Goal: Information Seeking & Learning: Compare options

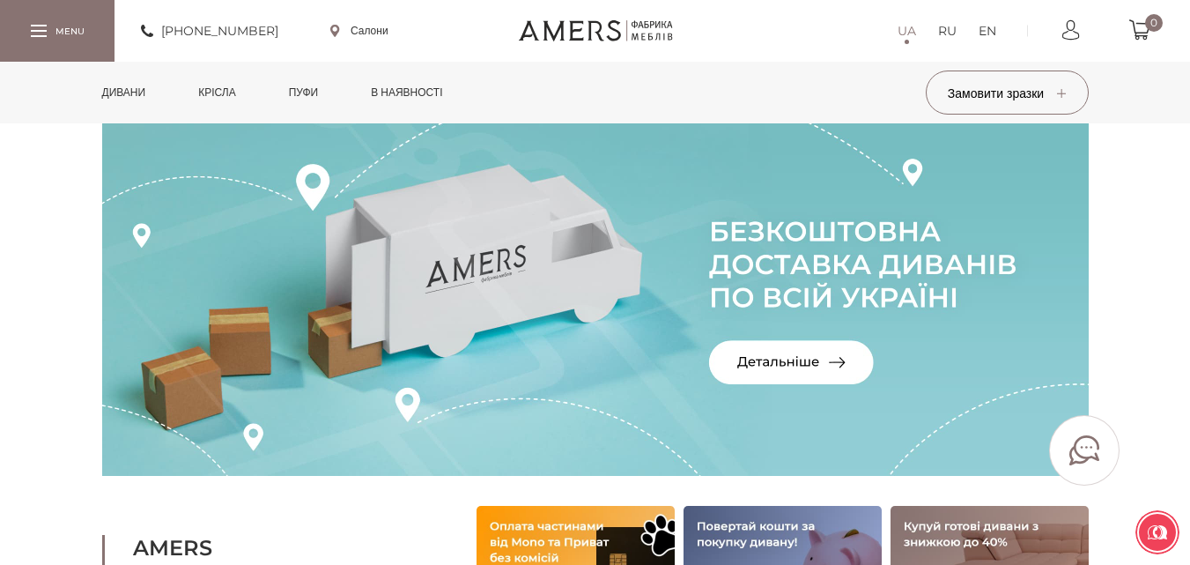
click at [142, 94] on link "Дивани" at bounding box center [124, 93] width 70 height 62
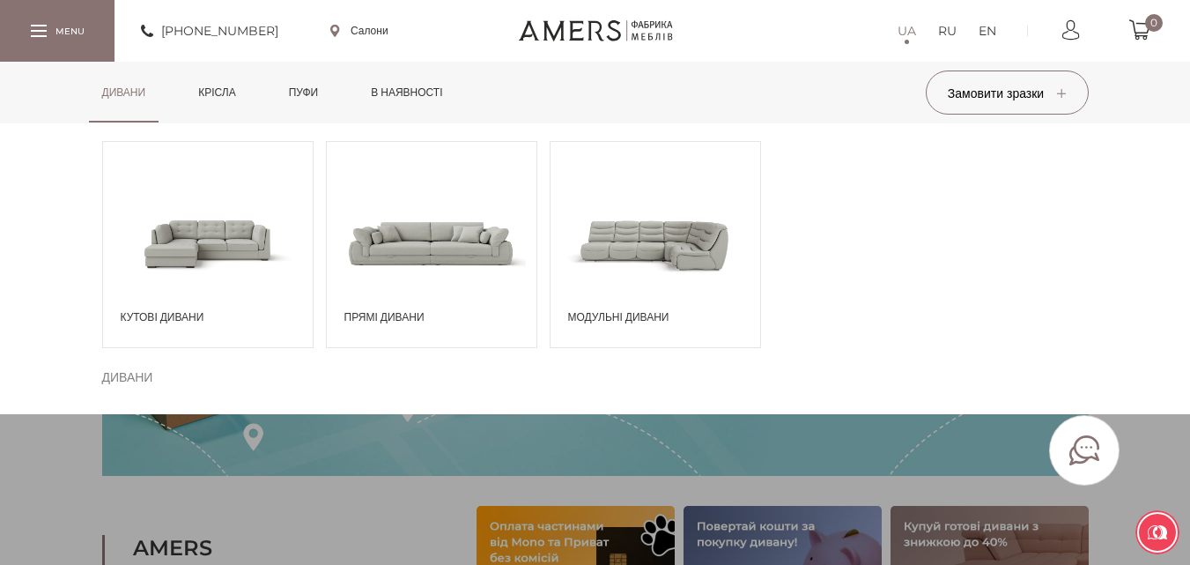
click at [404, 311] on span "Прямі дивани" at bounding box center [436, 317] width 183 height 16
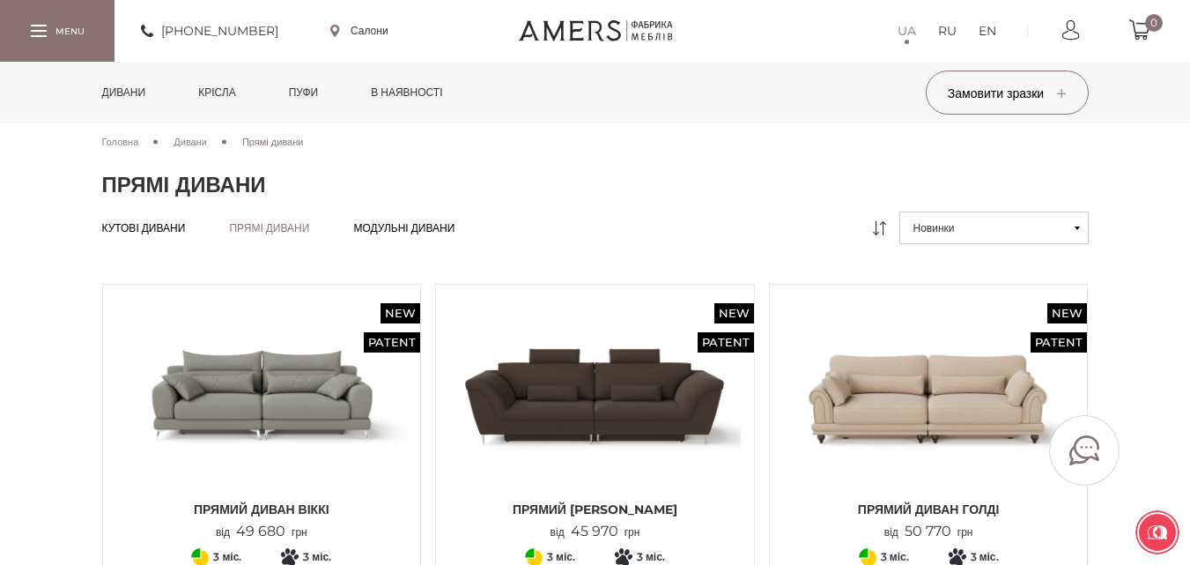
scroll to position [176, 0]
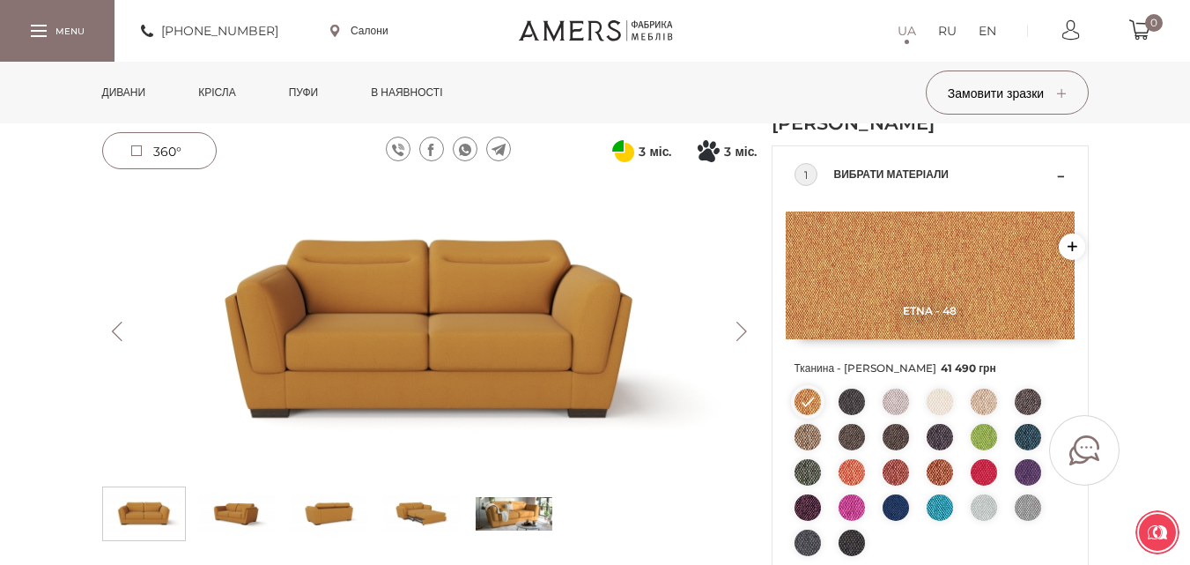
scroll to position [176, 0]
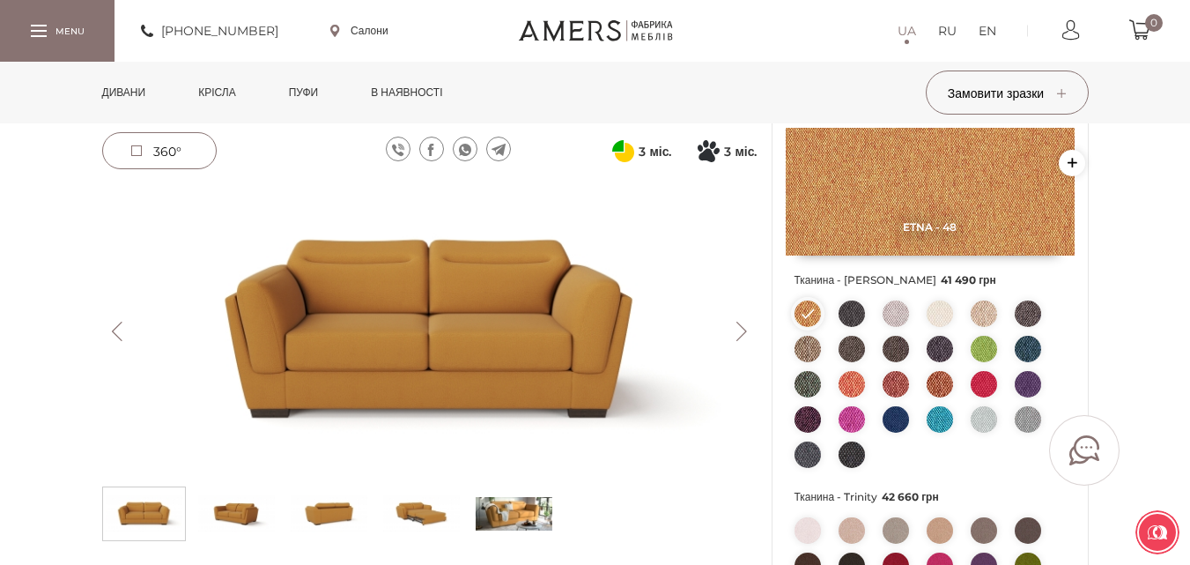
click at [735, 328] on button "Next" at bounding box center [742, 331] width 31 height 19
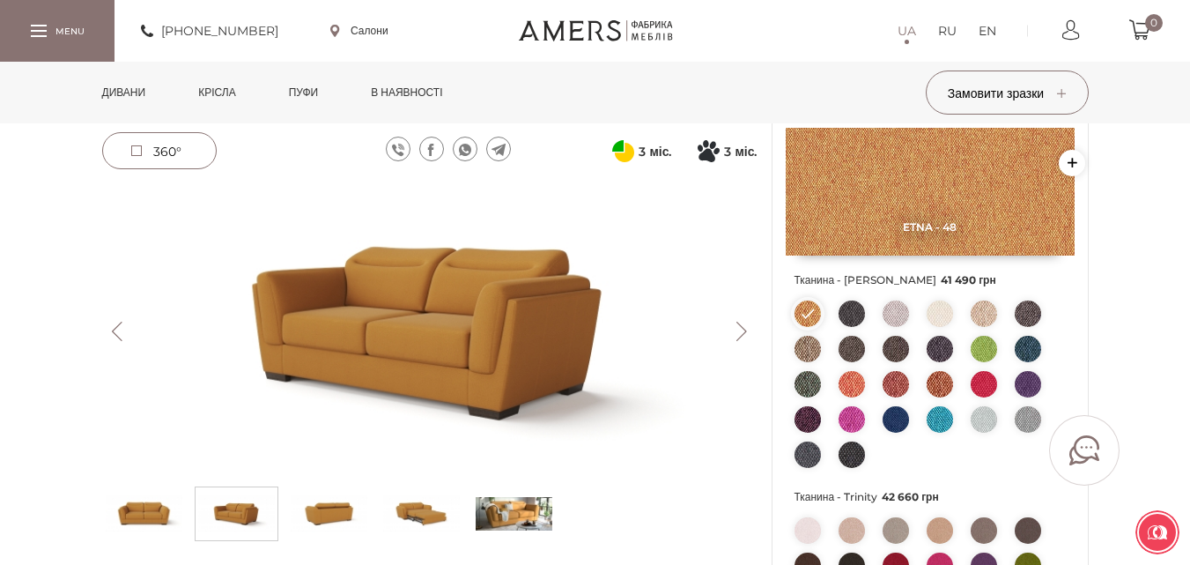
click at [735, 328] on button "Next" at bounding box center [742, 331] width 31 height 19
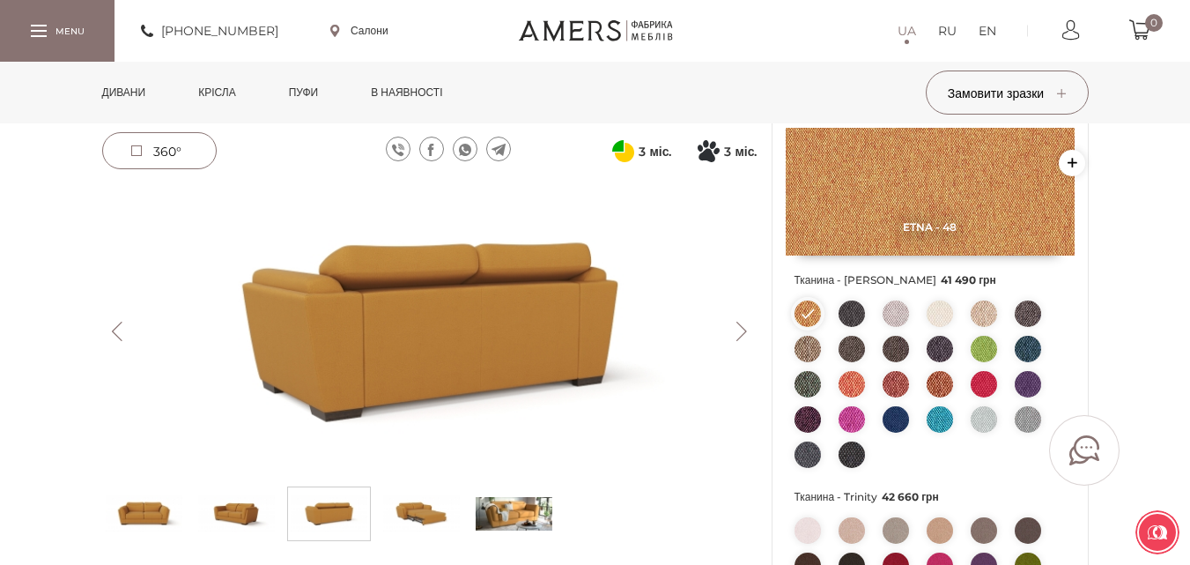
click at [735, 328] on button "Next" at bounding box center [742, 331] width 31 height 19
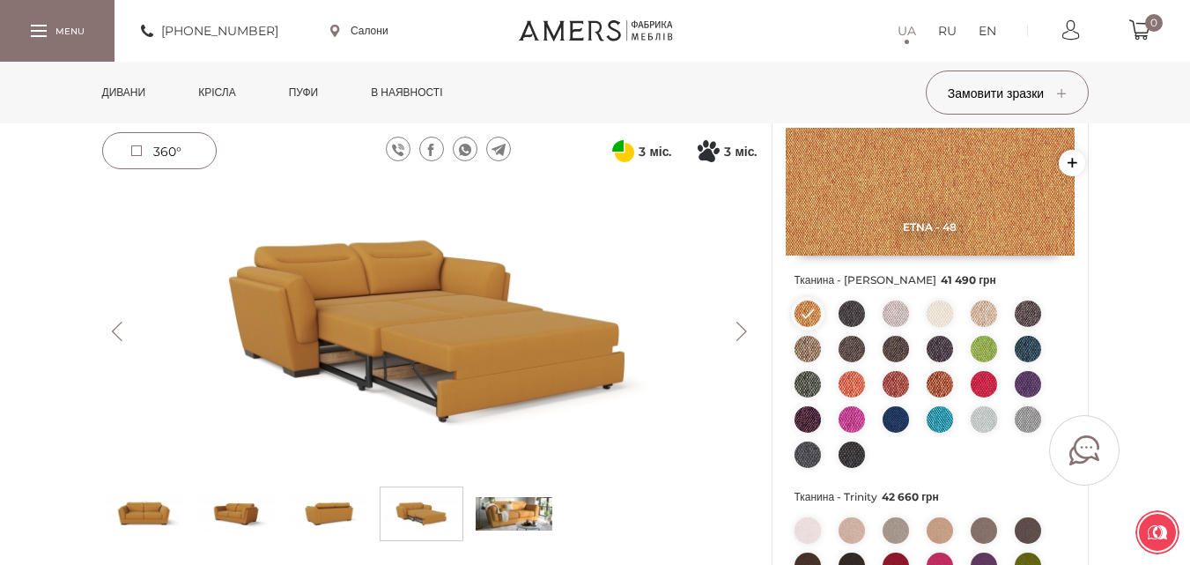
click at [736, 328] on button "Next" at bounding box center [742, 331] width 31 height 19
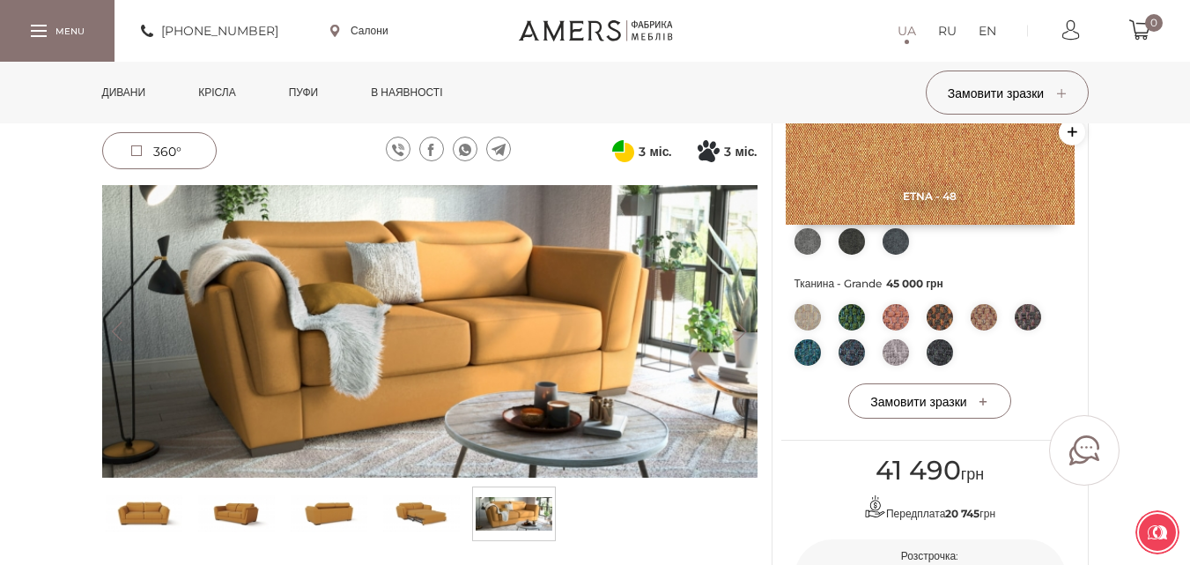
scroll to position [705, 0]
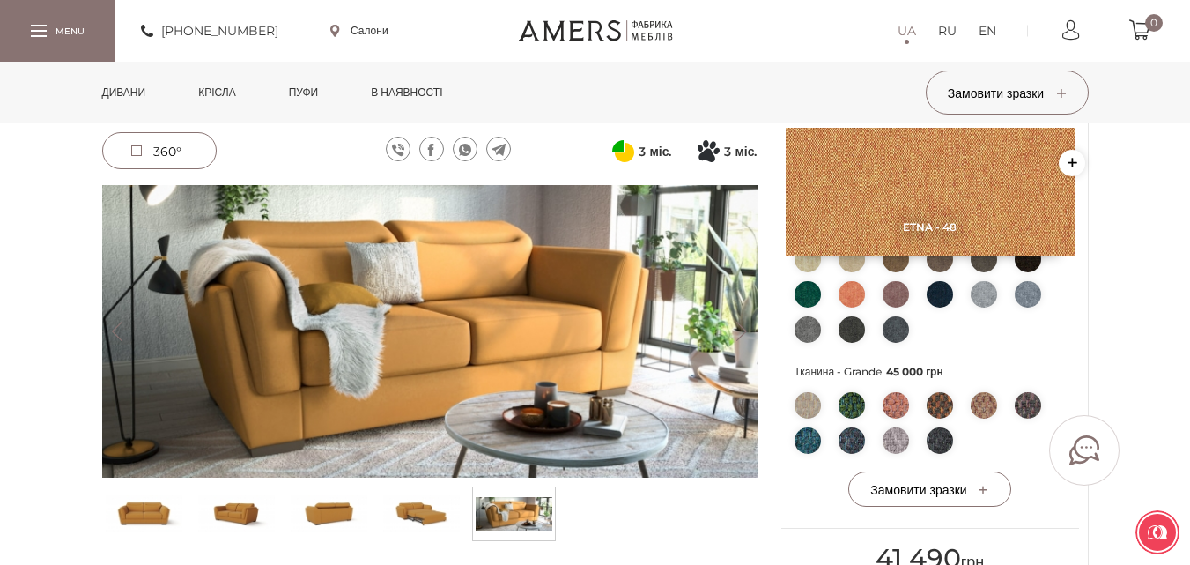
click at [982, 411] on img at bounding box center [984, 405] width 26 height 26
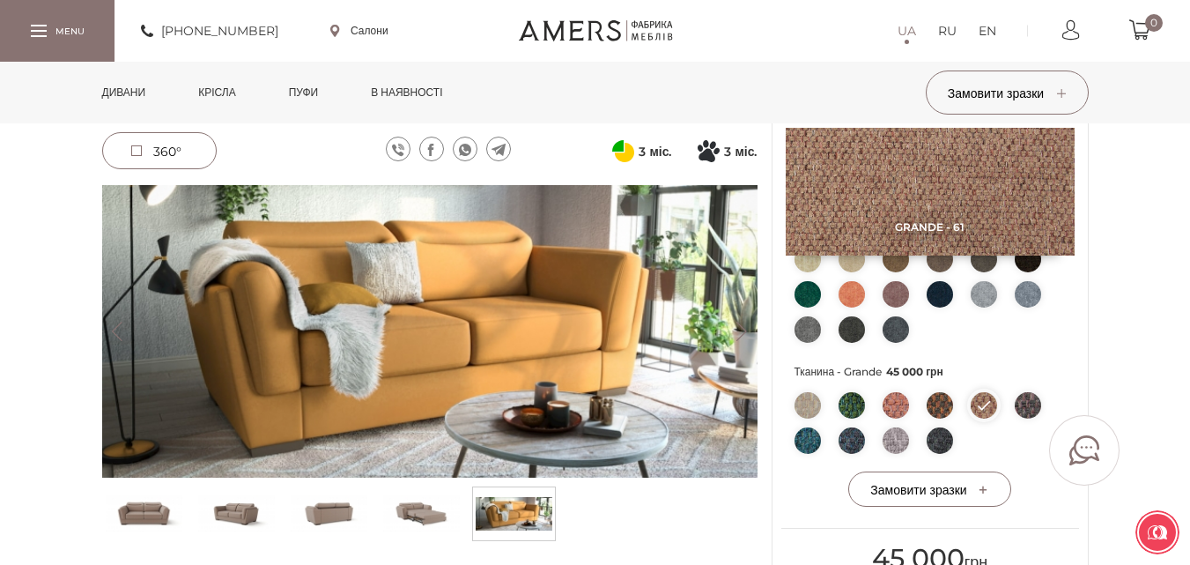
click at [980, 404] on li at bounding box center [984, 405] width 26 height 26
click at [988, 407] on li at bounding box center [984, 405] width 26 height 26
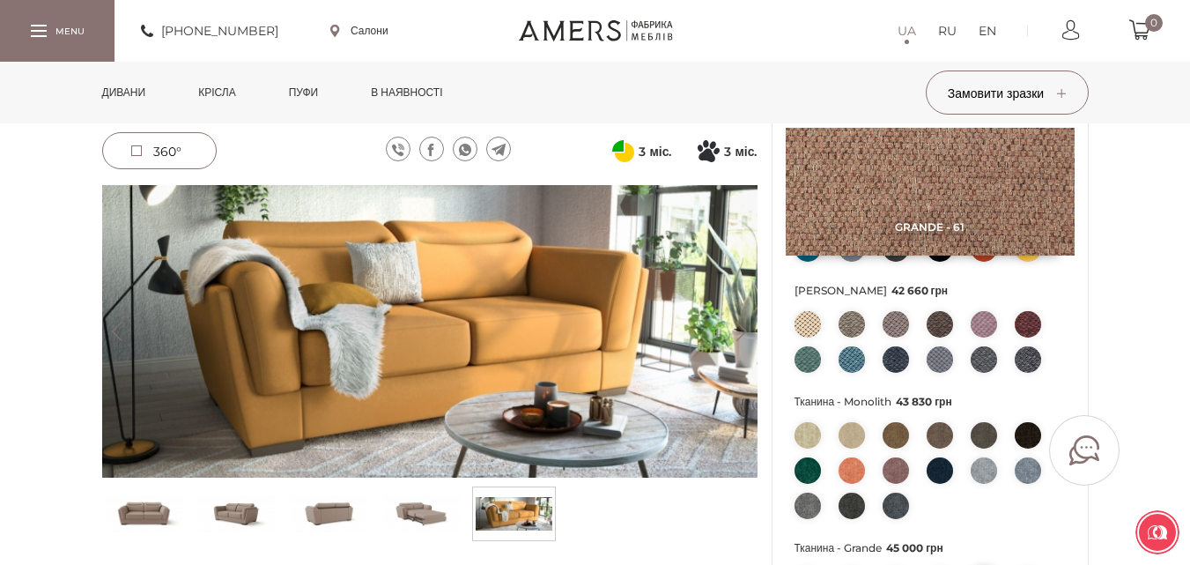
scroll to position [441, 0]
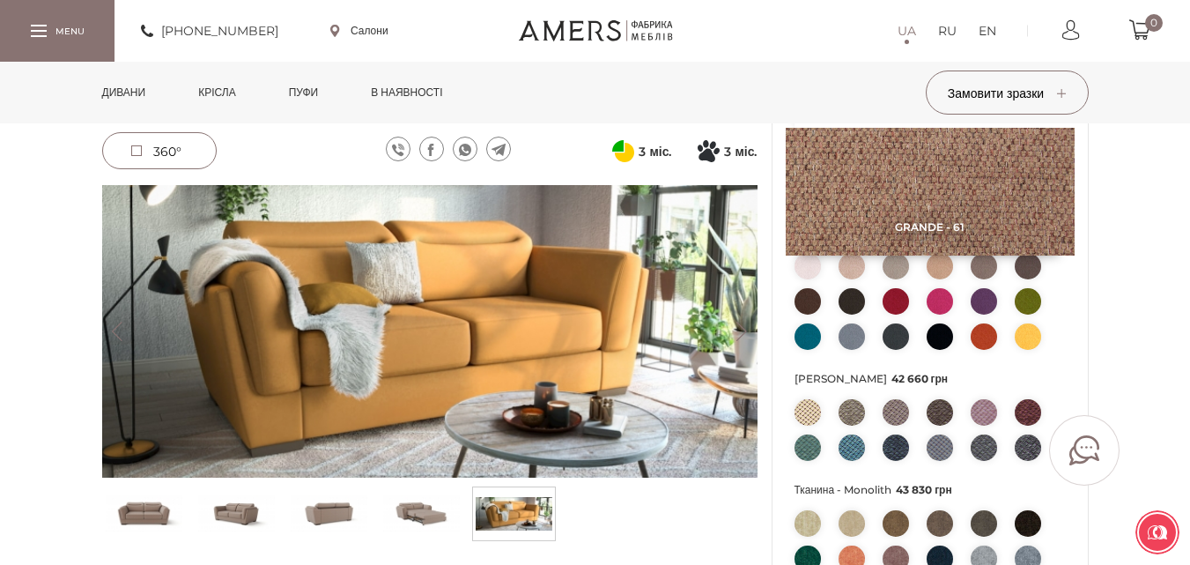
click at [1027, 338] on img at bounding box center [1028, 336] width 26 height 26
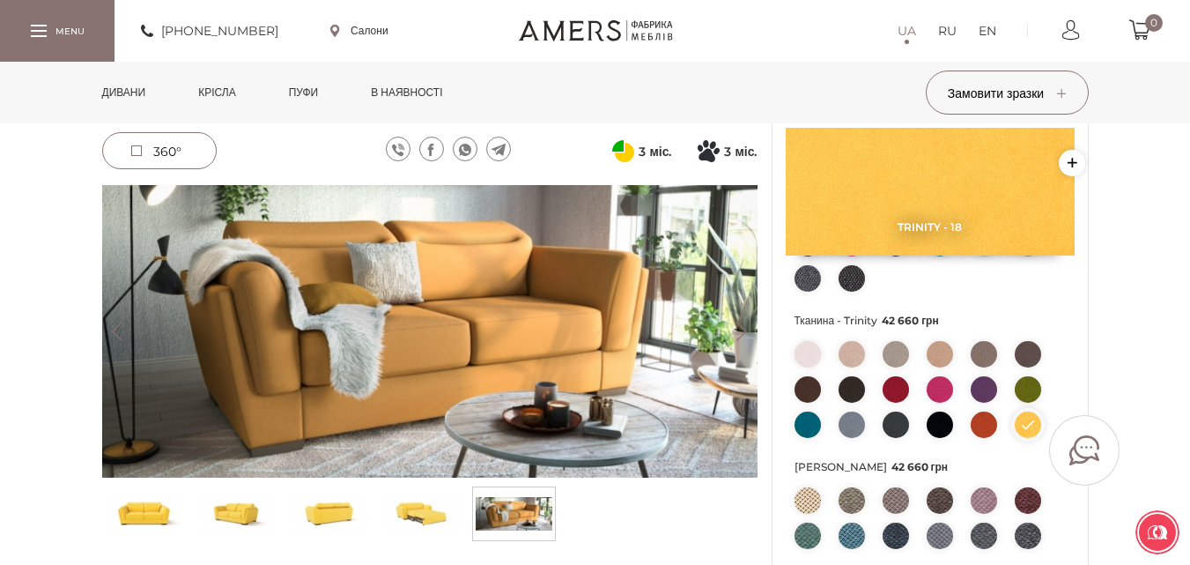
scroll to position [176, 0]
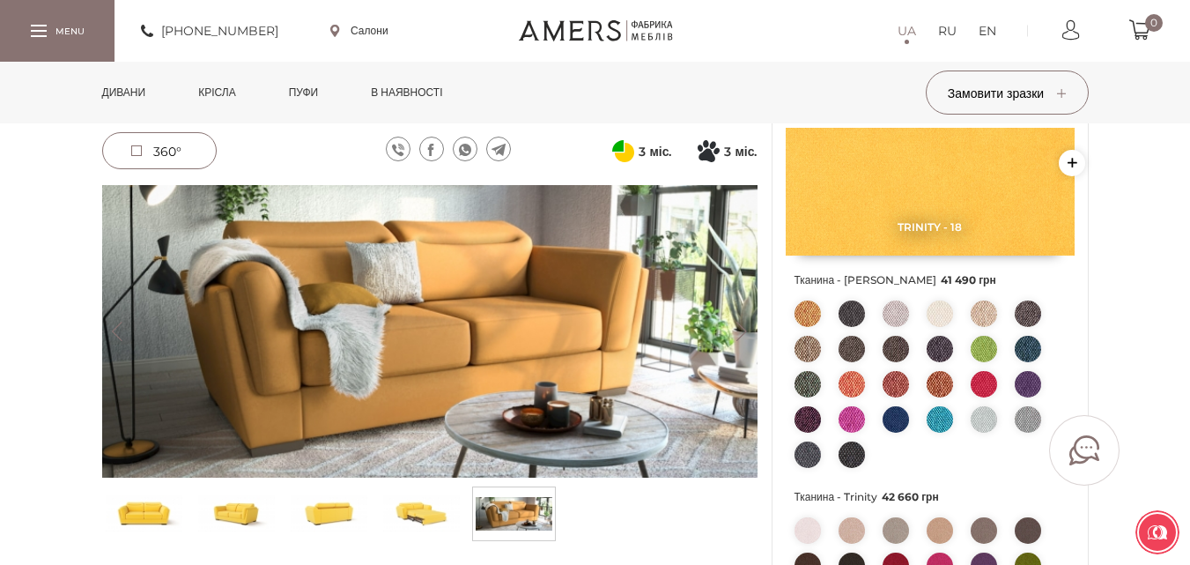
click at [804, 310] on img at bounding box center [808, 313] width 26 height 26
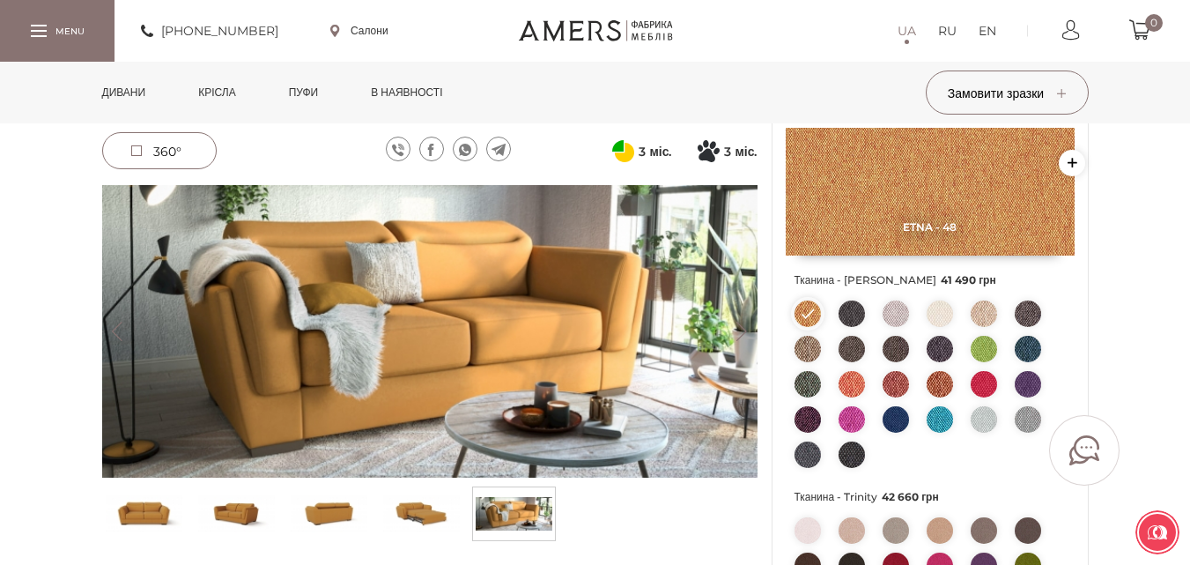
click at [892, 313] on img at bounding box center [896, 313] width 26 height 26
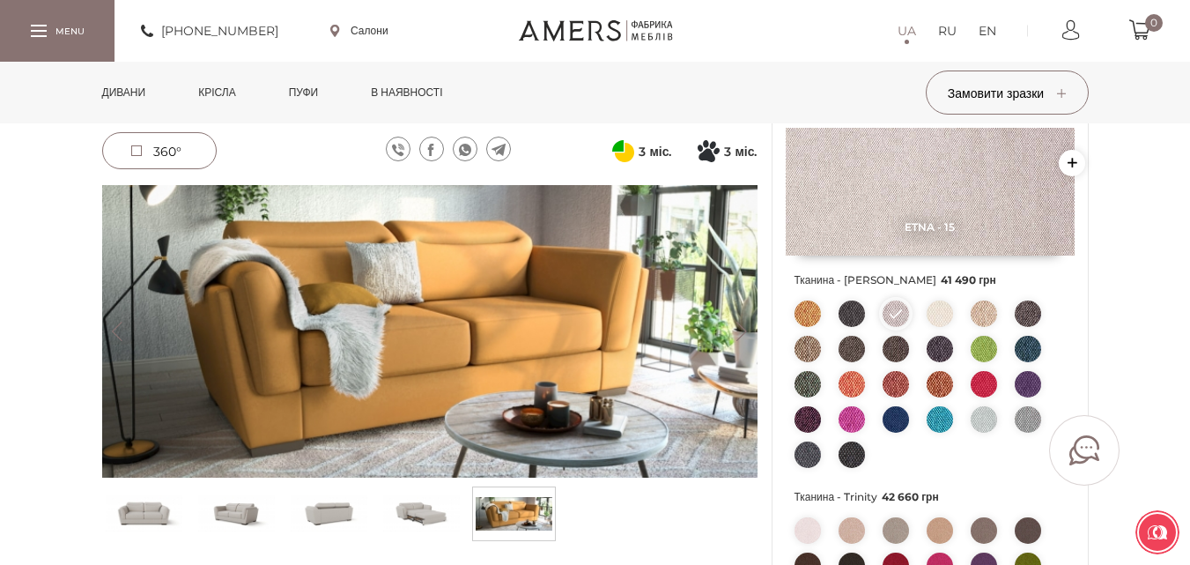
click at [138, 513] on img at bounding box center [144, 514] width 77 height 44
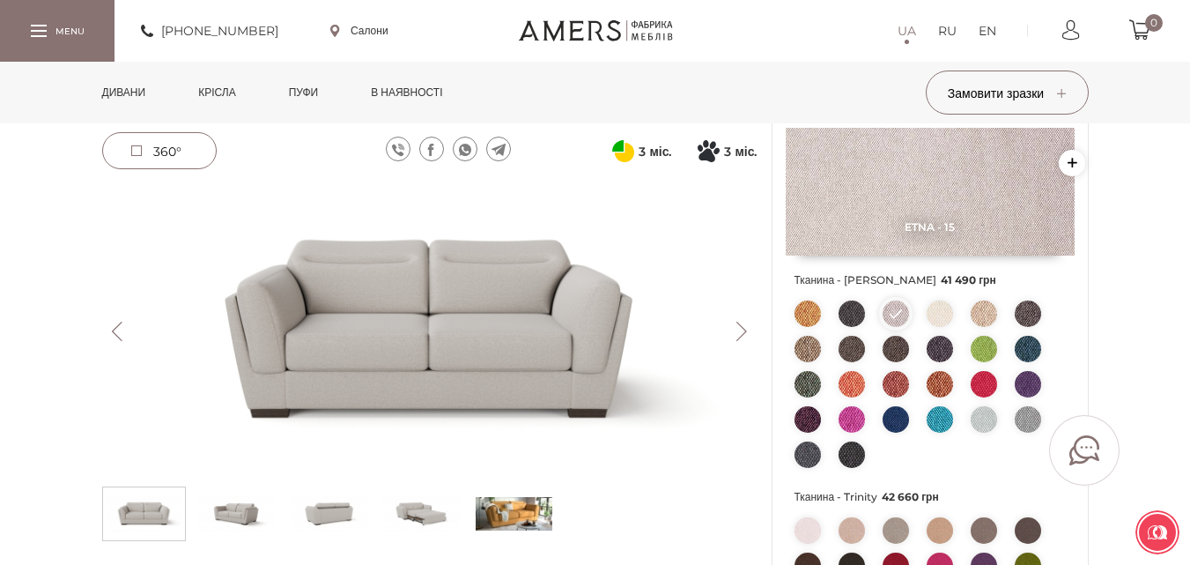
click at [247, 519] on img at bounding box center [236, 514] width 77 height 44
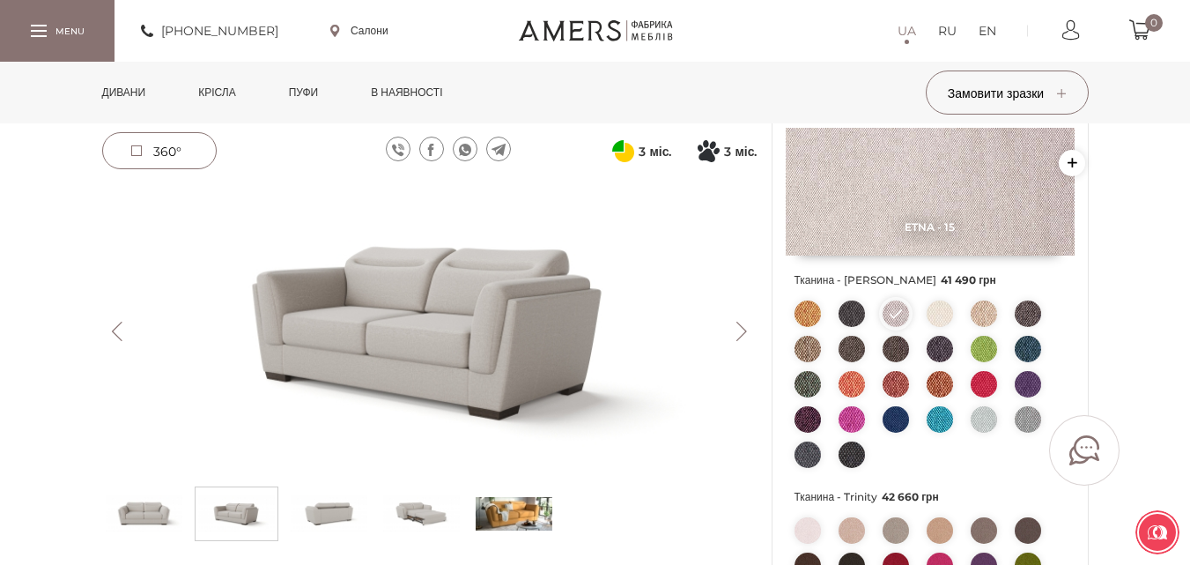
click at [325, 507] on img at bounding box center [329, 514] width 77 height 44
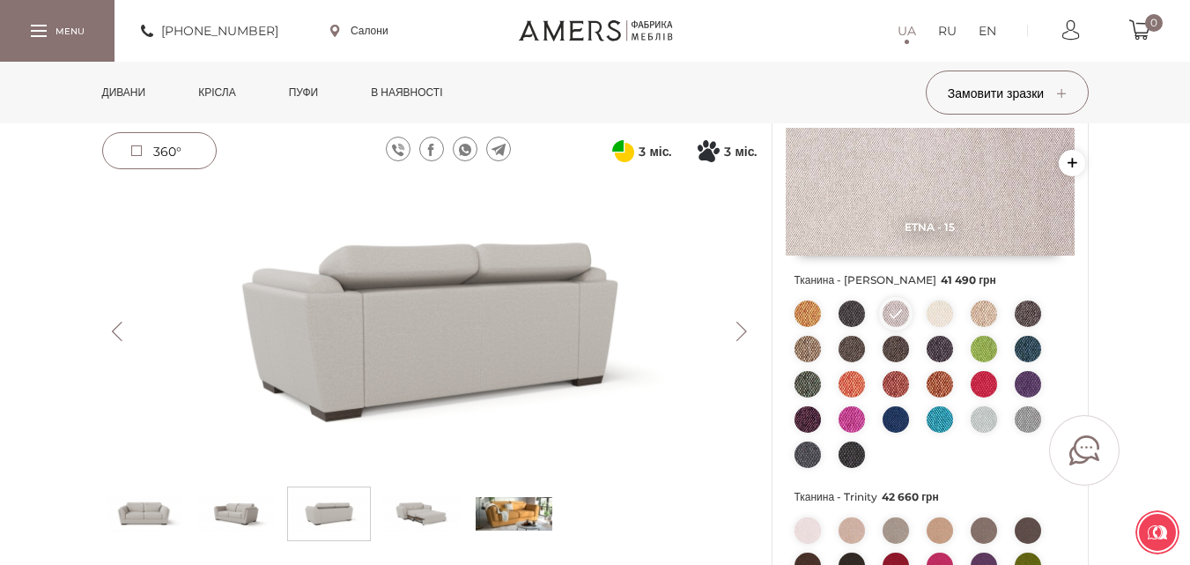
click at [418, 517] on img at bounding box center [421, 514] width 77 height 44
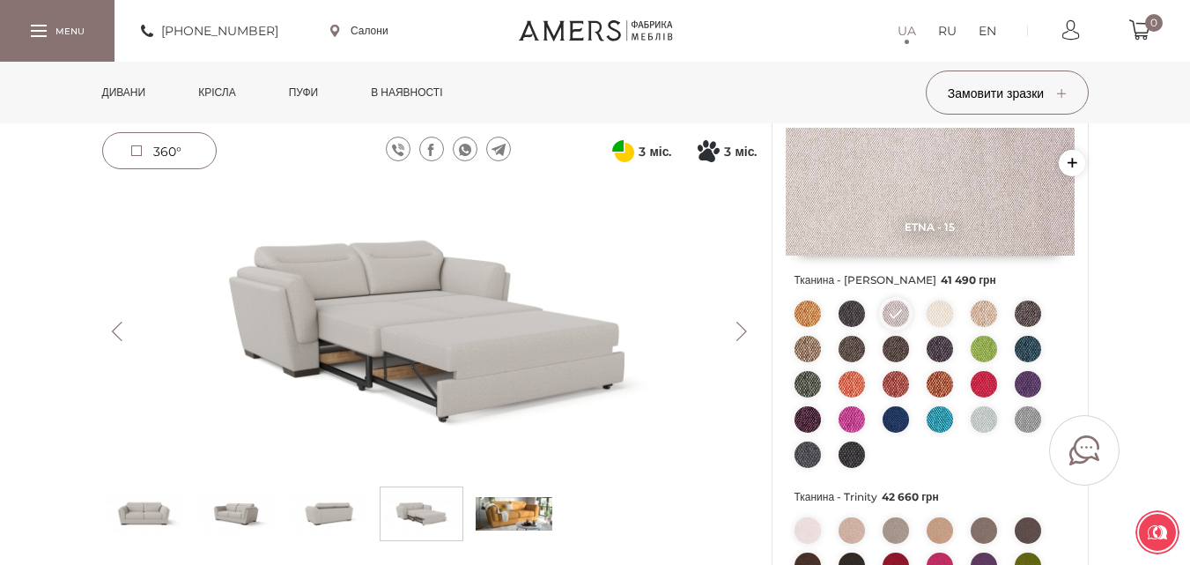
click at [986, 317] on img at bounding box center [984, 313] width 26 height 26
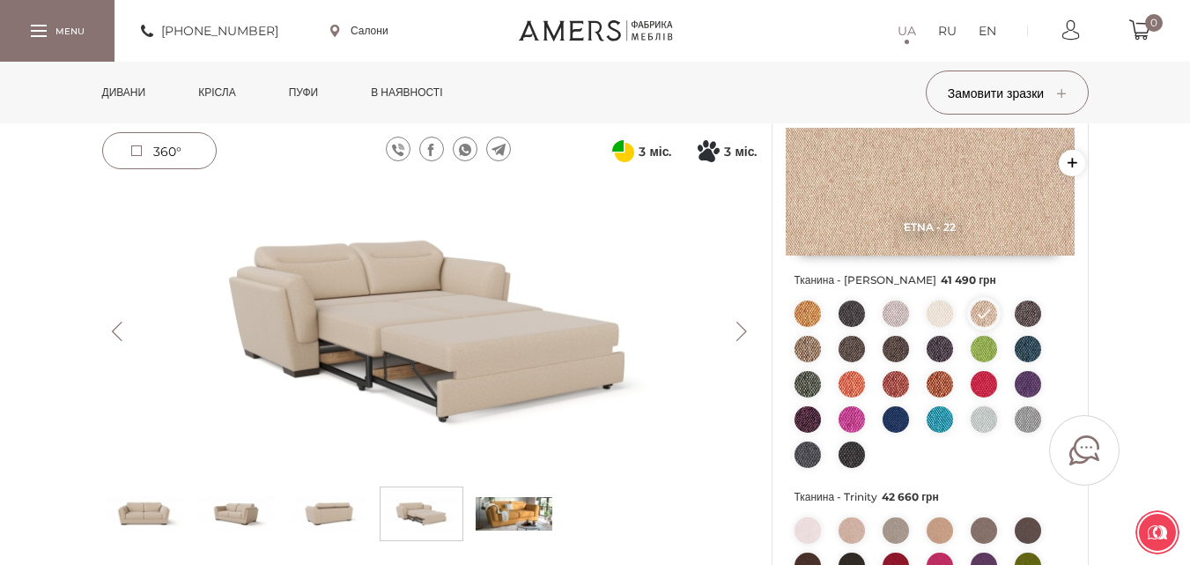
click at [137, 503] on img at bounding box center [144, 514] width 77 height 44
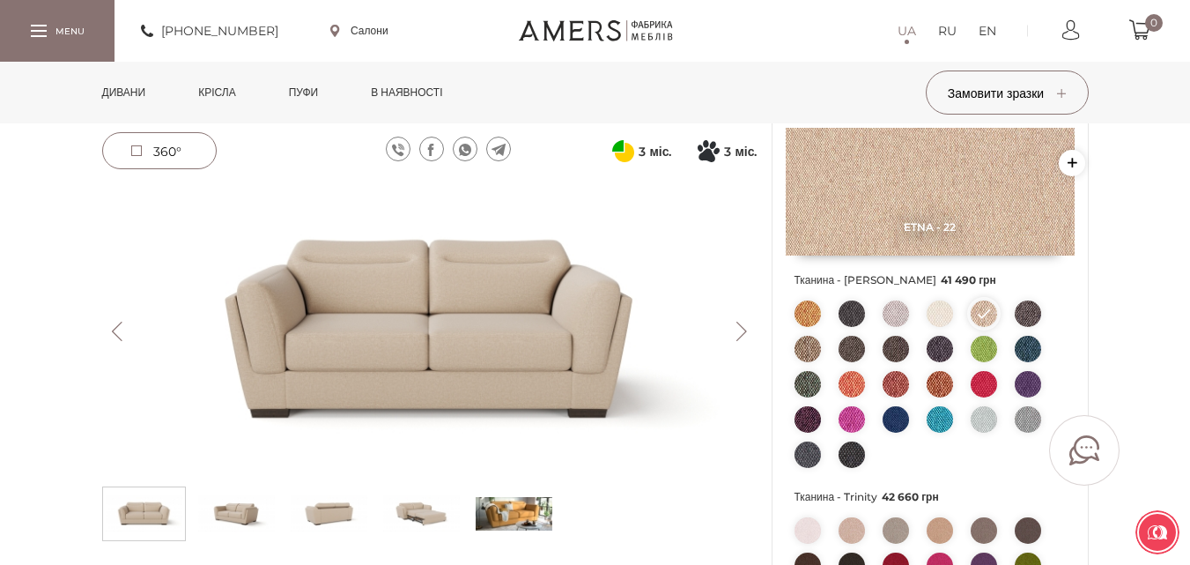
click at [849, 384] on img at bounding box center [852, 384] width 26 height 26
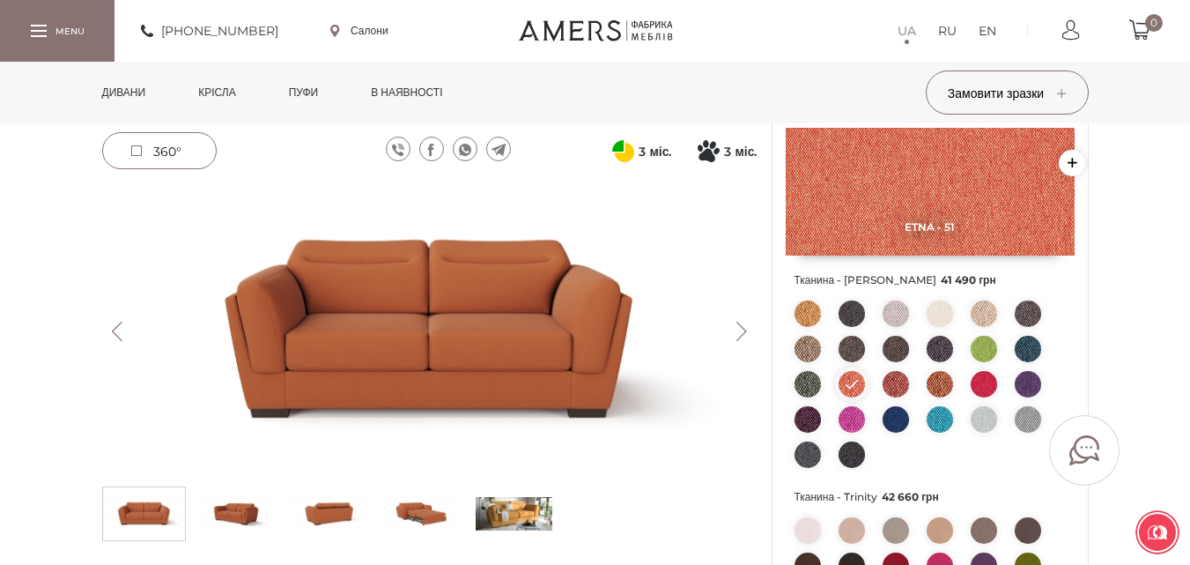
click at [897, 384] on img at bounding box center [896, 384] width 26 height 26
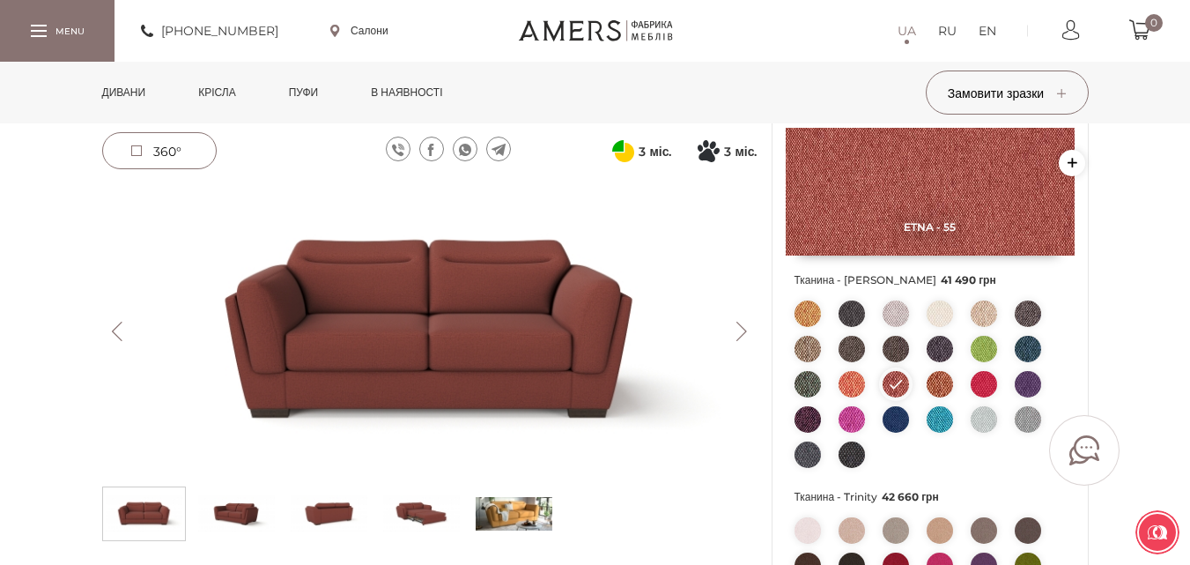
scroll to position [264, 0]
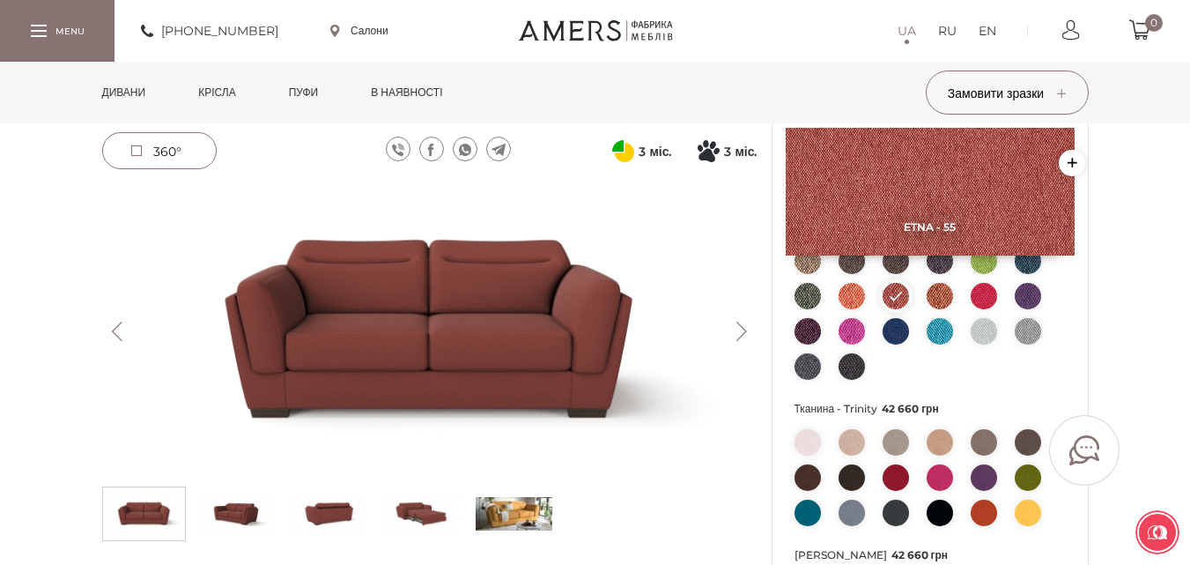
click at [941, 445] on img at bounding box center [940, 442] width 26 height 26
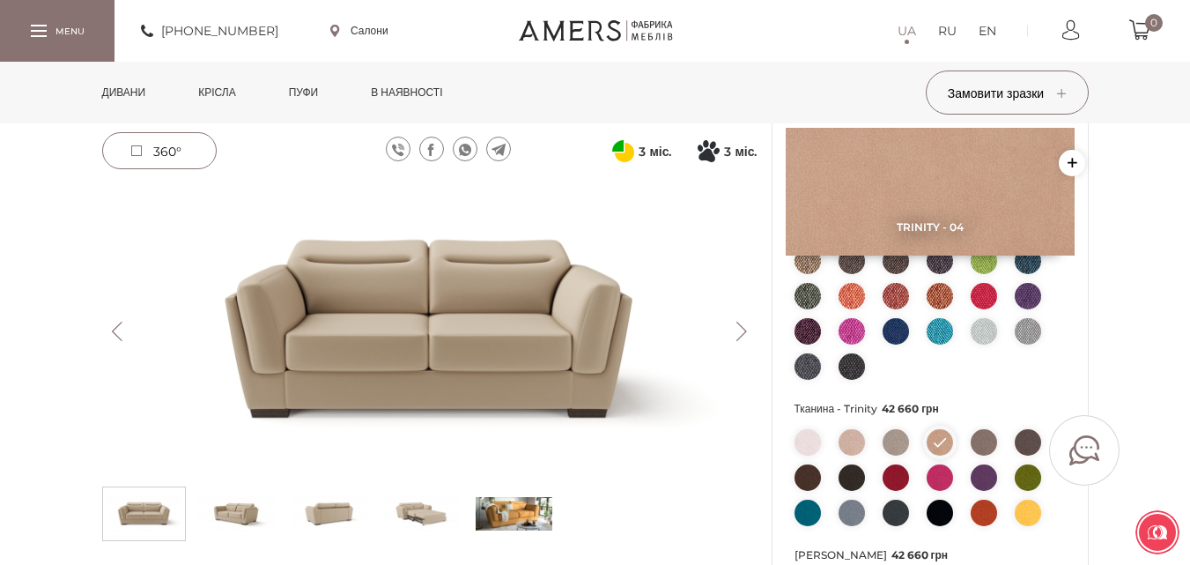
click at [894, 441] on img at bounding box center [896, 442] width 26 height 26
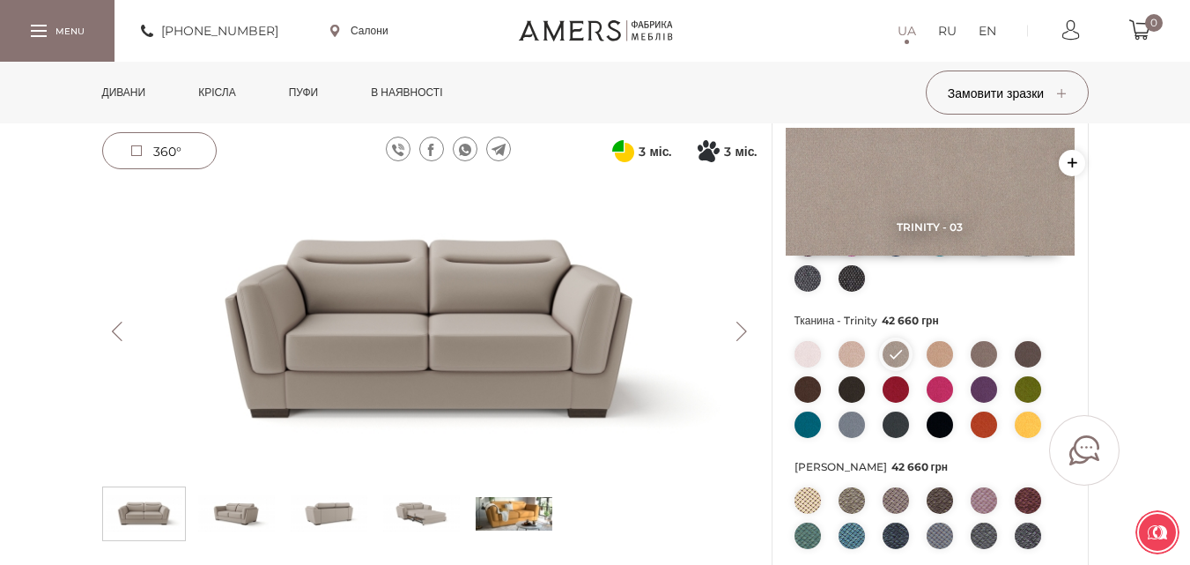
scroll to position [441, 0]
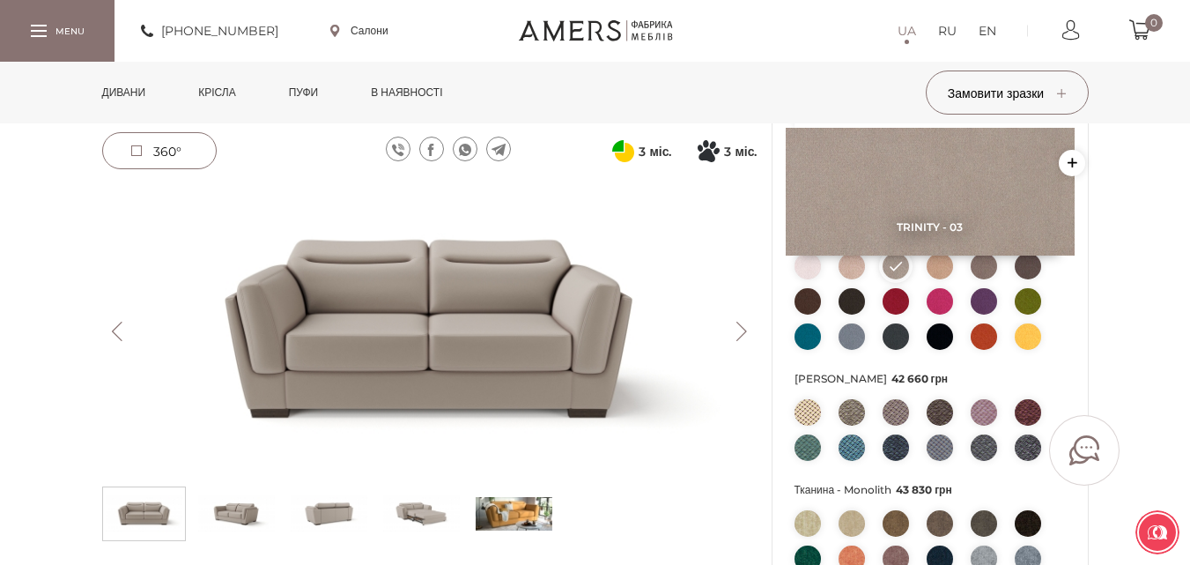
click at [811, 409] on img at bounding box center [808, 412] width 26 height 26
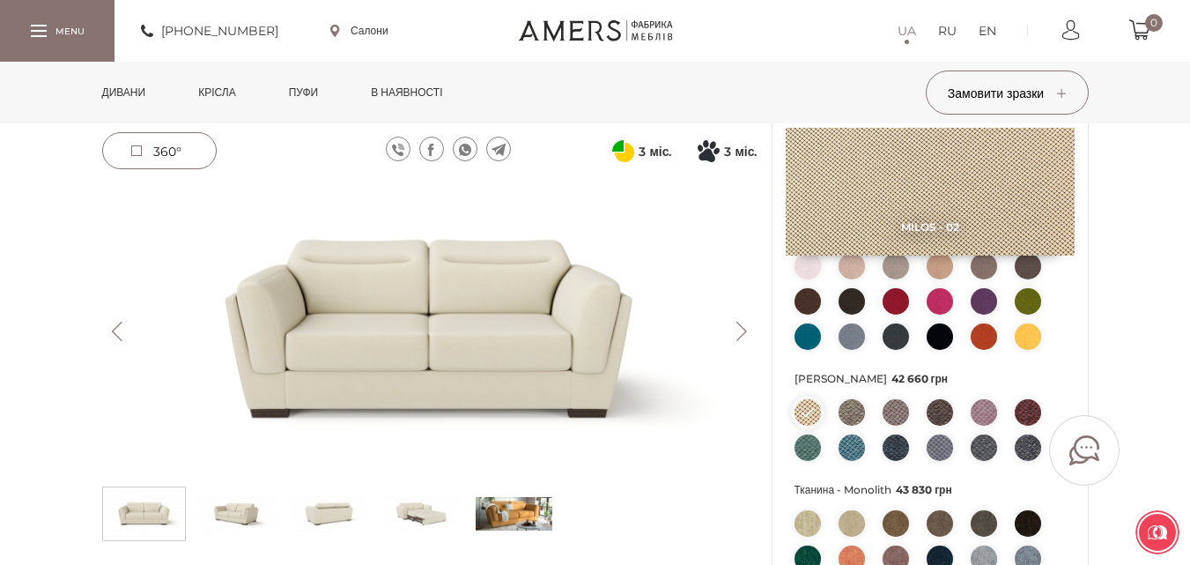
click at [859, 411] on img at bounding box center [852, 412] width 26 height 26
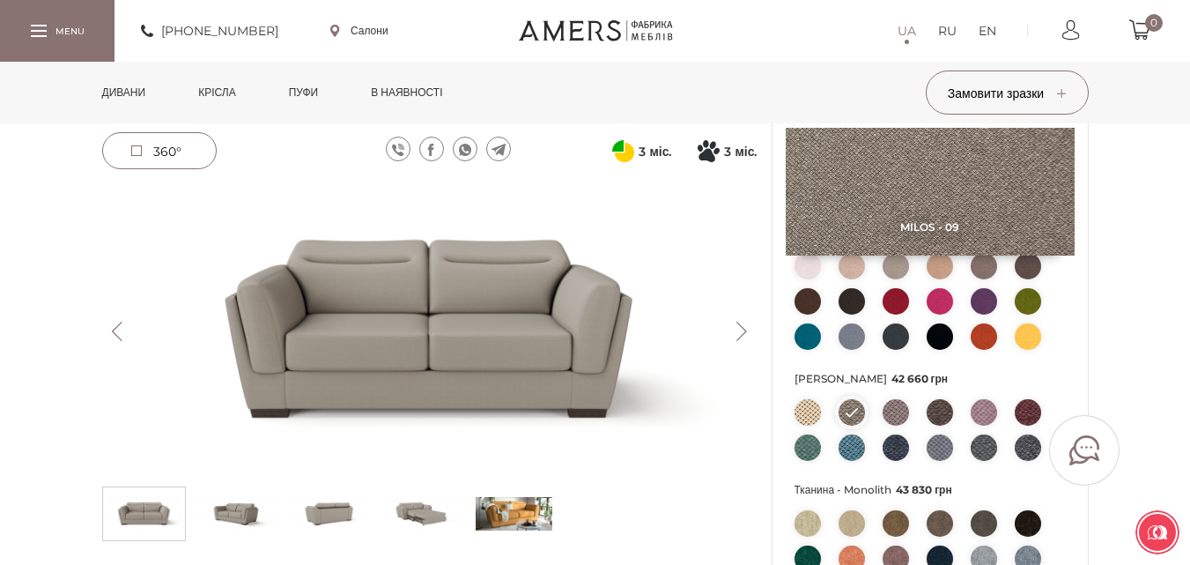
click at [895, 413] on img at bounding box center [896, 412] width 26 height 26
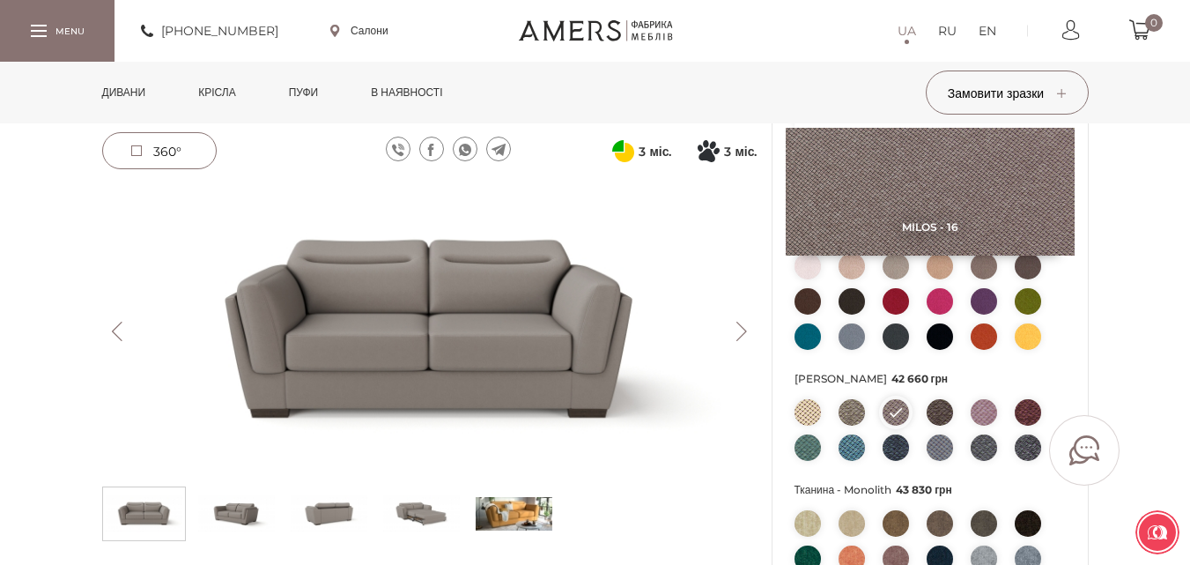
scroll to position [529, 0]
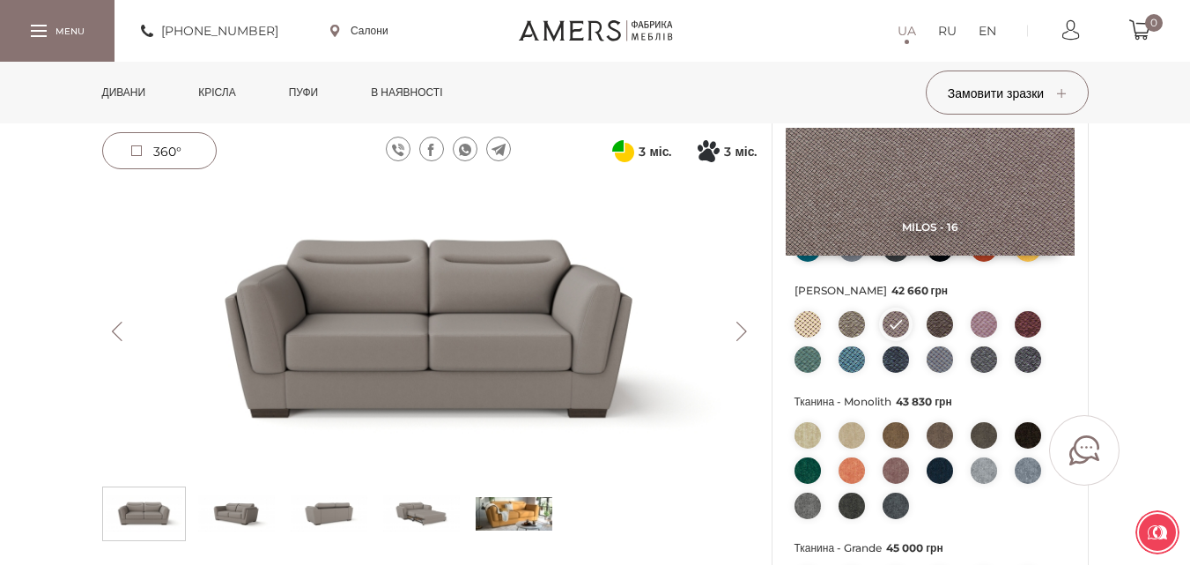
click at [812, 427] on img at bounding box center [808, 435] width 26 height 26
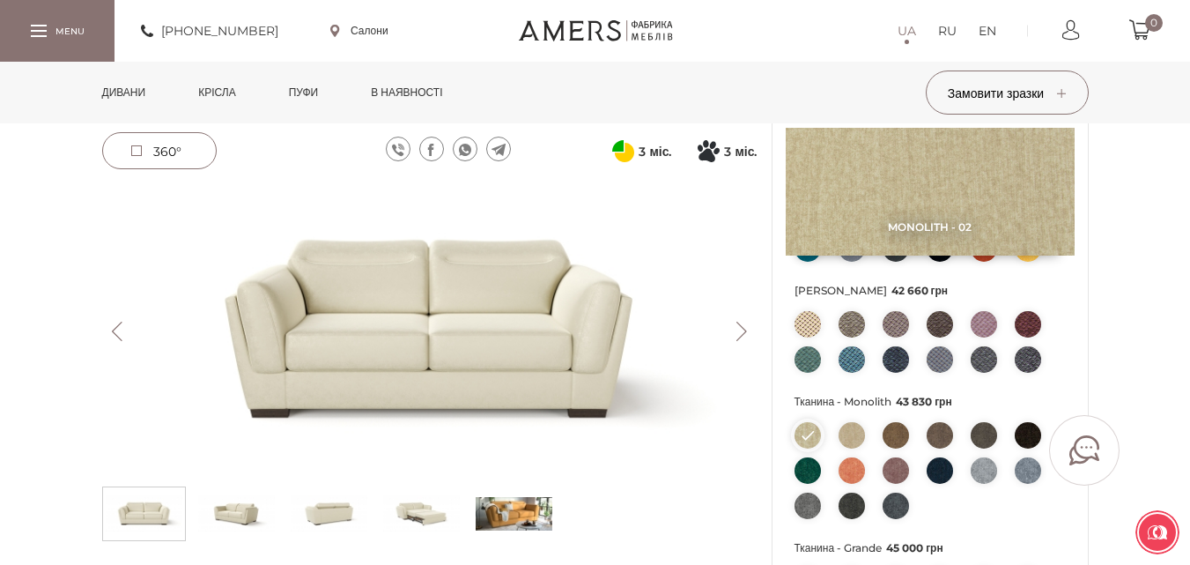
click at [851, 428] on img at bounding box center [852, 435] width 26 height 26
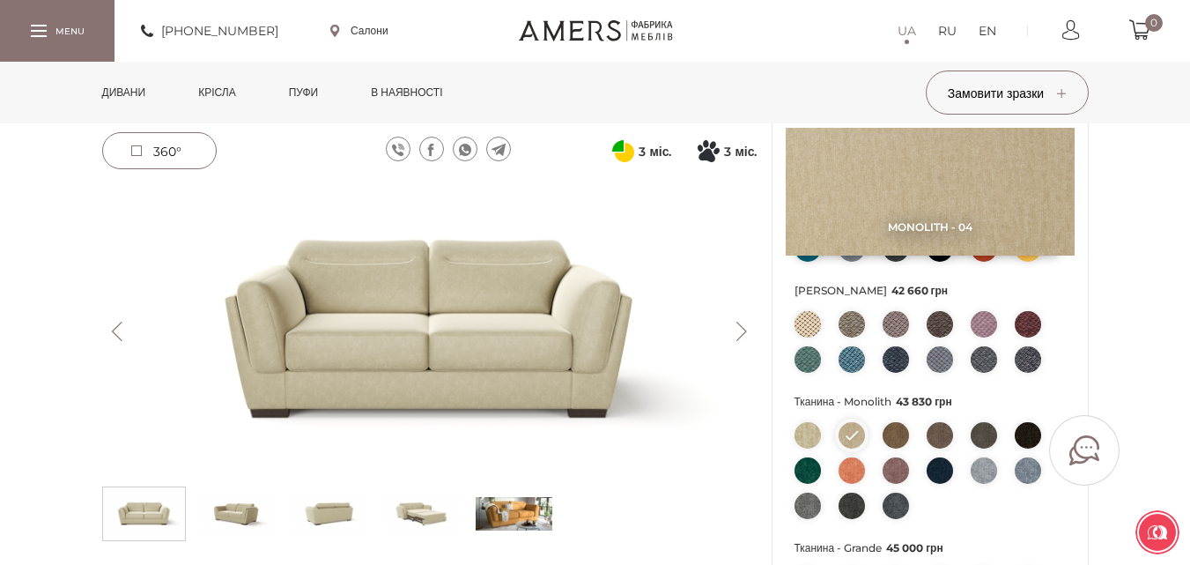
click at [896, 429] on img at bounding box center [896, 435] width 26 height 26
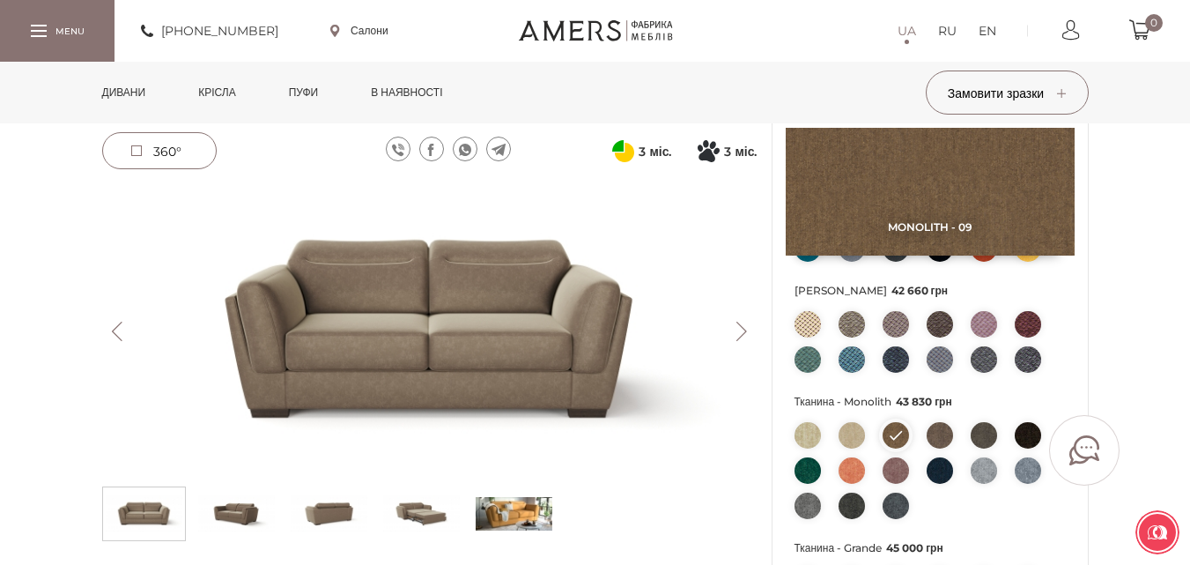
click at [936, 435] on img at bounding box center [940, 435] width 26 height 26
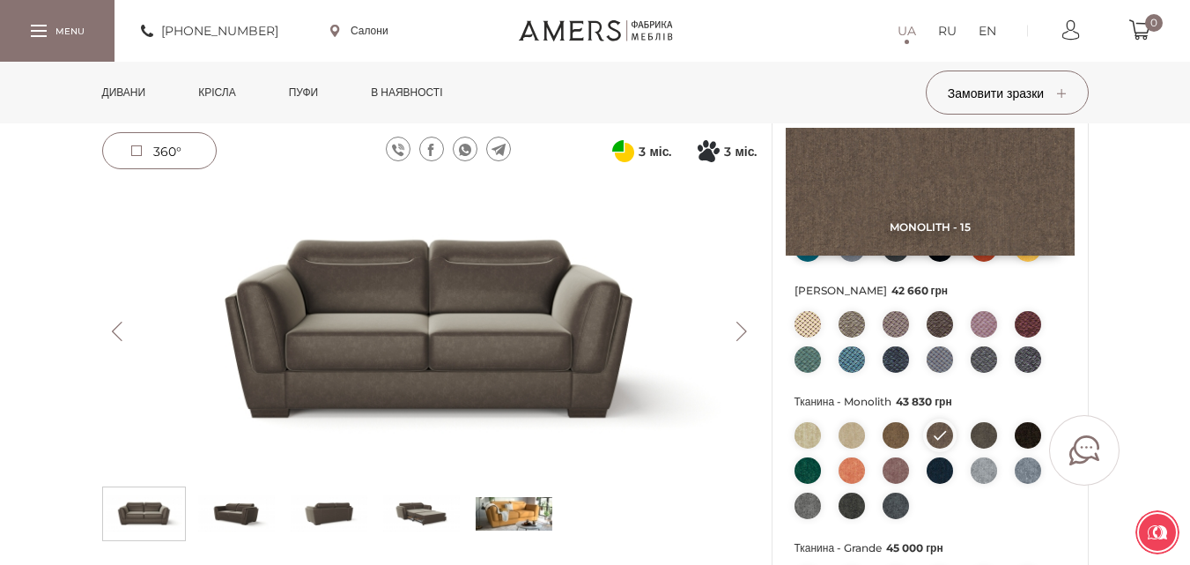
click at [982, 438] on img at bounding box center [984, 435] width 26 height 26
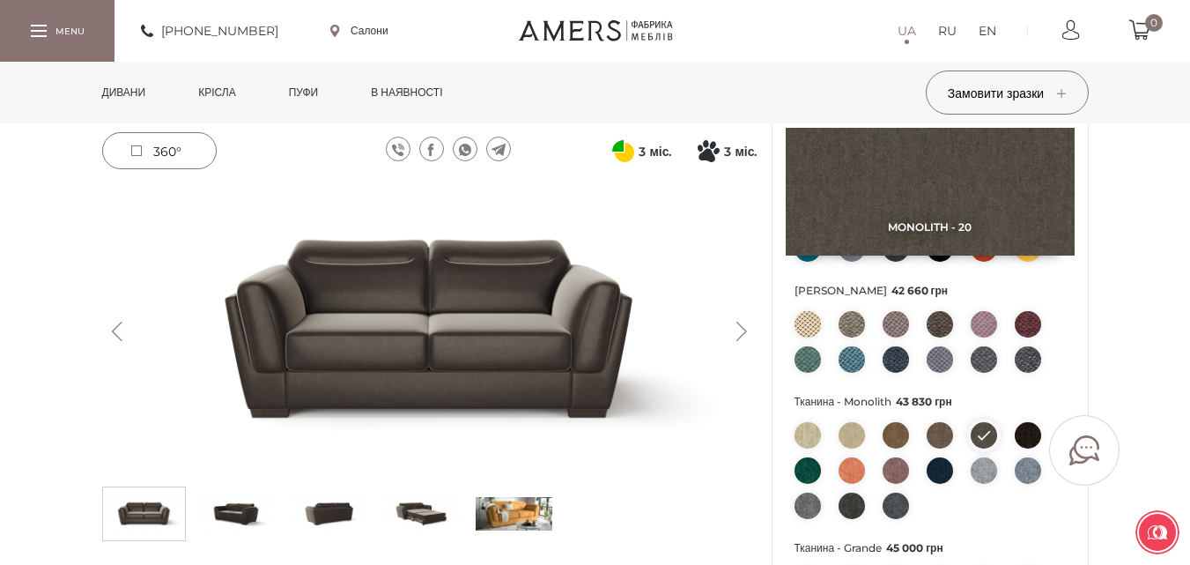
click at [902, 469] on img at bounding box center [896, 470] width 26 height 26
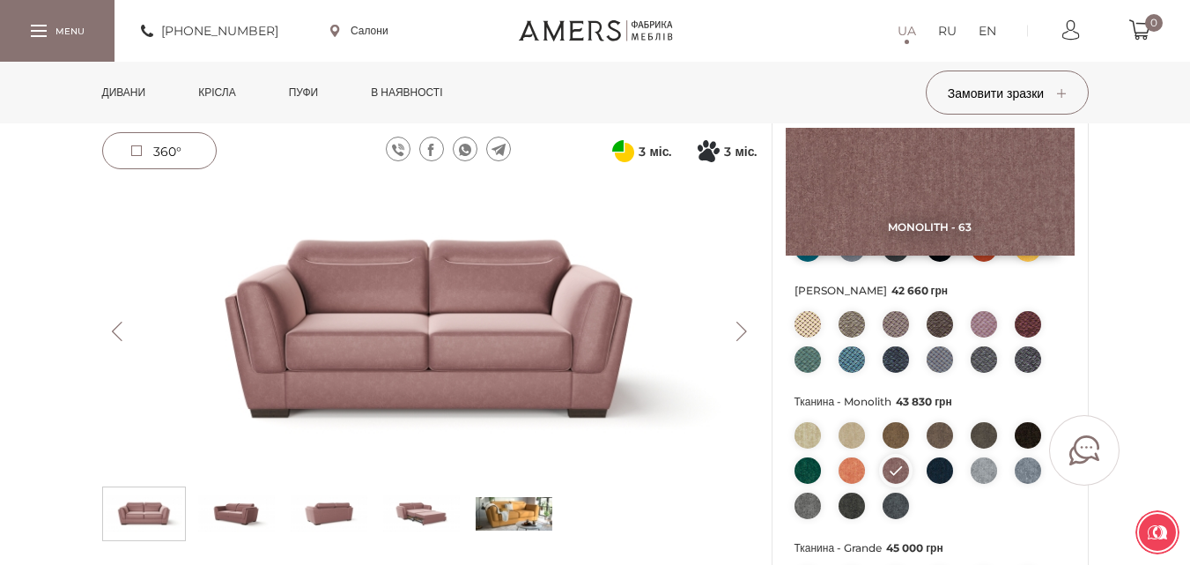
click at [814, 505] on img at bounding box center [808, 506] width 26 height 26
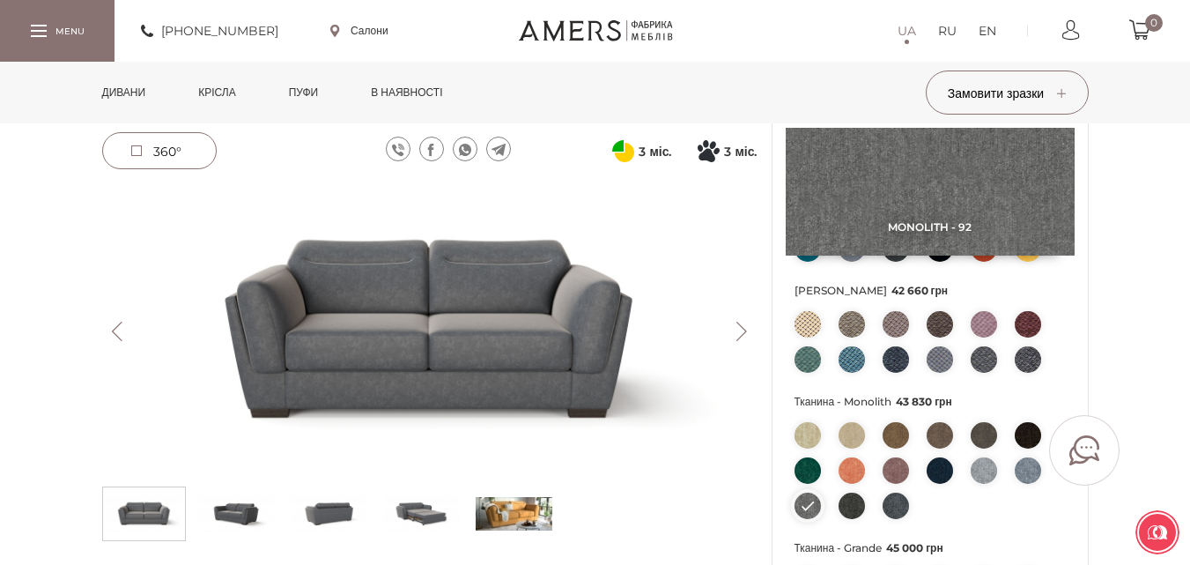
click at [809, 434] on img at bounding box center [808, 435] width 26 height 26
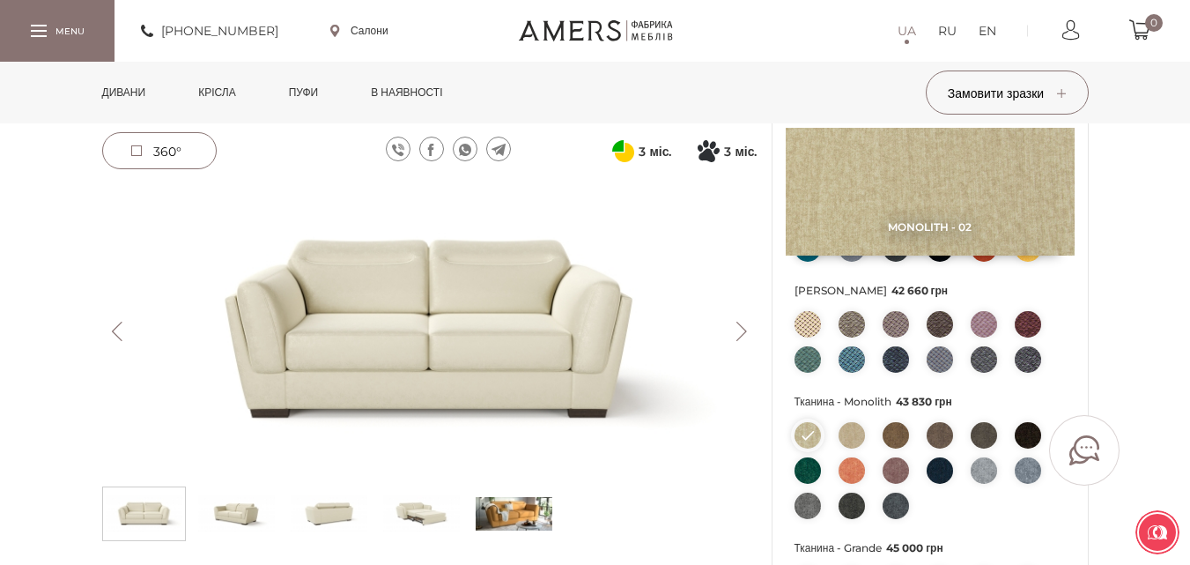
click at [849, 434] on img at bounding box center [852, 435] width 26 height 26
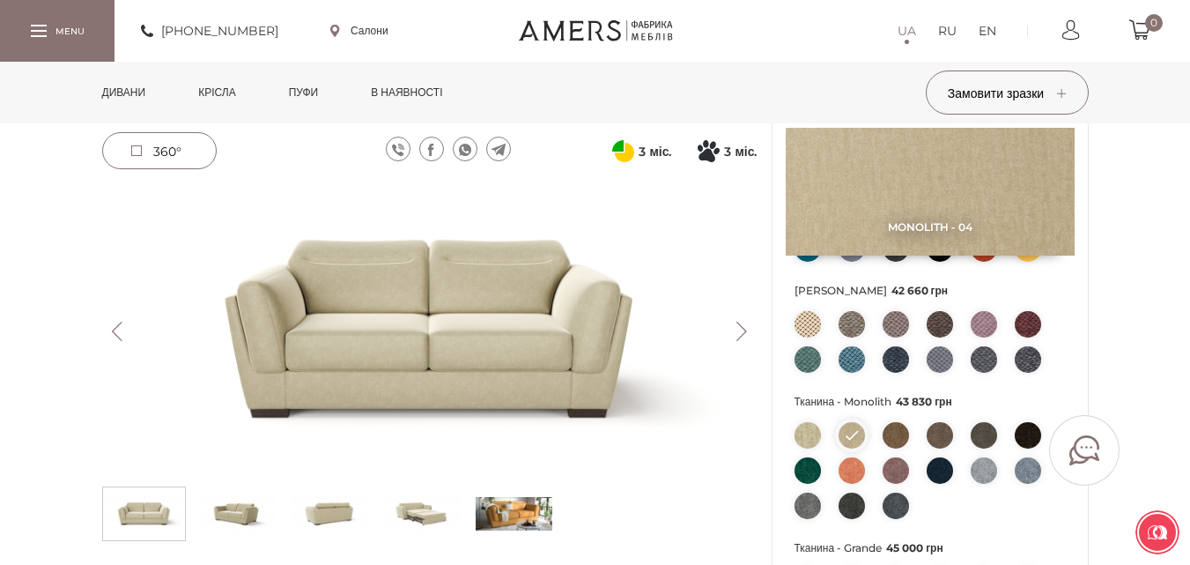
scroll to position [441, 0]
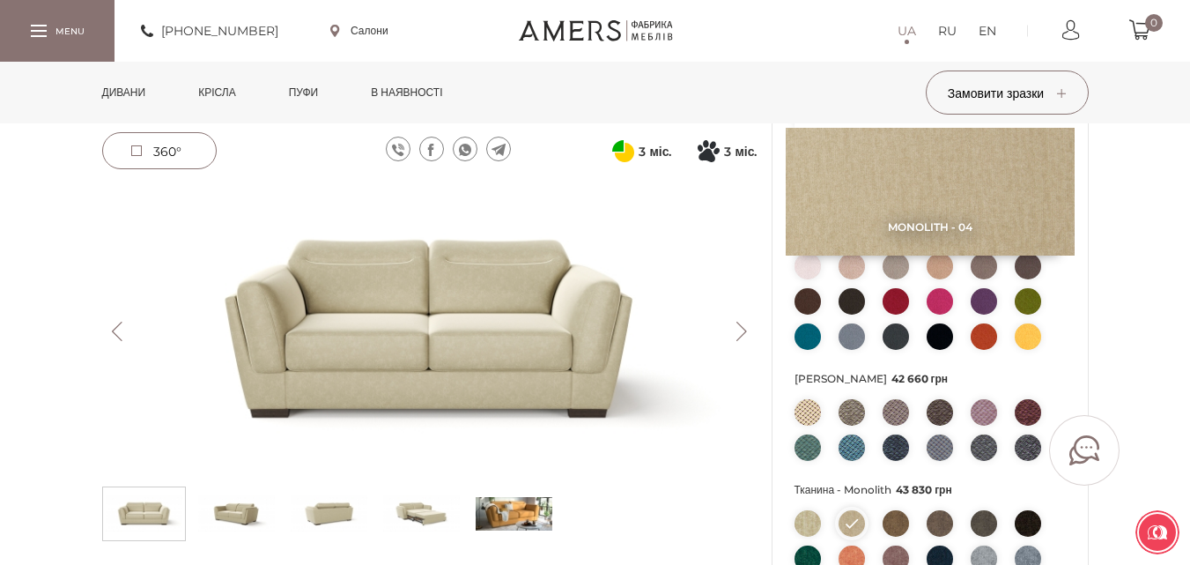
click at [738, 331] on button "Next" at bounding box center [742, 331] width 31 height 19
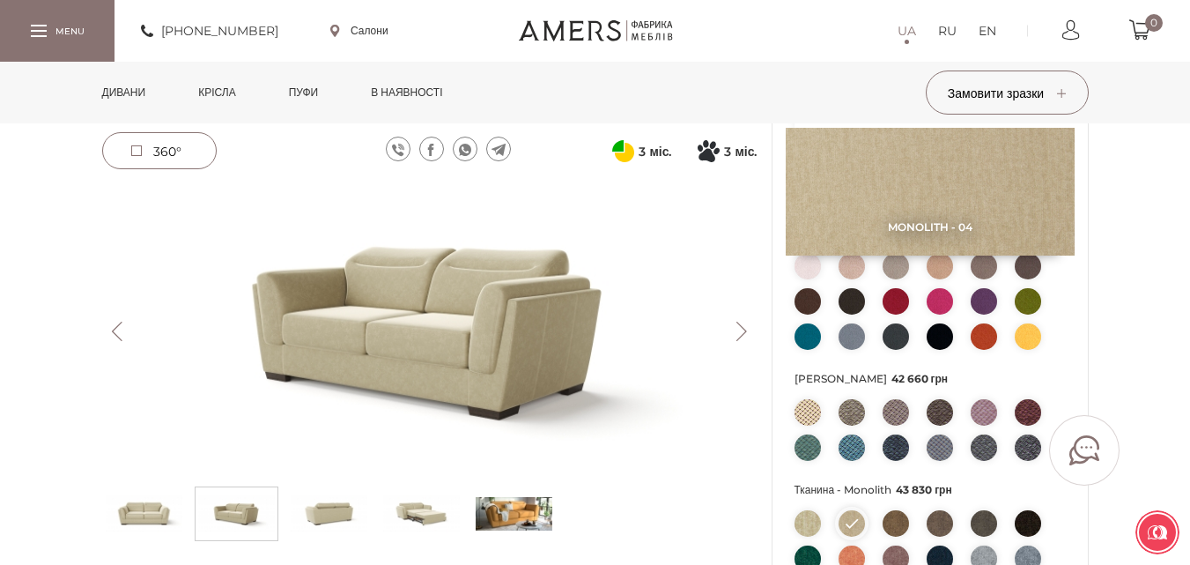
click at [738, 331] on button "Next" at bounding box center [742, 331] width 31 height 19
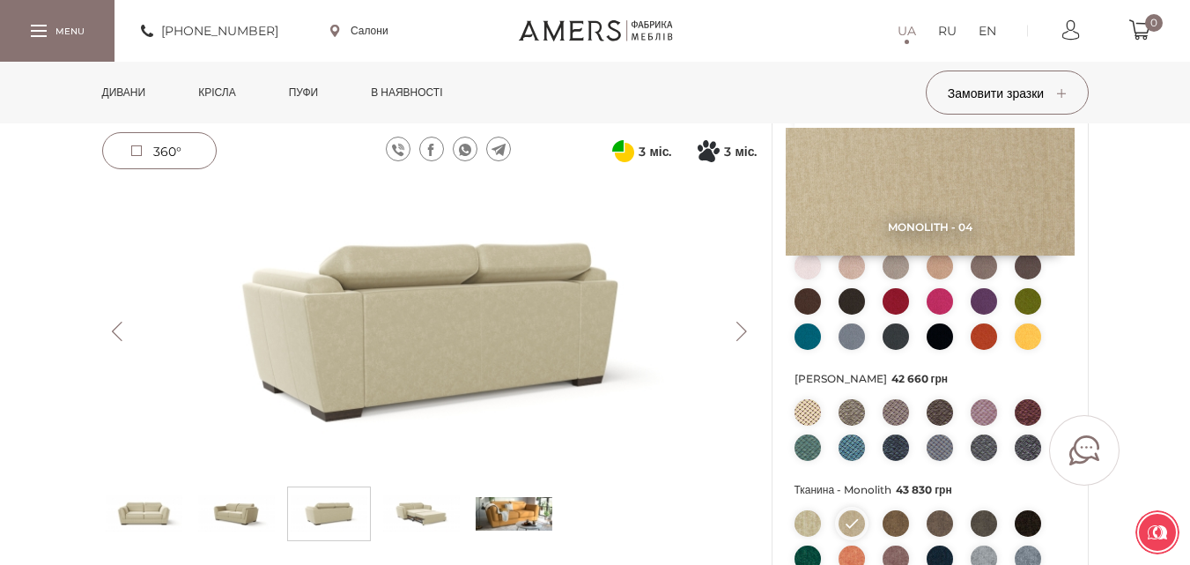
click at [738, 331] on button "Next" at bounding box center [742, 331] width 31 height 19
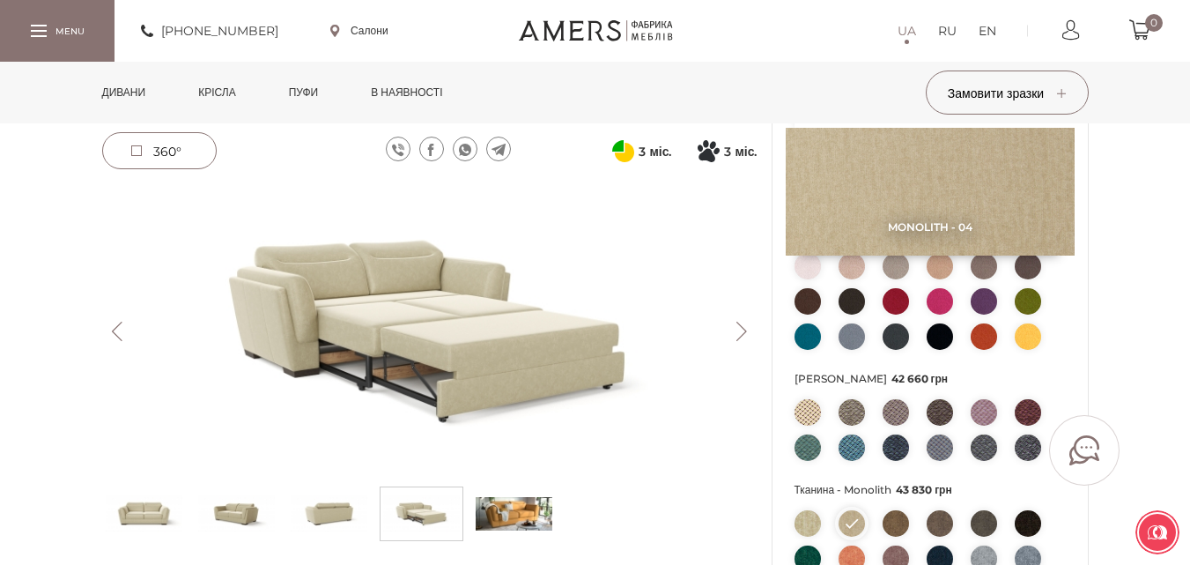
click at [738, 331] on button "Next" at bounding box center [742, 331] width 31 height 19
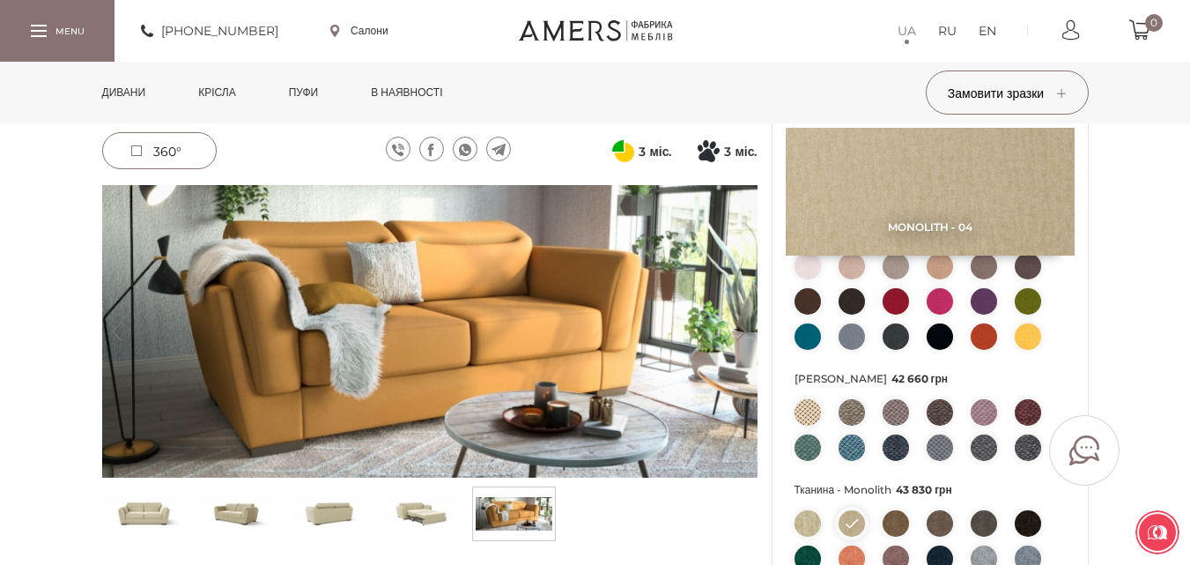
click at [739, 334] on button "Next" at bounding box center [742, 331] width 31 height 19
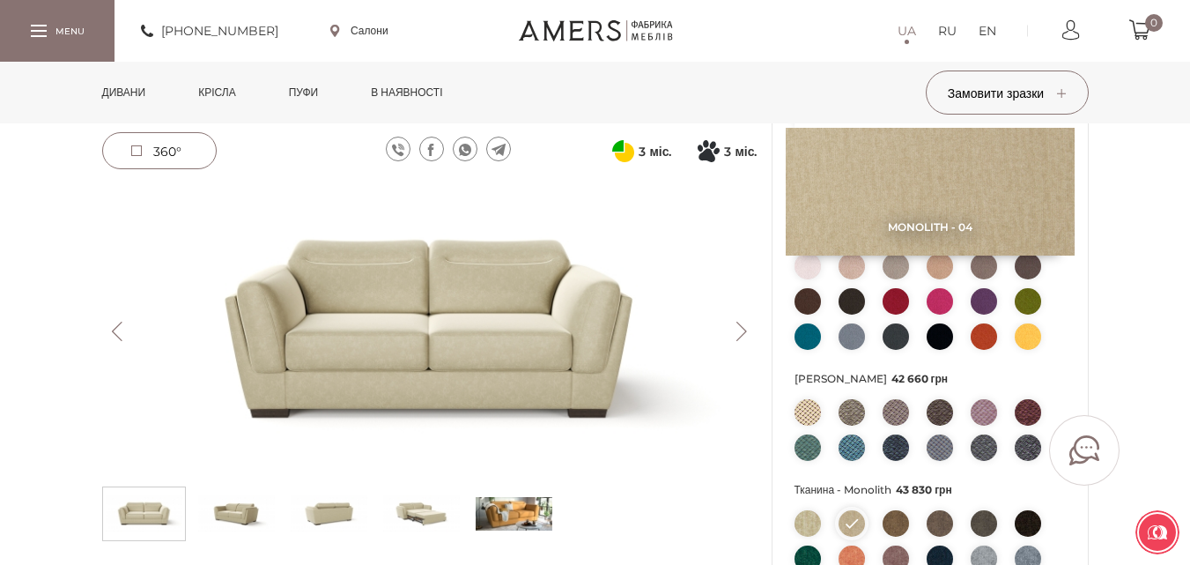
click at [112, 327] on button "Previous" at bounding box center [117, 331] width 31 height 19
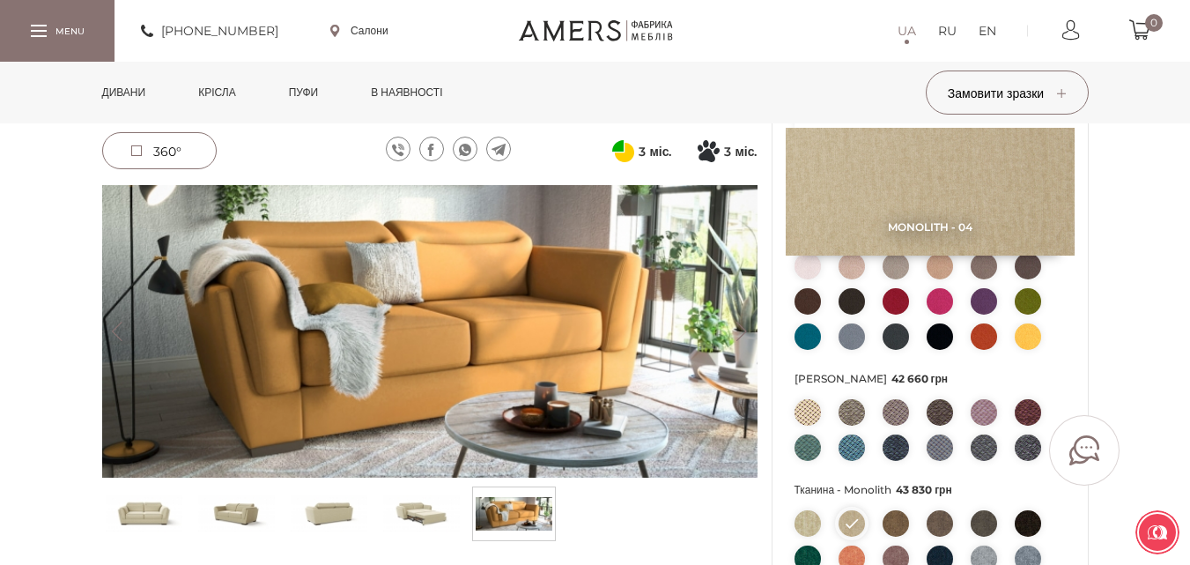
drag, startPoint x: 291, startPoint y: 272, endPoint x: 427, endPoint y: 359, distance: 162.1
click at [427, 359] on img at bounding box center [430, 331] width 656 height 293
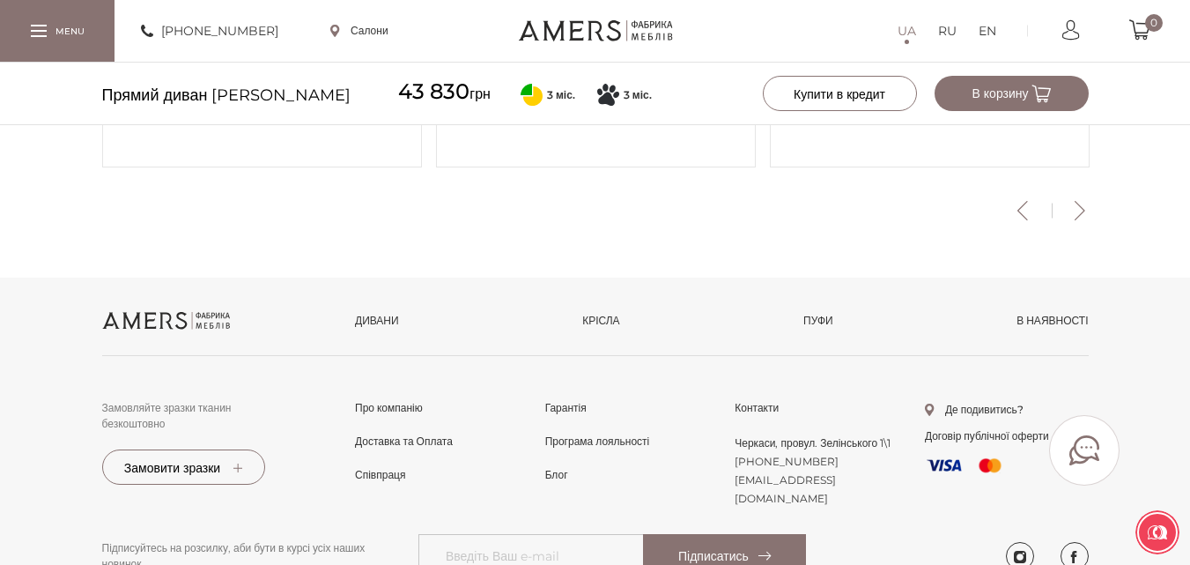
scroll to position [2527, 0]
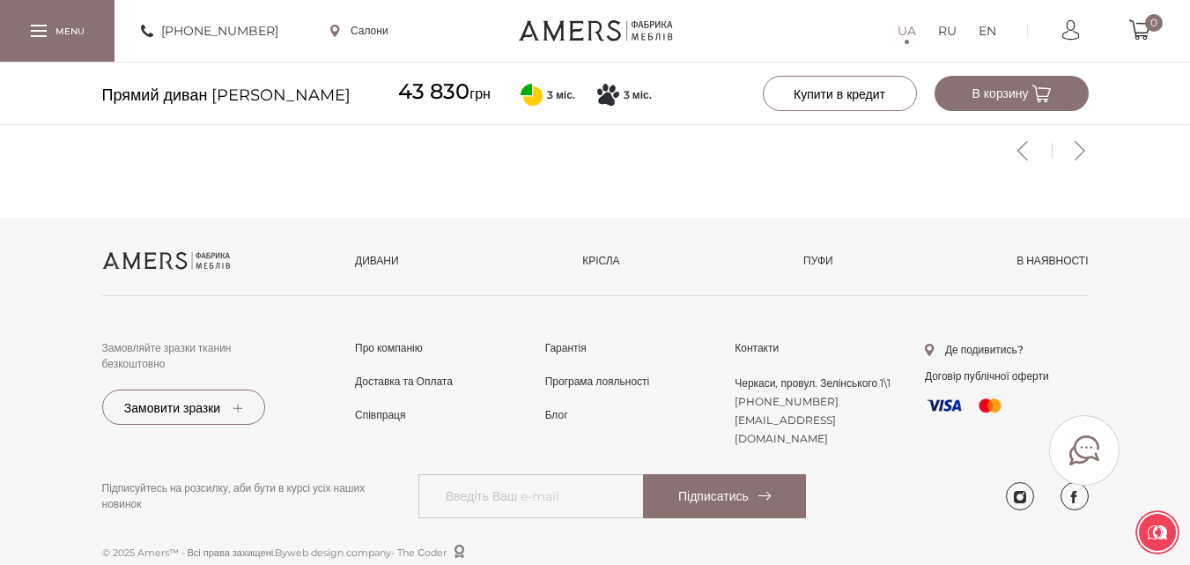
click at [396, 356] on span "Про компанію" at bounding box center [389, 364] width 68 height 16
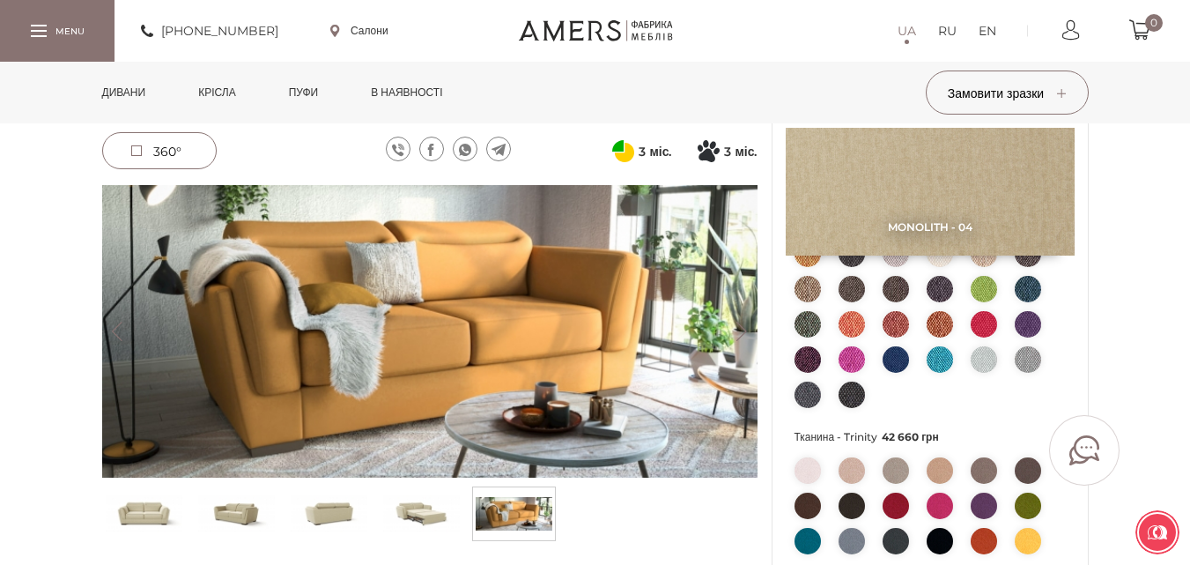
scroll to position [324, 0]
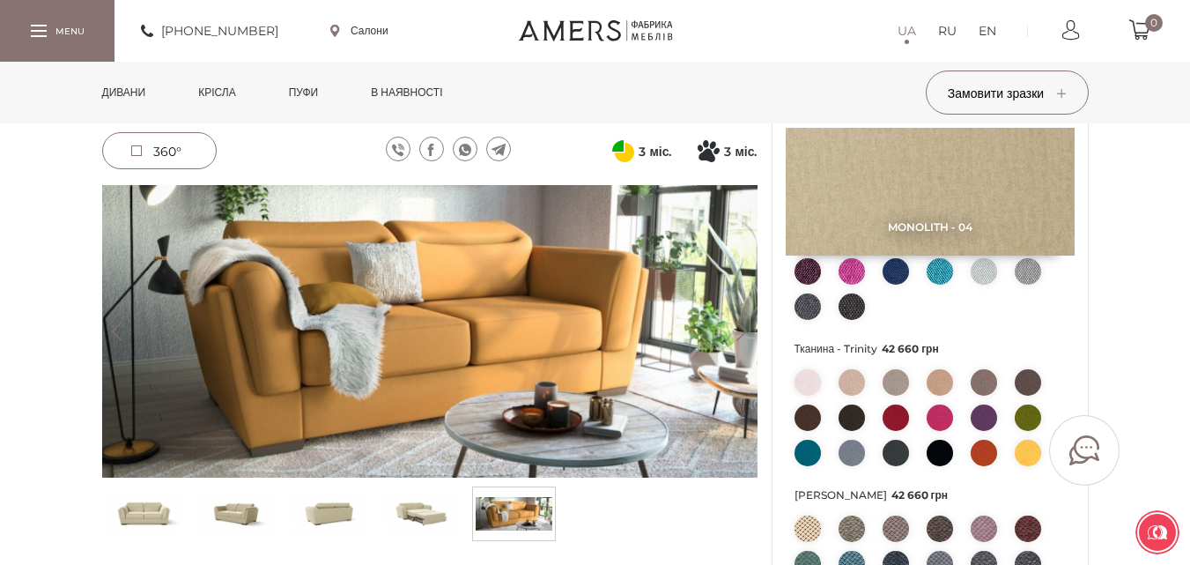
click at [937, 380] on img at bounding box center [940, 382] width 26 height 26
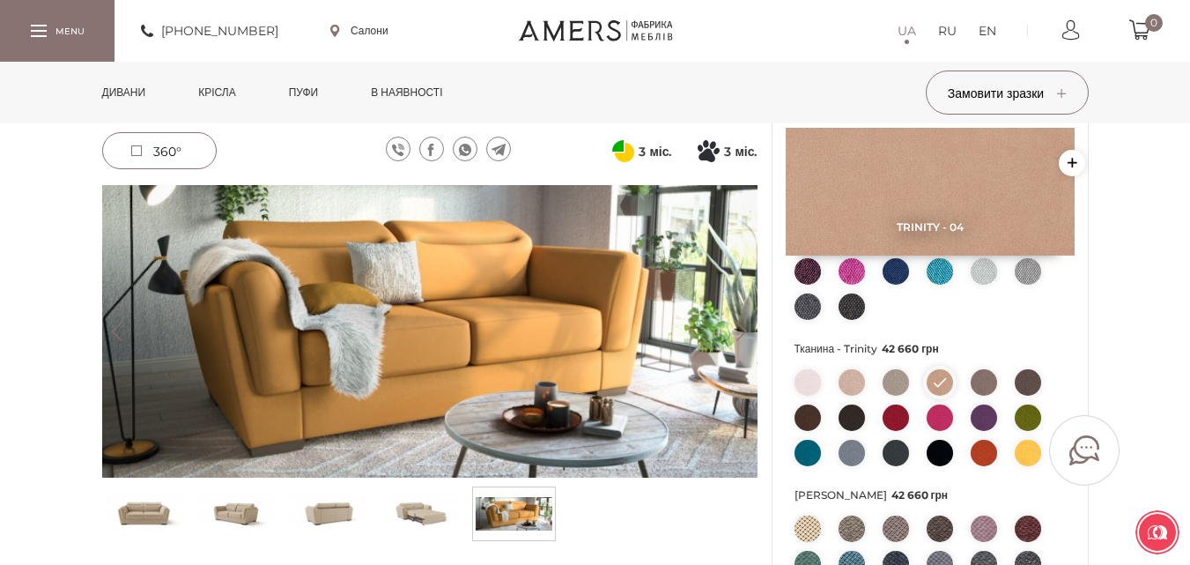
click at [150, 516] on img at bounding box center [144, 514] width 77 height 44
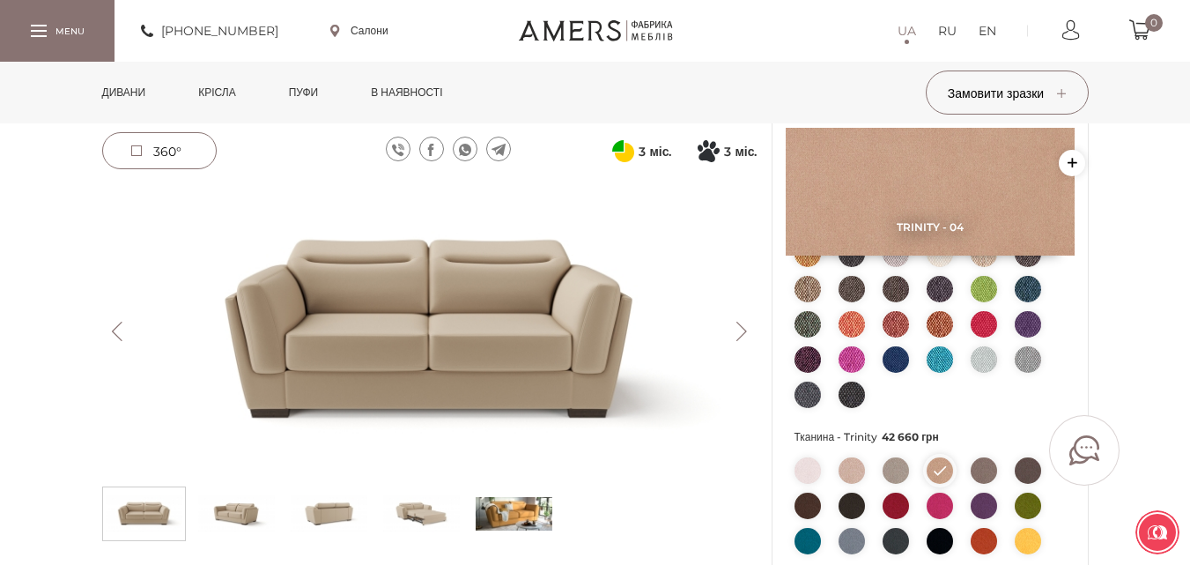
scroll to position [148, 0]
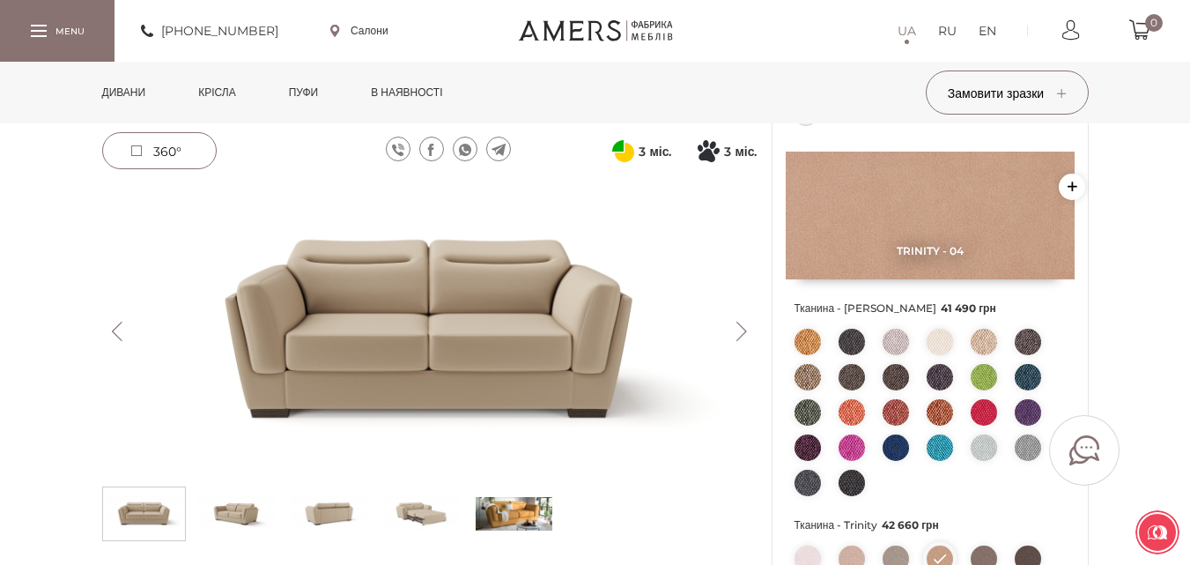
click at [986, 336] on img at bounding box center [984, 342] width 26 height 26
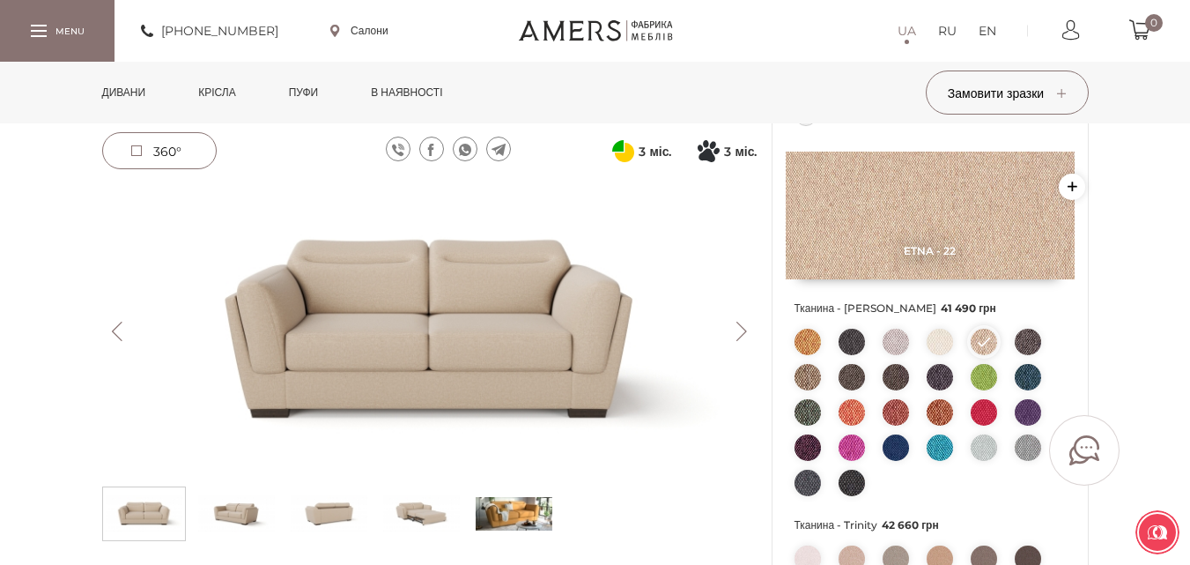
click at [801, 376] on img at bounding box center [808, 377] width 26 height 26
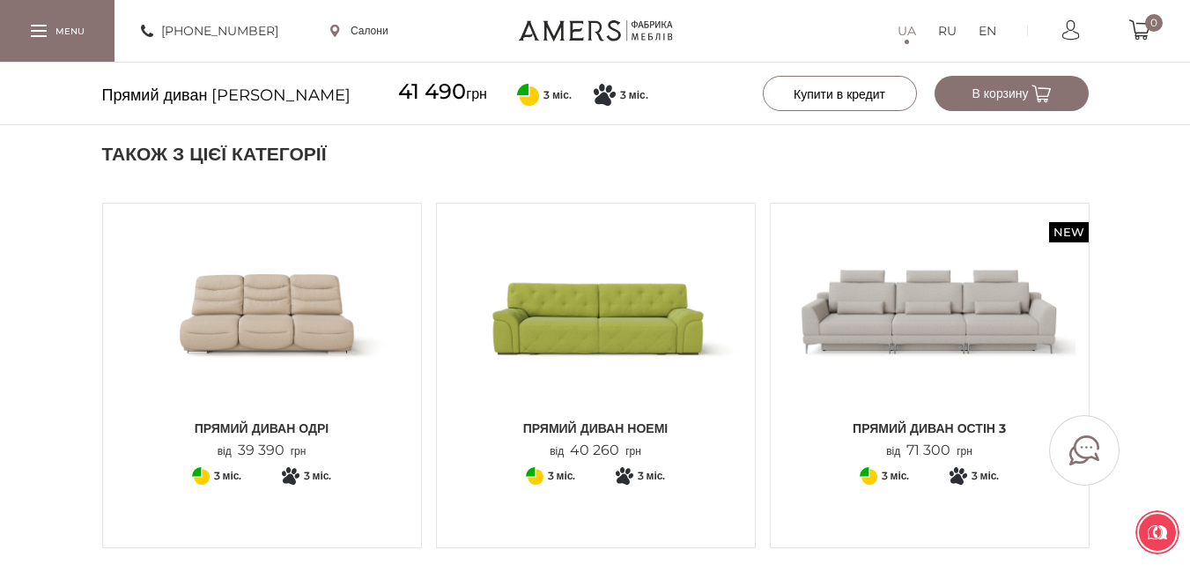
scroll to position [2527, 0]
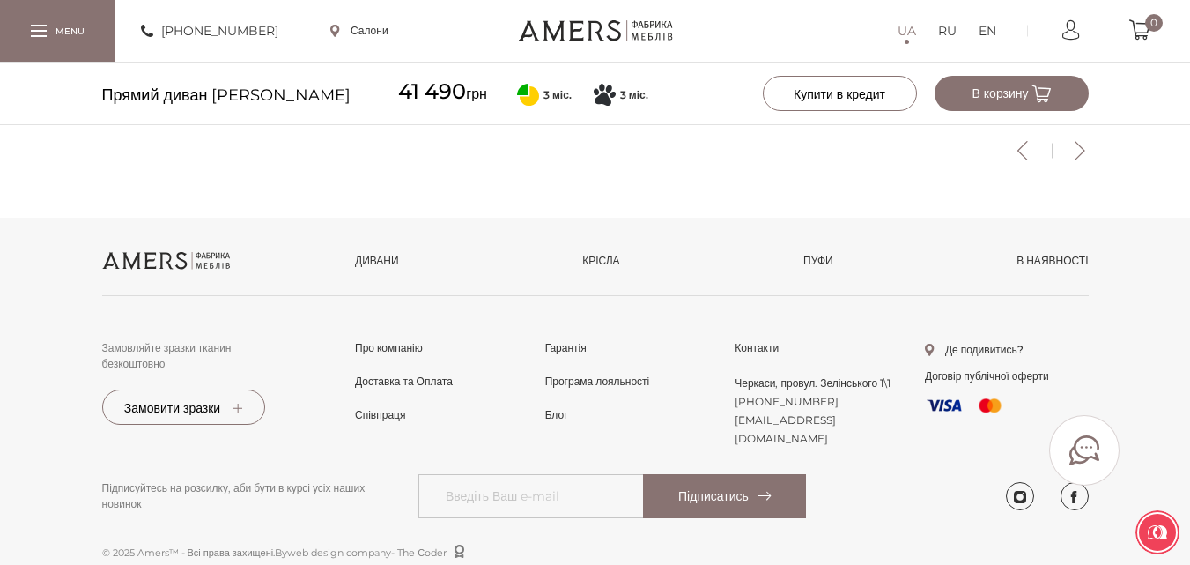
click at [442, 389] on span "Доставка та Оплата" at bounding box center [404, 397] width 98 height 16
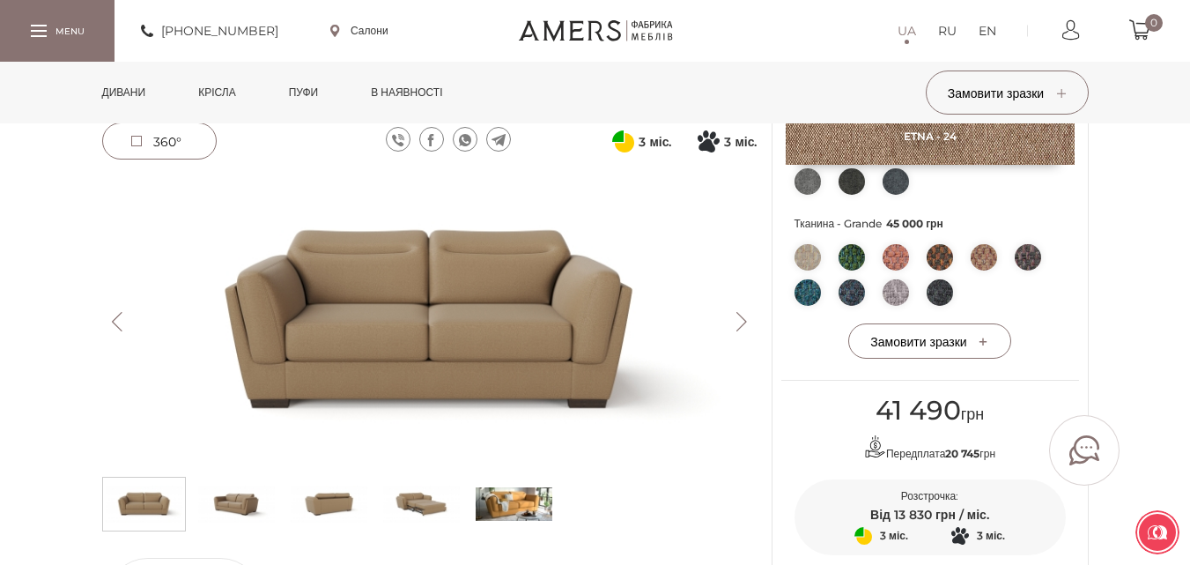
scroll to position [941, 0]
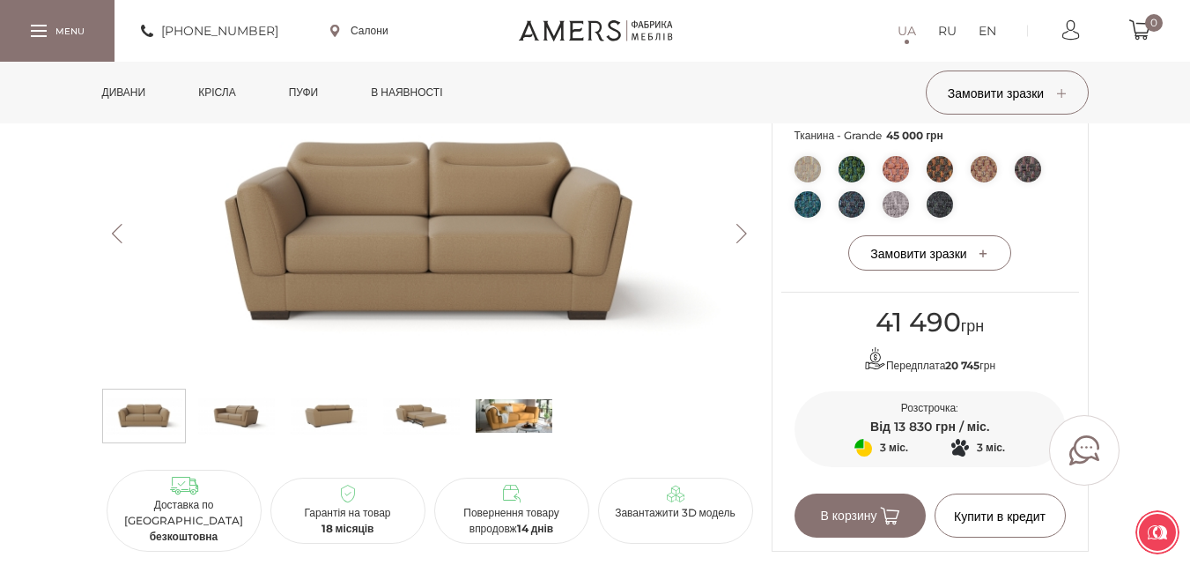
click at [531, 430] on img at bounding box center [514, 416] width 77 height 44
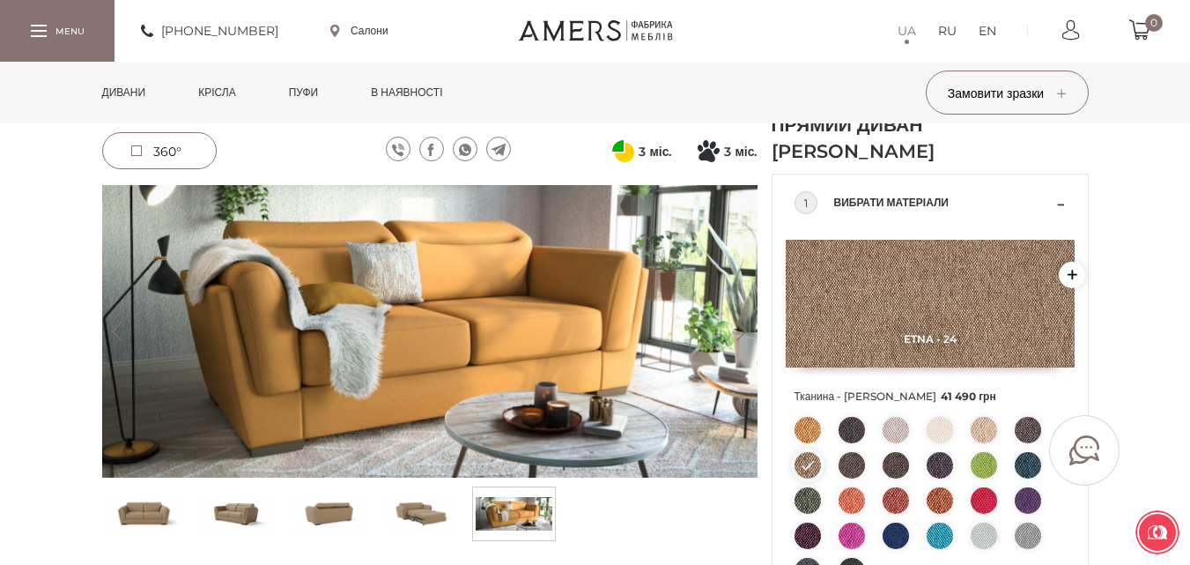
scroll to position [148, 0]
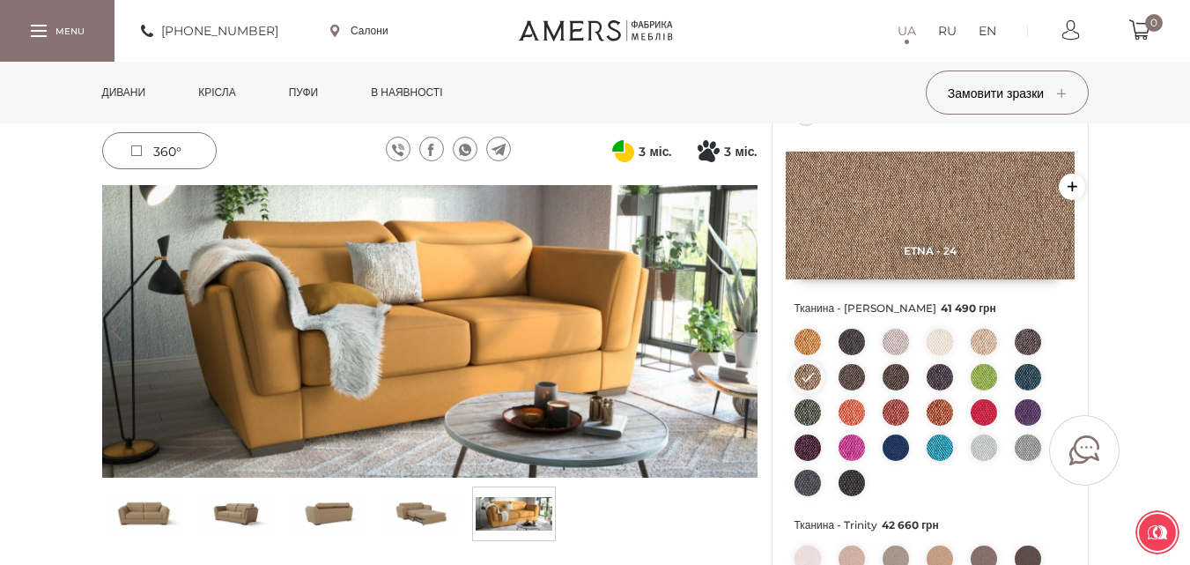
click at [152, 508] on img at bounding box center [144, 514] width 77 height 44
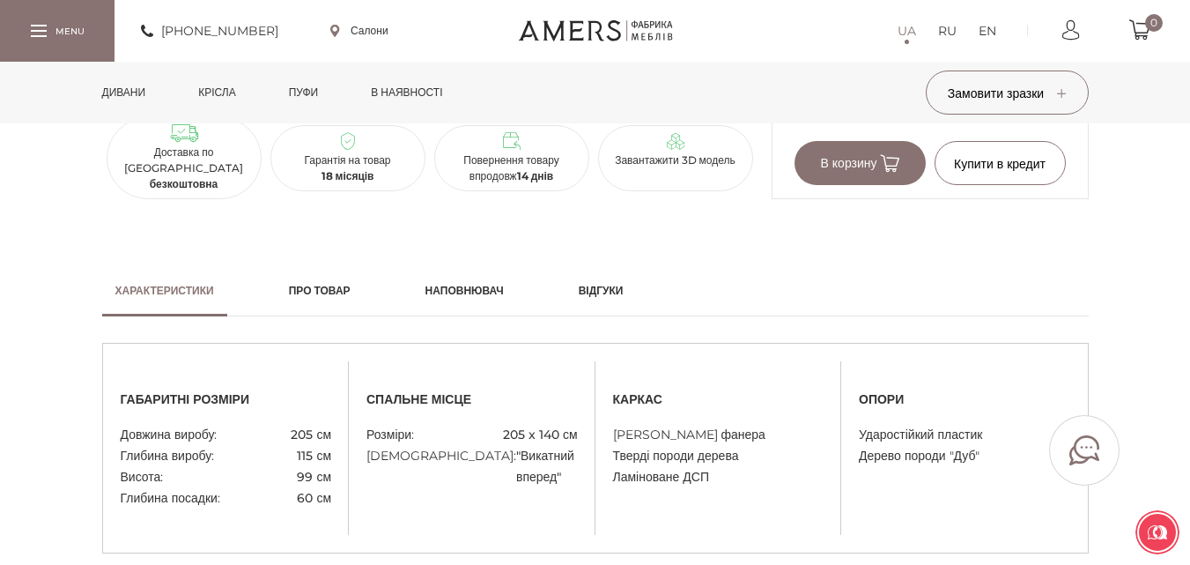
scroll to position [1382, 0]
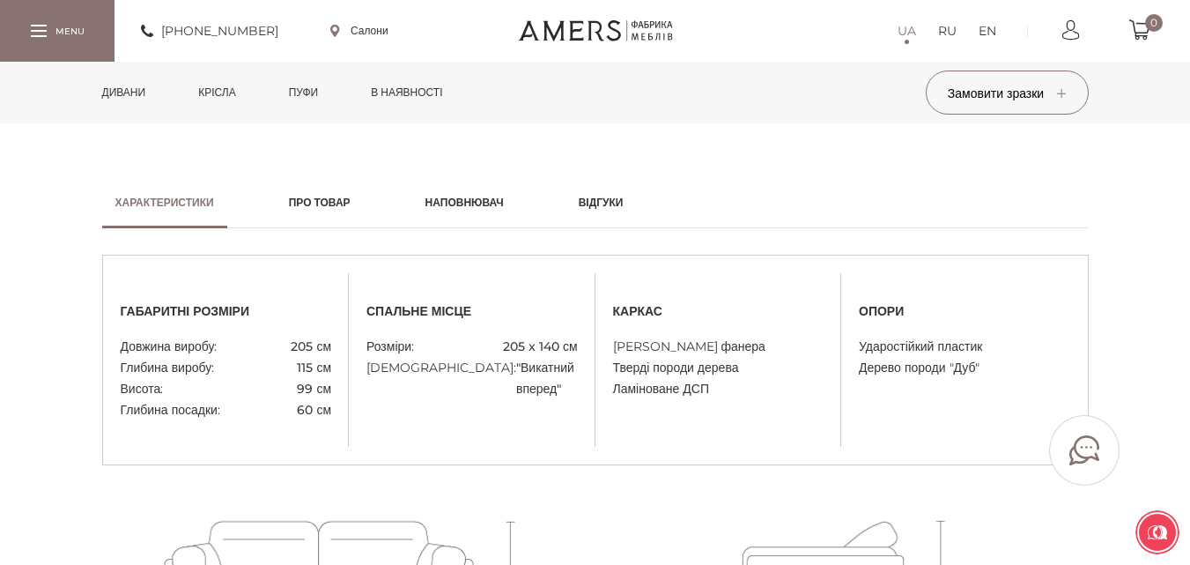
click at [345, 198] on h2 "Про товар" at bounding box center [320, 203] width 62 height 16
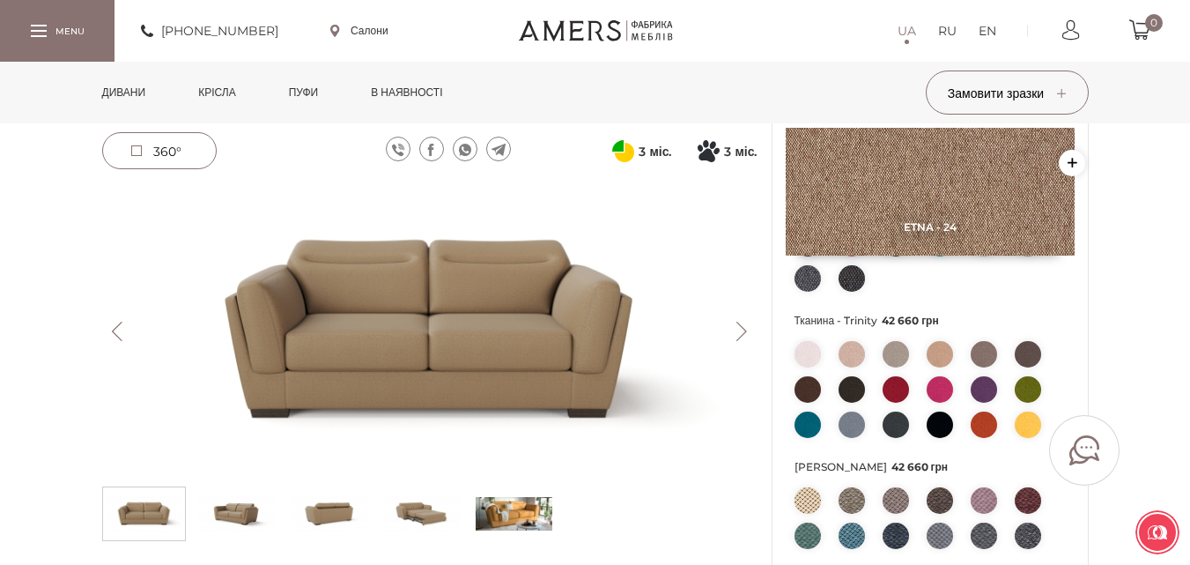
scroll to position [441, 0]
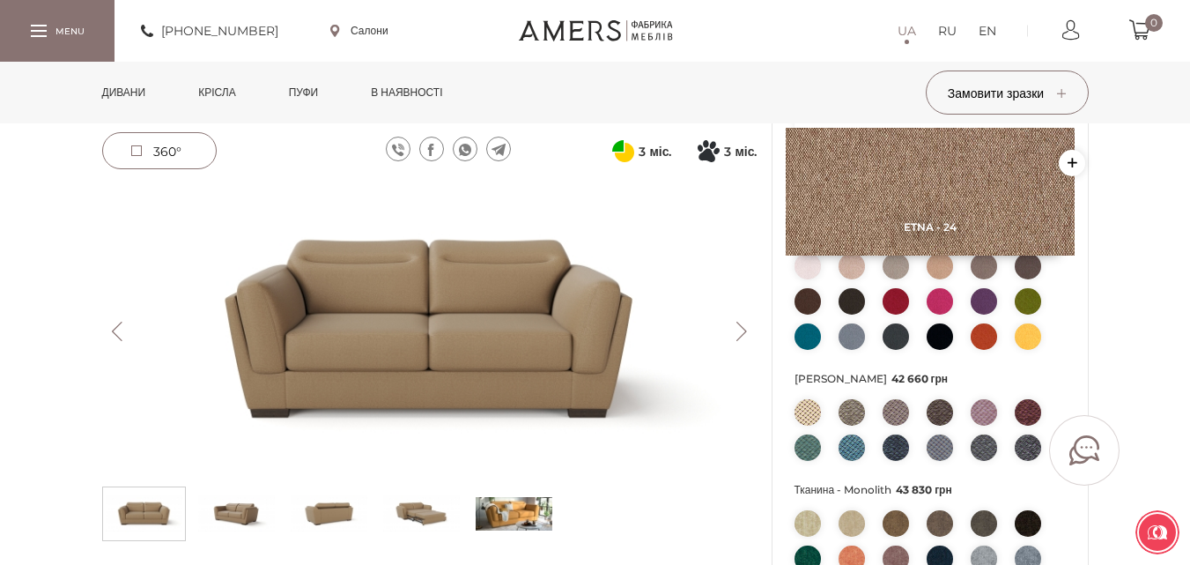
click at [812, 413] on img at bounding box center [808, 412] width 26 height 26
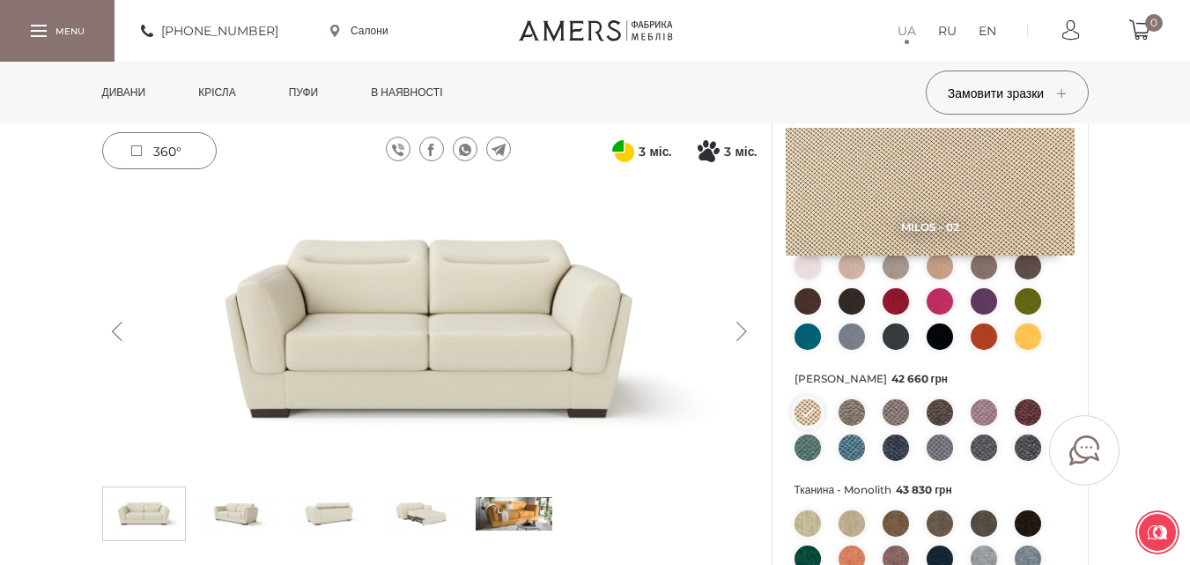
click at [856, 411] on img at bounding box center [852, 412] width 26 height 26
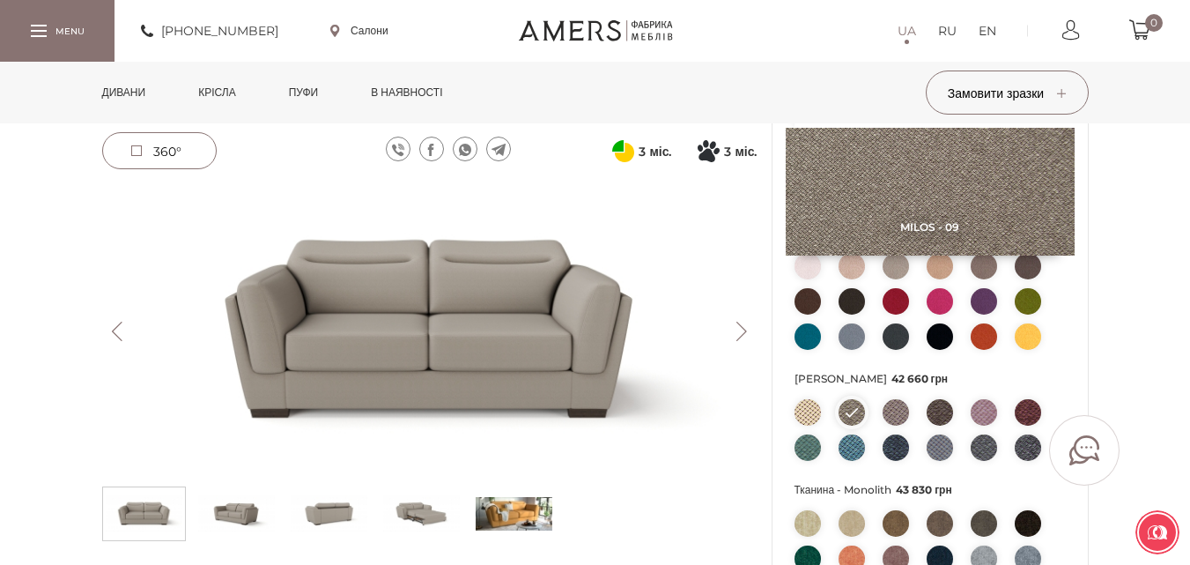
click at [893, 407] on img at bounding box center [896, 412] width 26 height 26
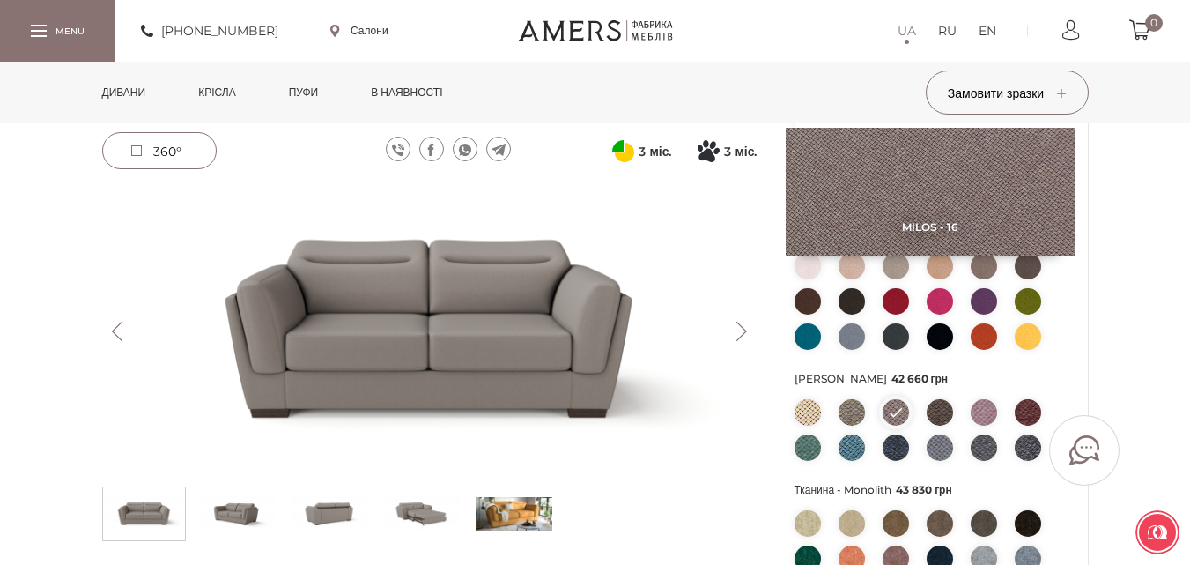
click at [1033, 448] on img at bounding box center [1028, 447] width 26 height 26
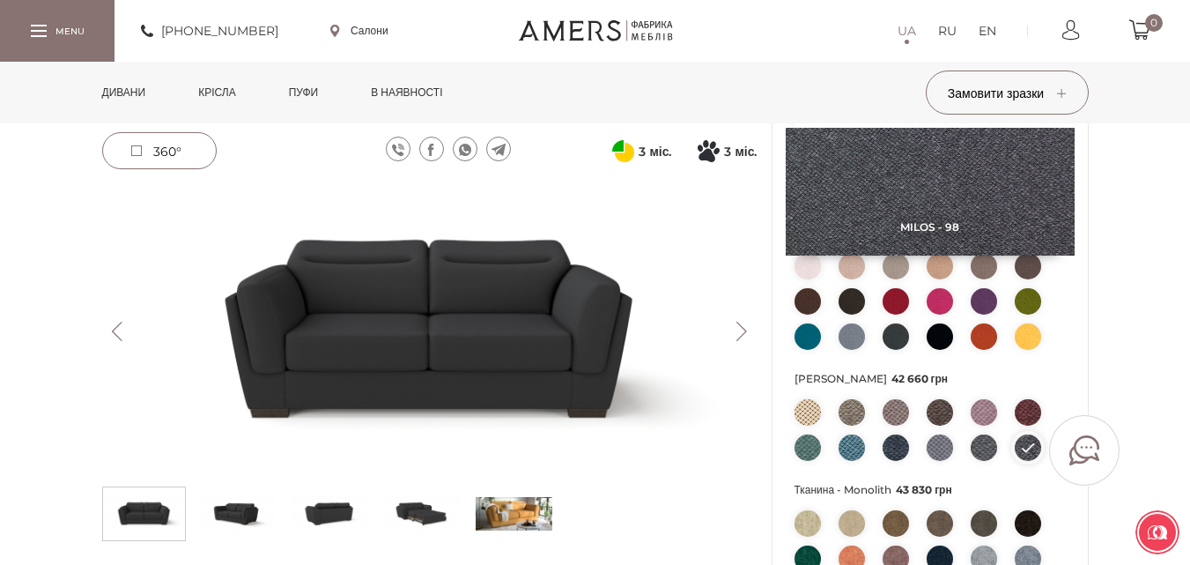
click at [811, 402] on img at bounding box center [808, 412] width 26 height 26
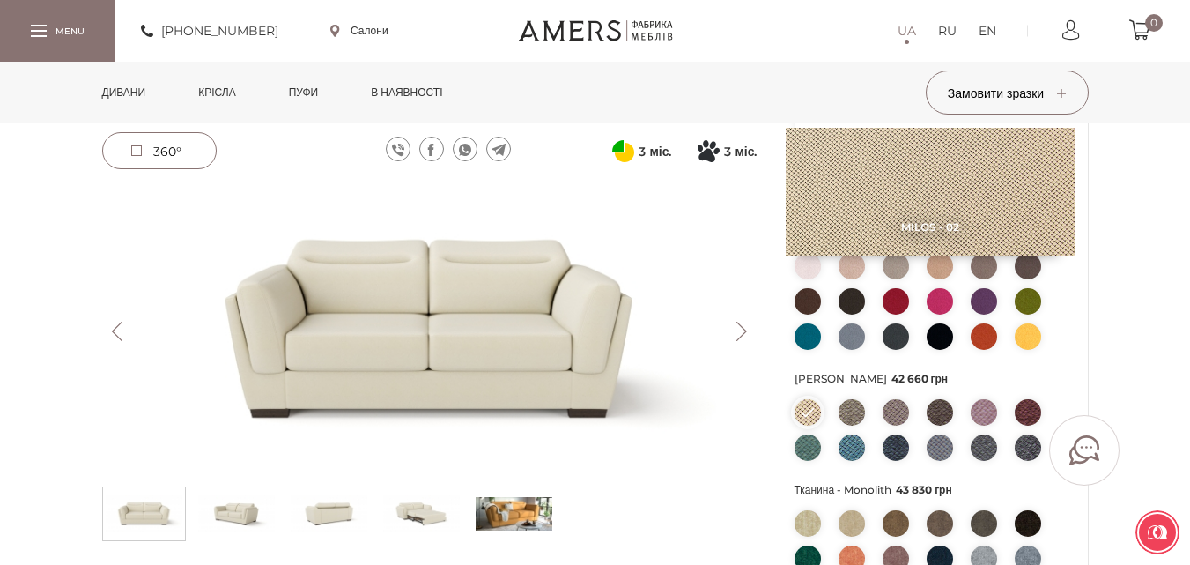
scroll to position [352, 0]
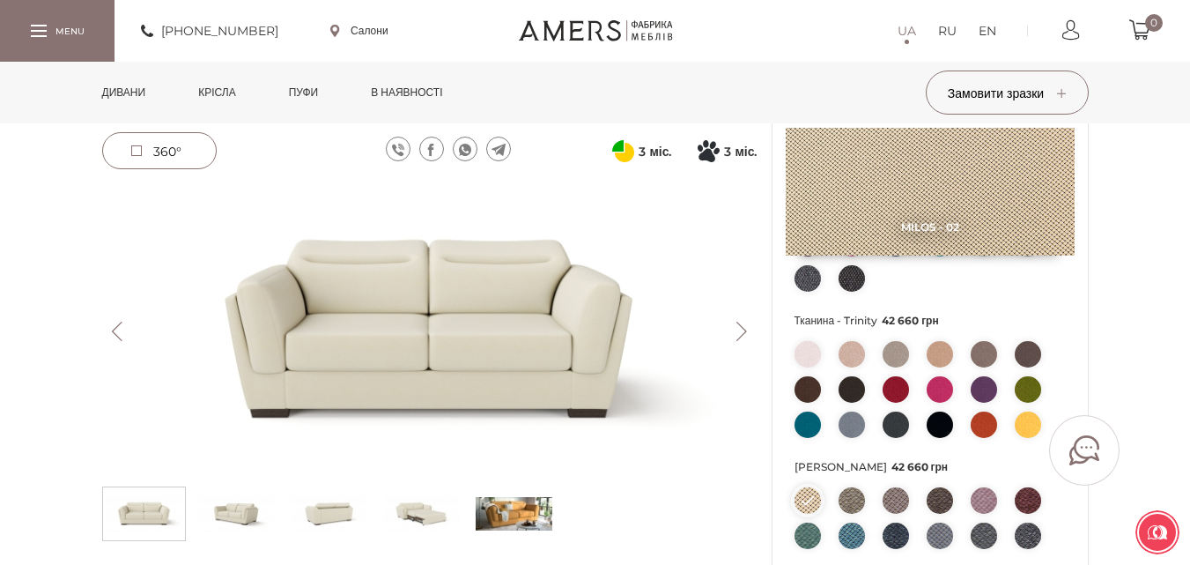
click at [945, 356] on img at bounding box center [940, 354] width 26 height 26
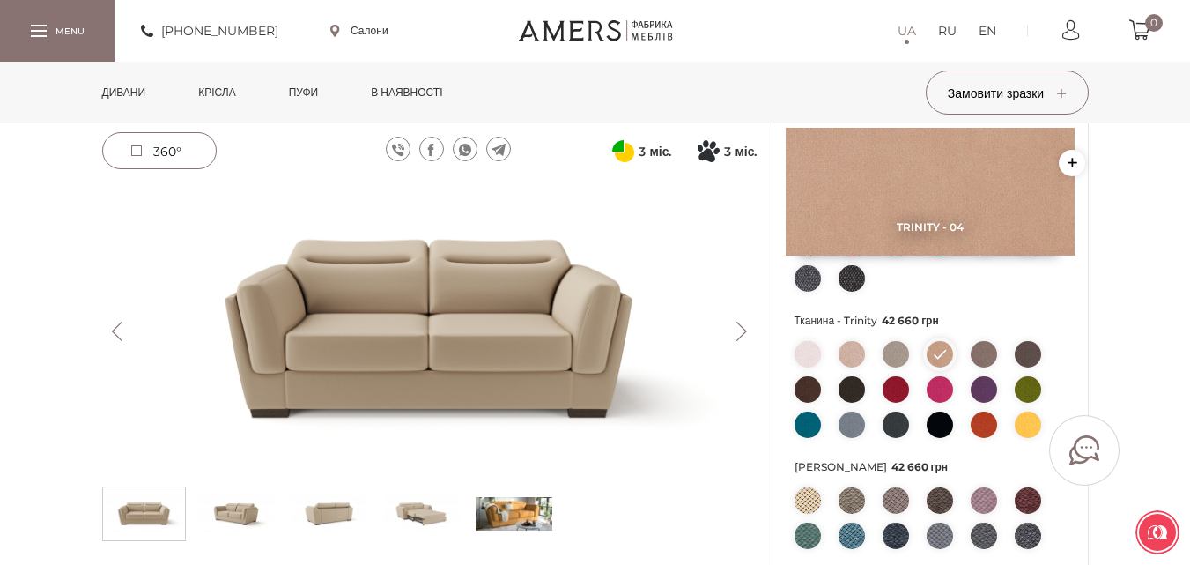
click at [741, 330] on button "Next" at bounding box center [742, 331] width 31 height 19
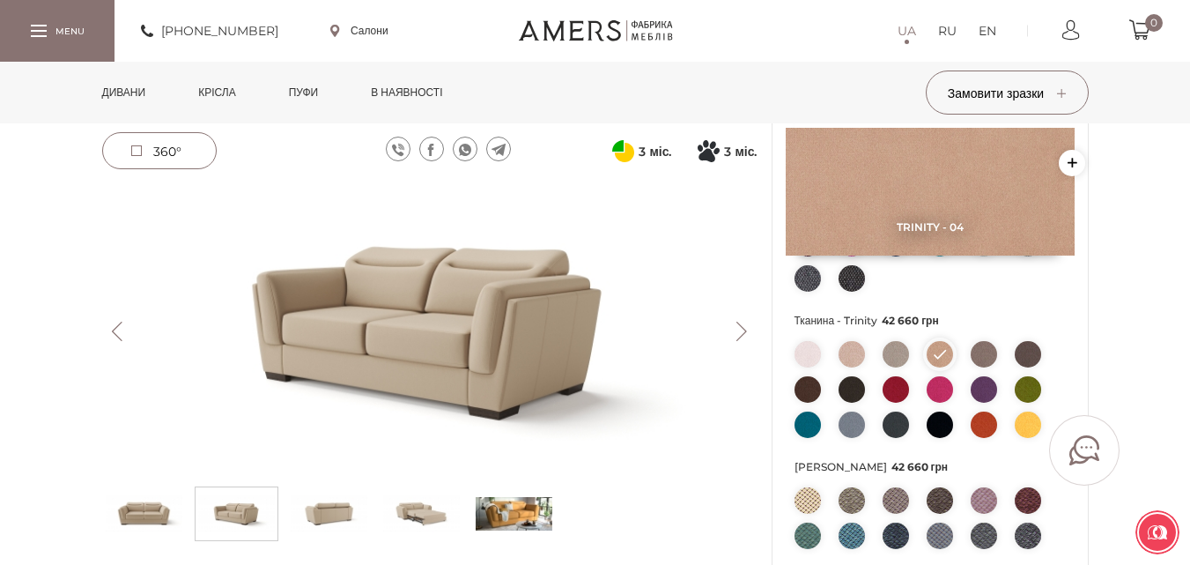
click at [741, 330] on button "Next" at bounding box center [742, 331] width 31 height 19
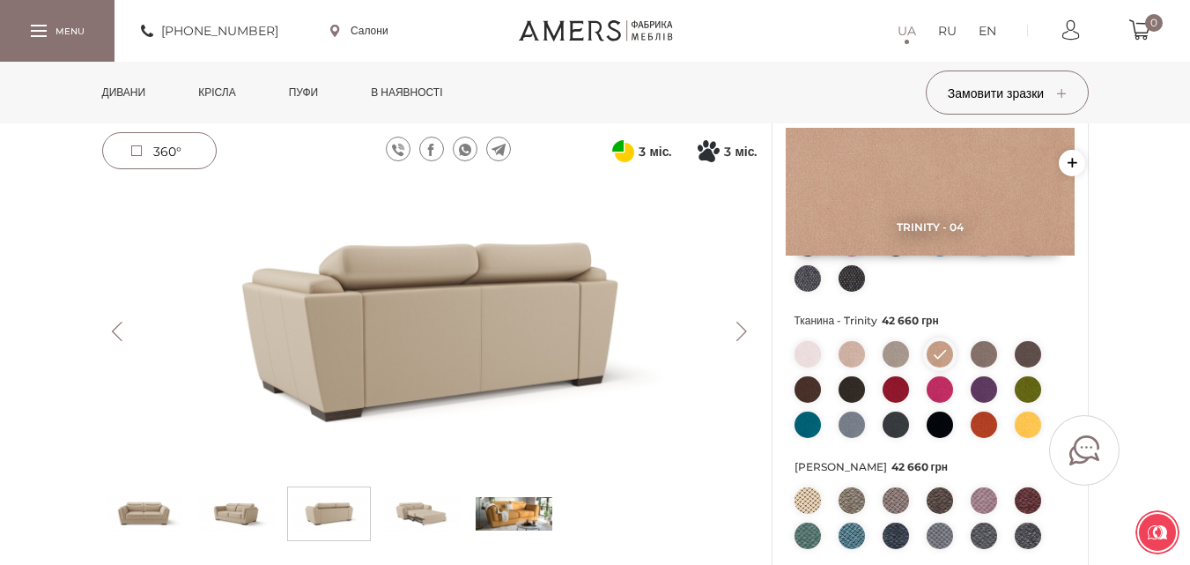
click at [741, 330] on button "Next" at bounding box center [742, 331] width 31 height 19
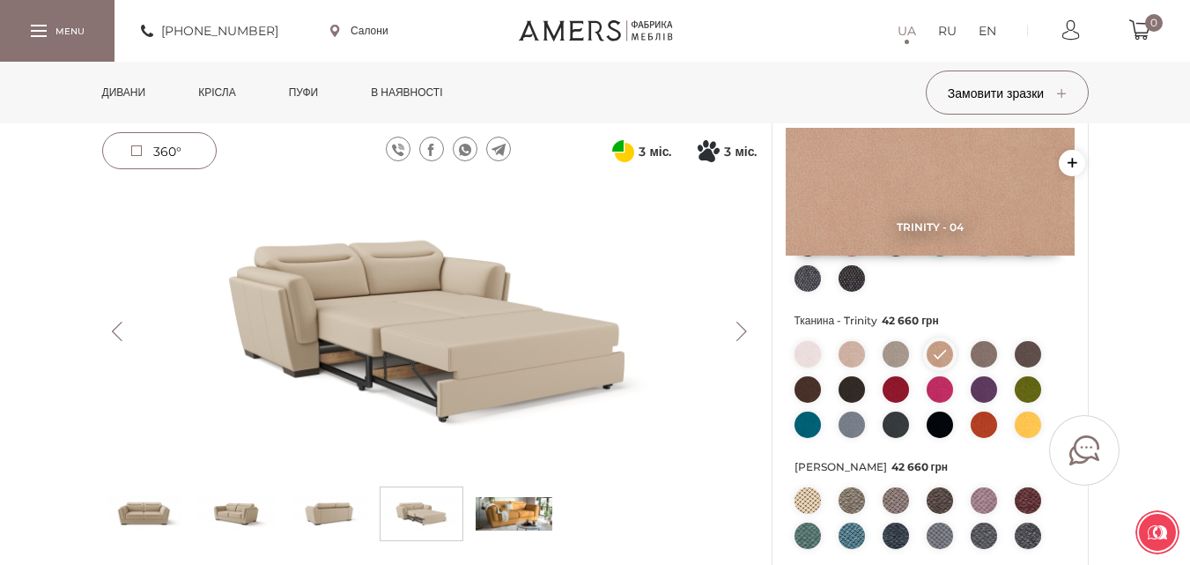
click at [741, 330] on button "Next" at bounding box center [742, 331] width 31 height 19
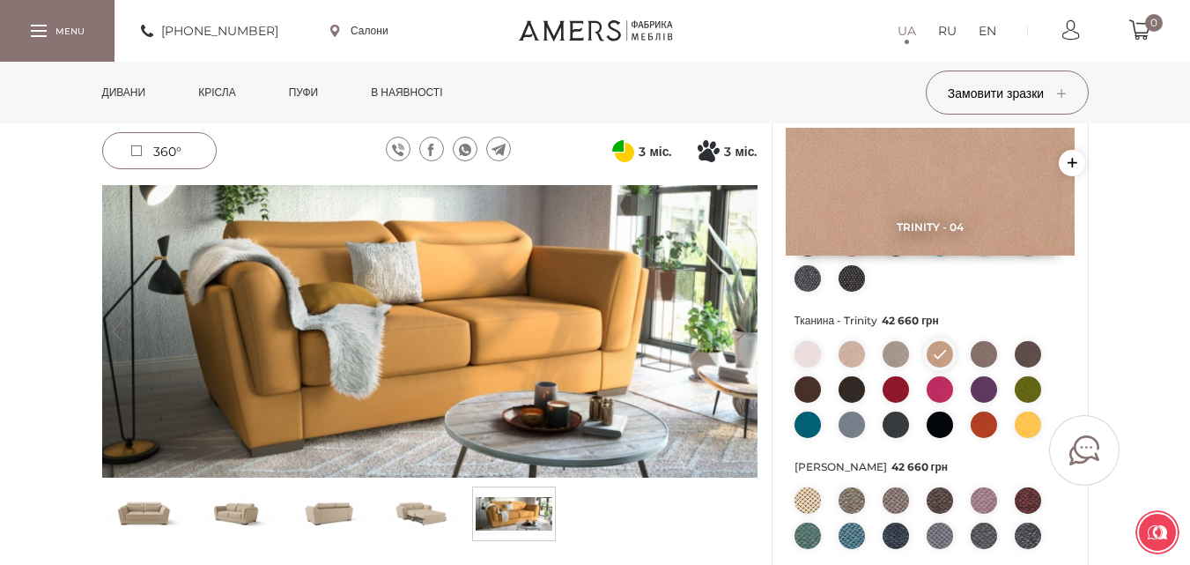
click at [156, 513] on img at bounding box center [144, 514] width 77 height 44
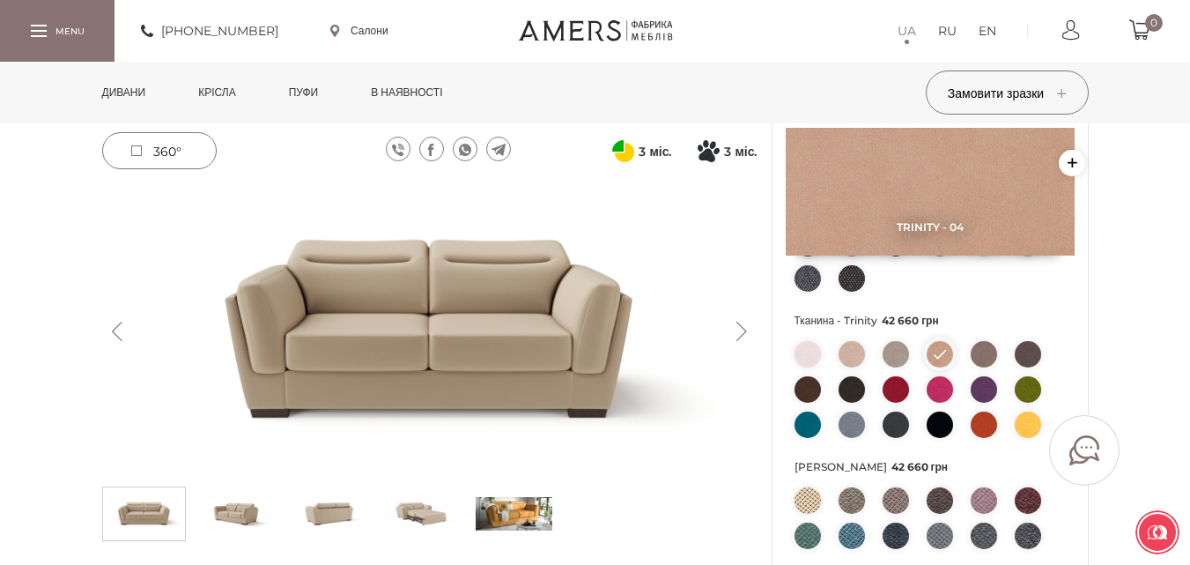
click at [118, 329] on button "Previous" at bounding box center [117, 331] width 31 height 19
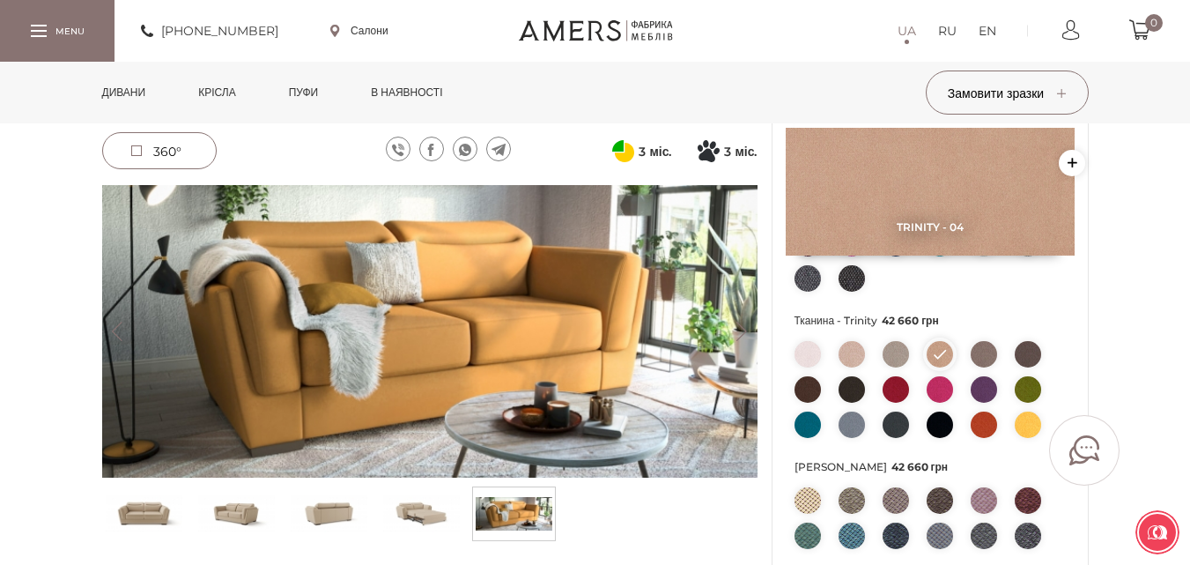
click at [233, 509] on img at bounding box center [236, 514] width 77 height 44
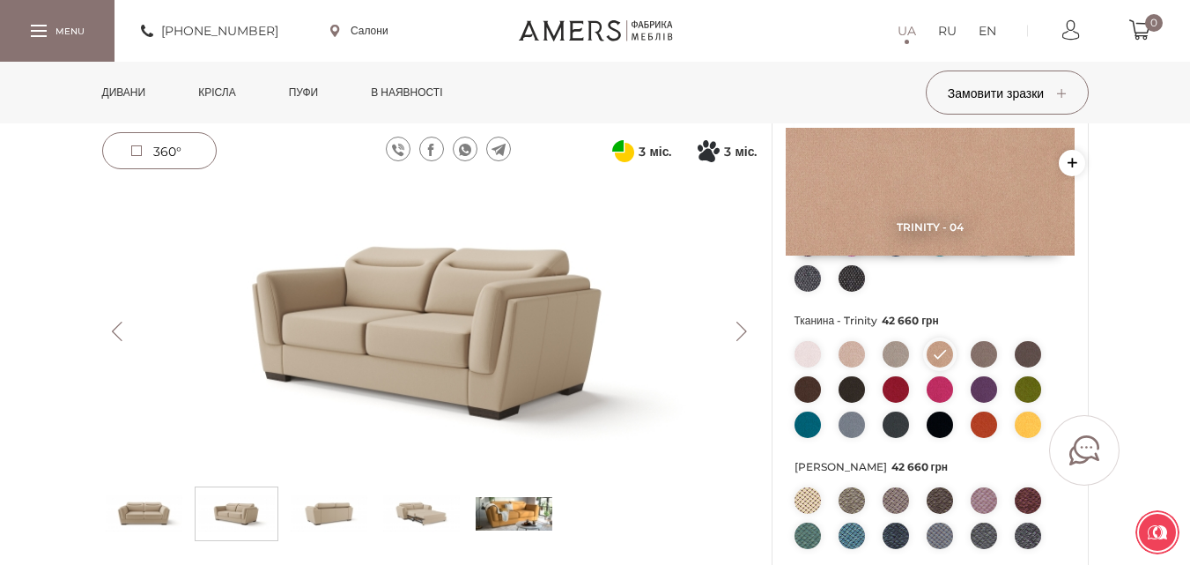
click at [743, 332] on button "Next" at bounding box center [742, 331] width 31 height 19
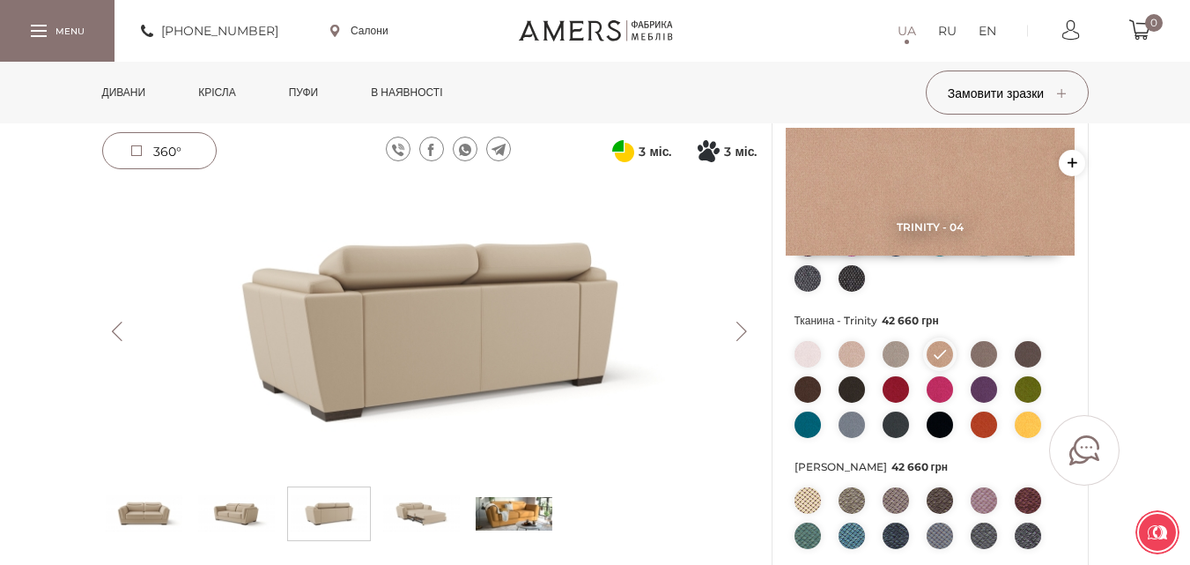
click at [743, 331] on button "Next" at bounding box center [742, 331] width 31 height 19
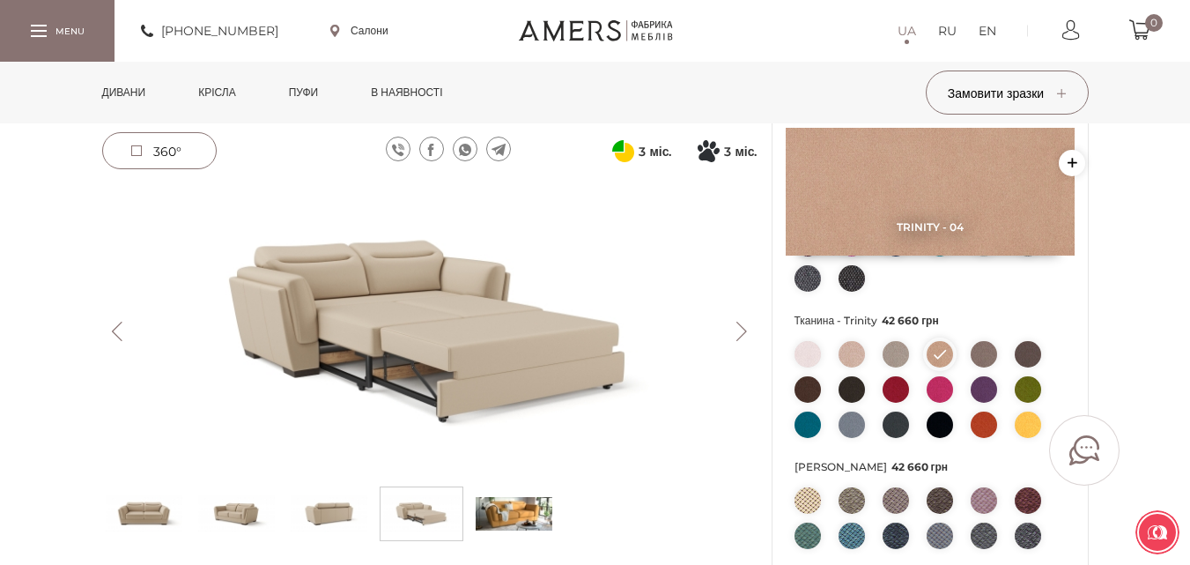
click at [115, 325] on button "Previous" at bounding box center [117, 331] width 31 height 19
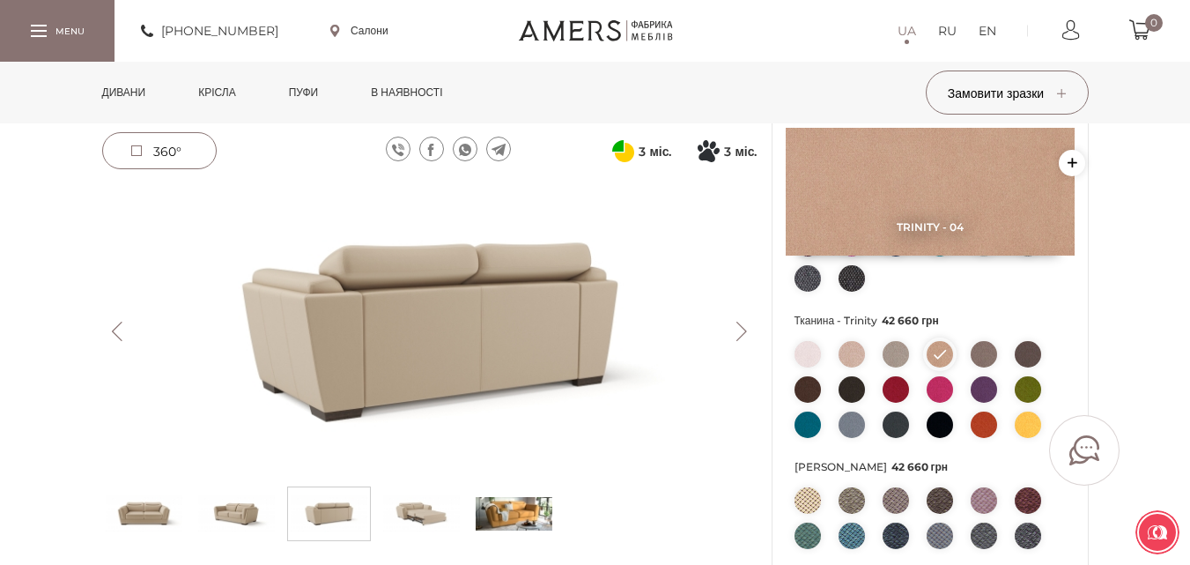
click at [115, 324] on button "Previous" at bounding box center [117, 331] width 31 height 19
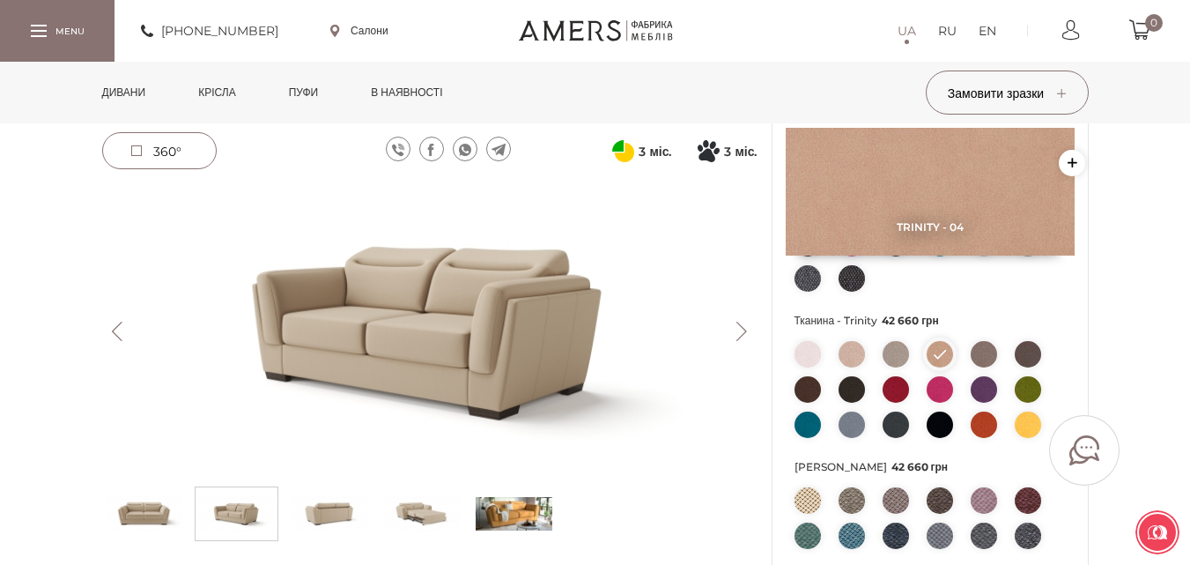
click at [118, 330] on button "Previous" at bounding box center [117, 331] width 31 height 19
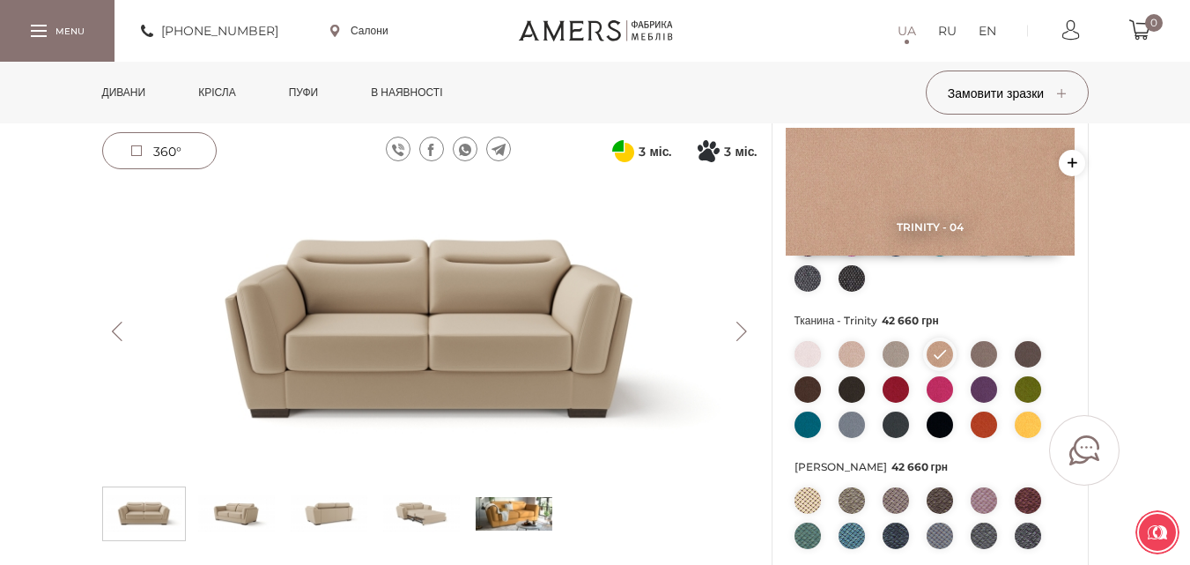
click at [118, 330] on button "Previous" at bounding box center [117, 331] width 31 height 19
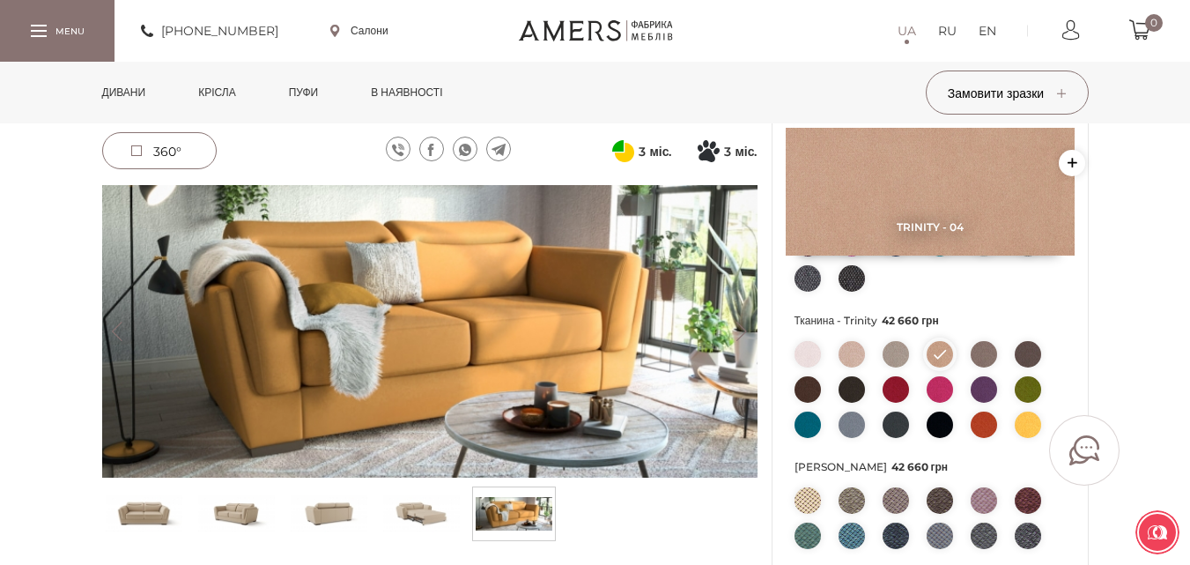
click at [726, 303] on img at bounding box center [430, 331] width 656 height 293
click at [415, 505] on img at bounding box center [421, 514] width 77 height 44
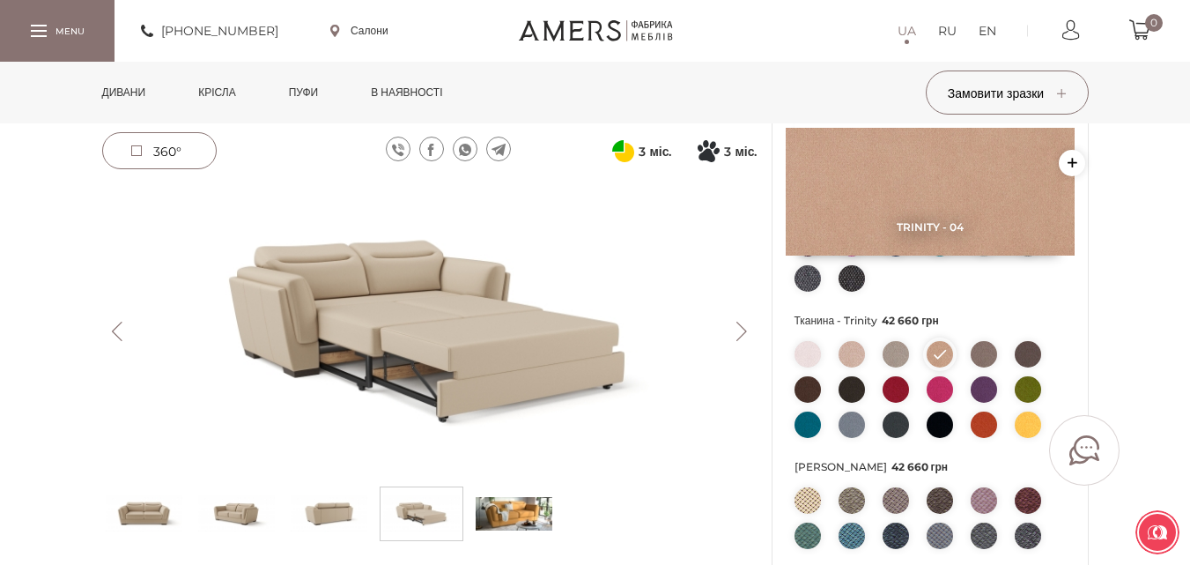
click at [122, 324] on button "Previous" at bounding box center [117, 331] width 31 height 19
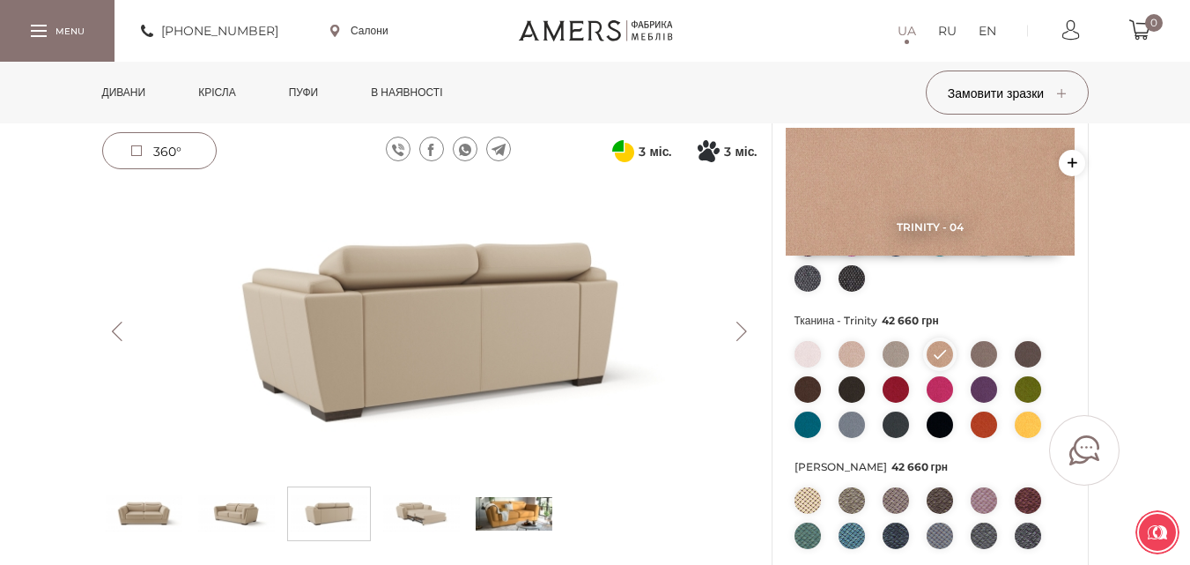
click at [122, 324] on button "Previous" at bounding box center [117, 331] width 31 height 19
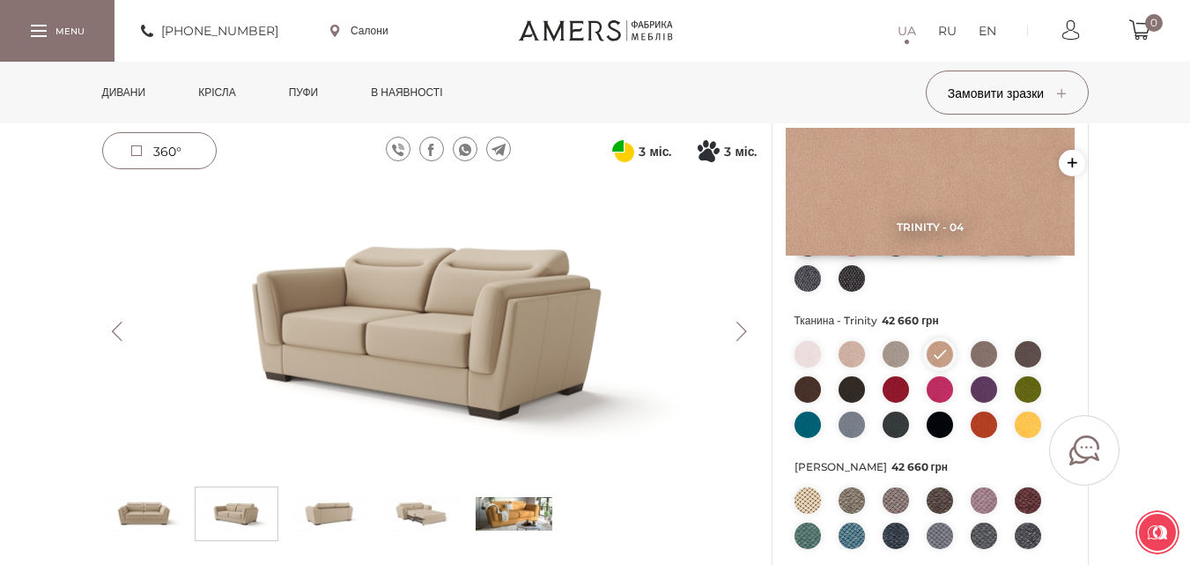
click at [122, 324] on button "Previous" at bounding box center [117, 331] width 31 height 19
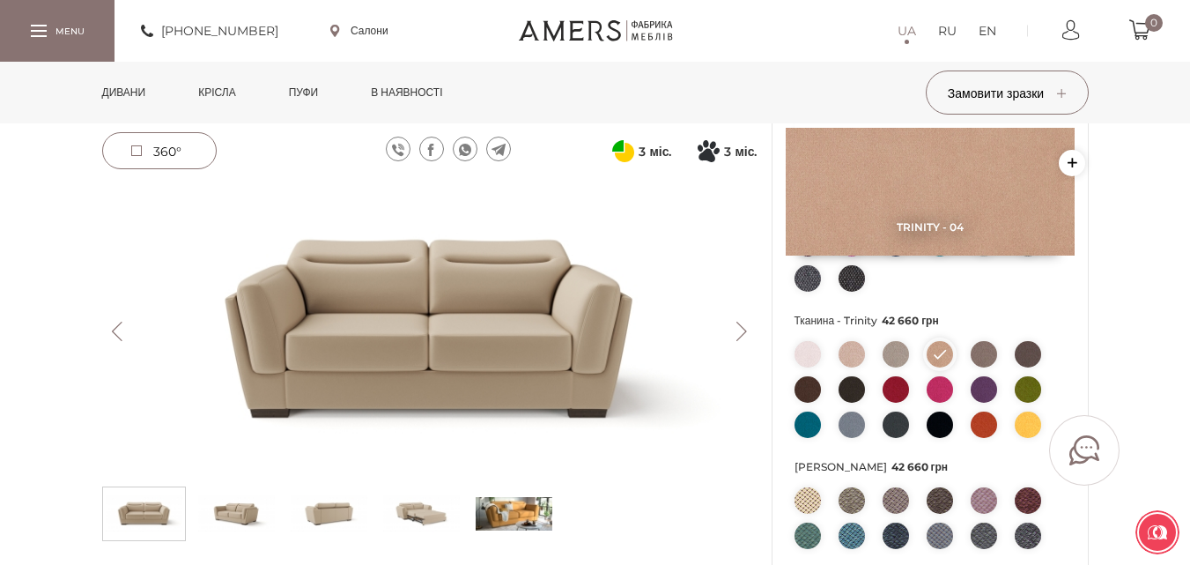
click at [122, 324] on button "Previous" at bounding box center [117, 331] width 31 height 19
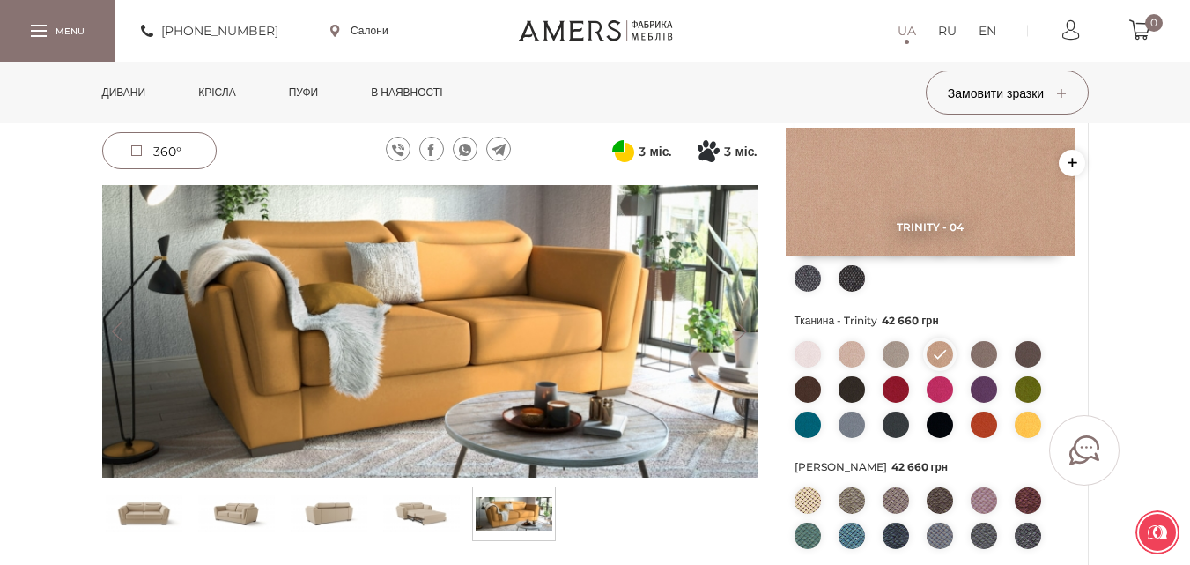
click at [122, 324] on button "Previous" at bounding box center [117, 331] width 31 height 19
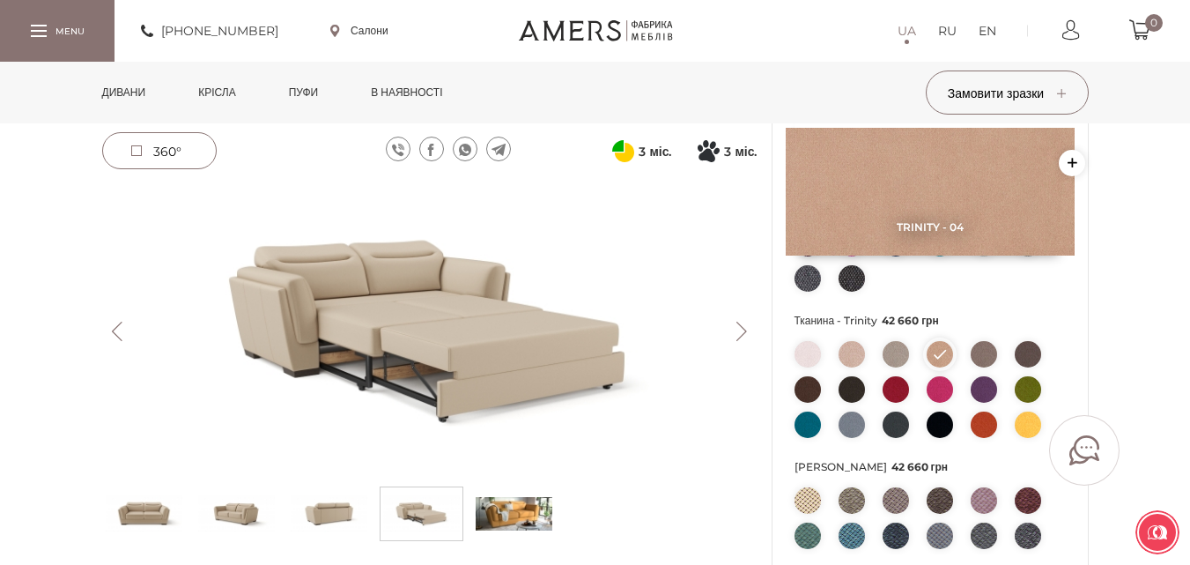
click at [122, 324] on button "Previous" at bounding box center [117, 331] width 31 height 19
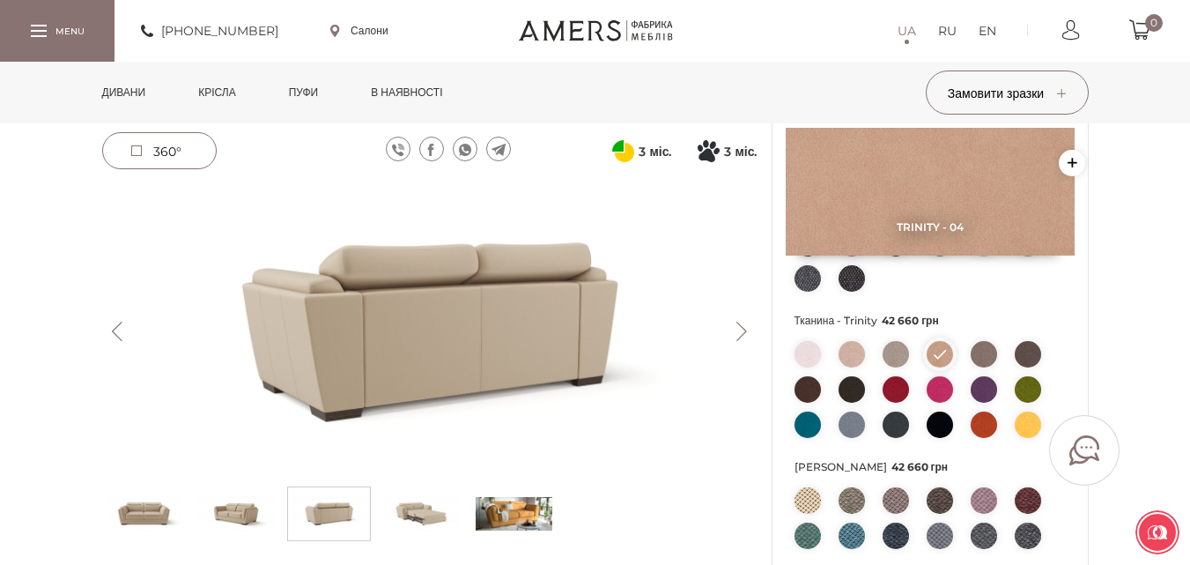
click at [122, 324] on button "Previous" at bounding box center [117, 331] width 31 height 19
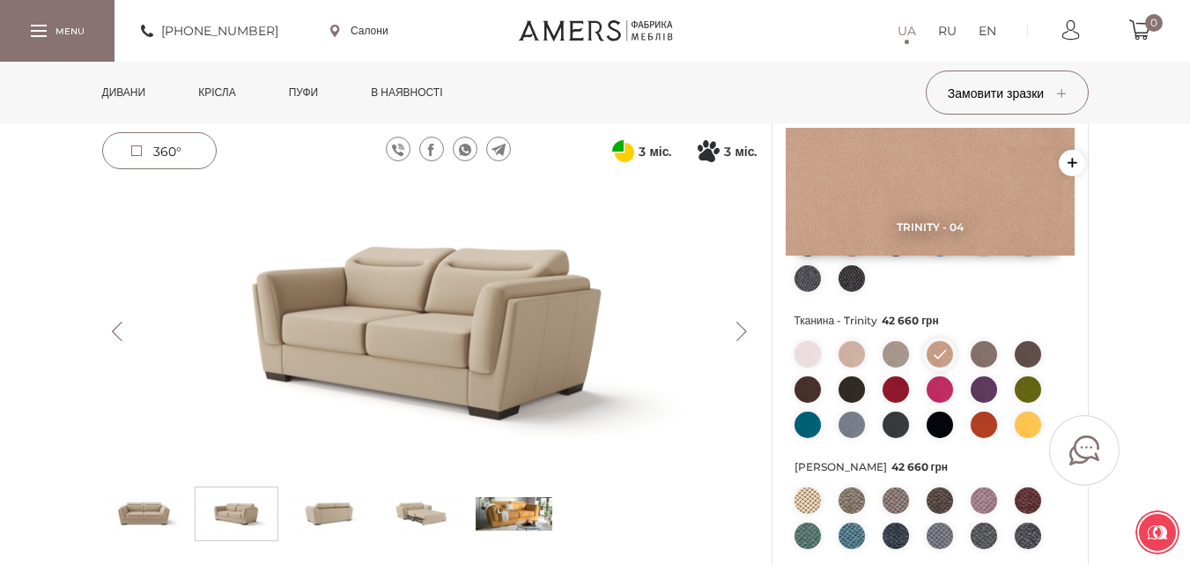
click at [122, 324] on button "Previous" at bounding box center [117, 331] width 31 height 19
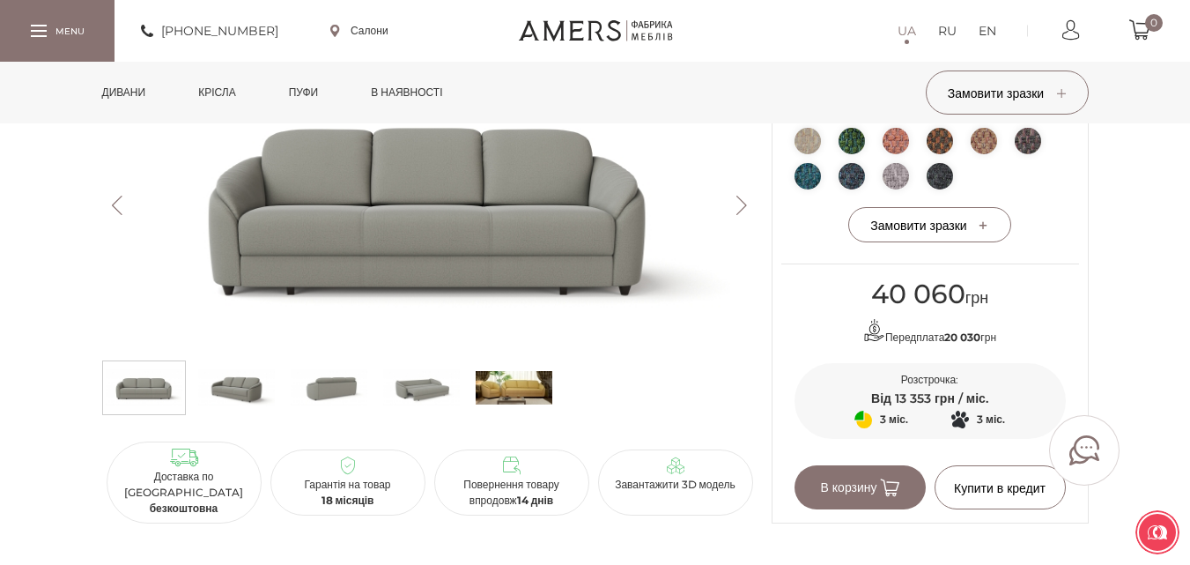
scroll to position [881, 0]
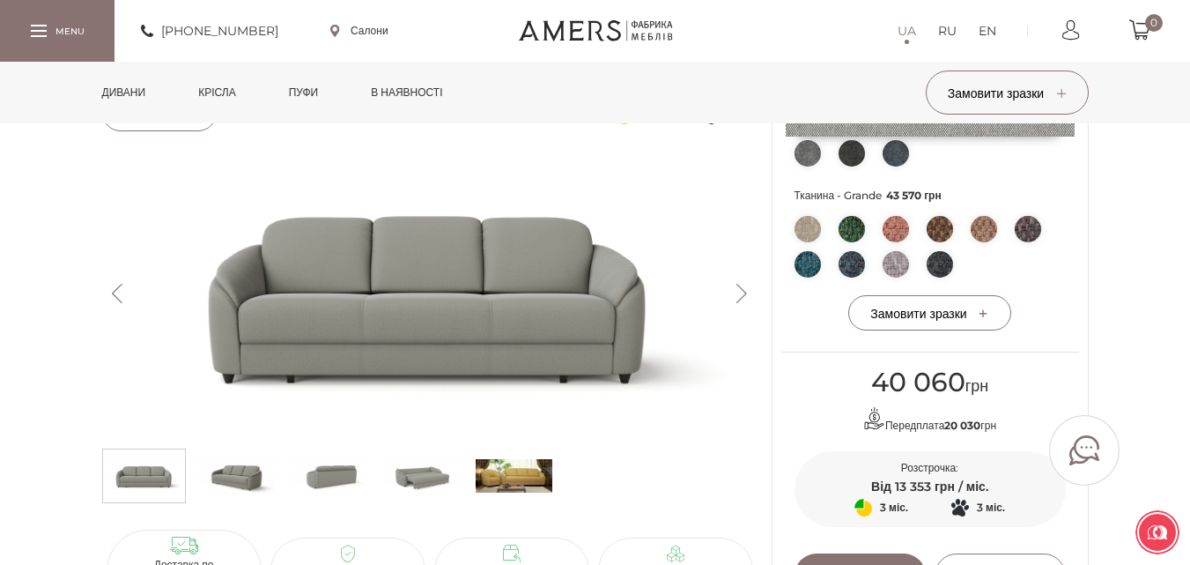
click at [736, 303] on button "Next" at bounding box center [742, 293] width 31 height 19
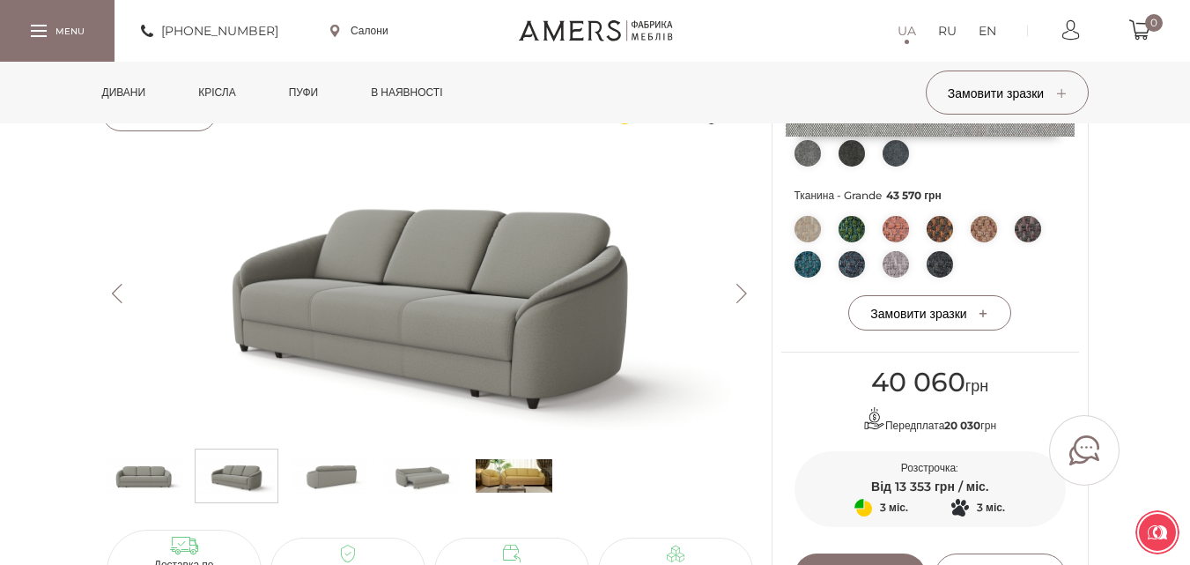
click at [736, 303] on button "Next" at bounding box center [742, 293] width 31 height 19
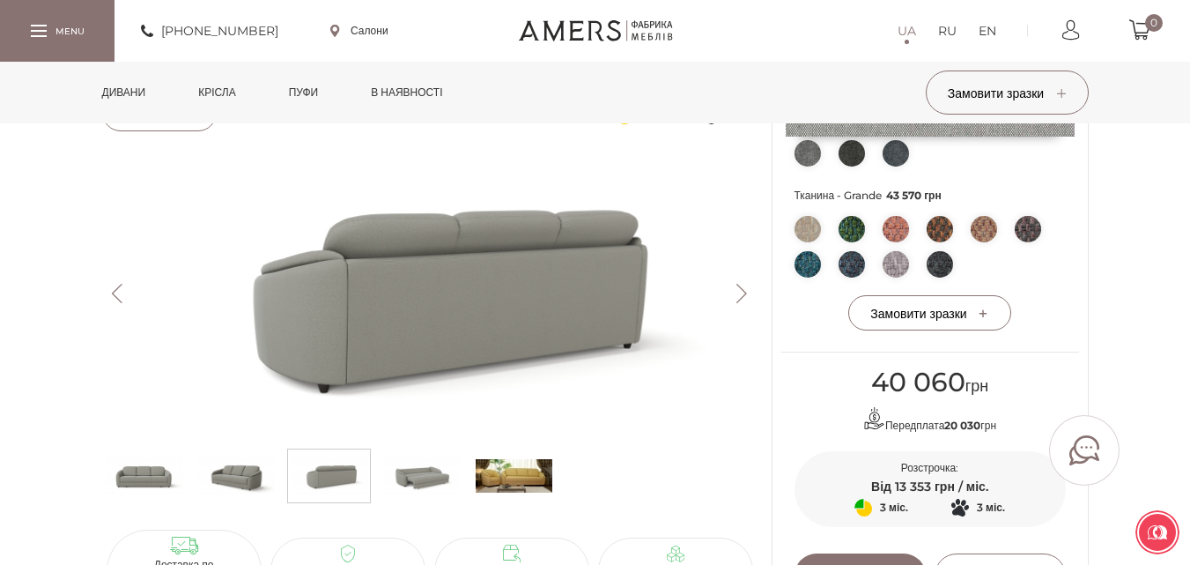
click at [736, 303] on button "Next" at bounding box center [742, 293] width 31 height 19
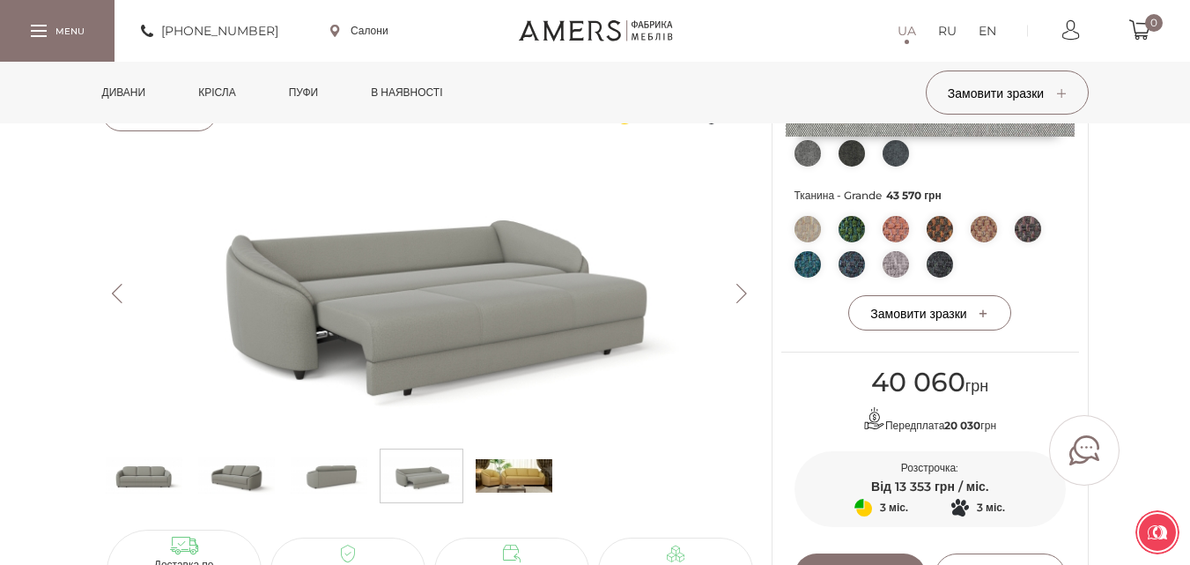
click at [736, 303] on button "Next" at bounding box center [742, 293] width 31 height 19
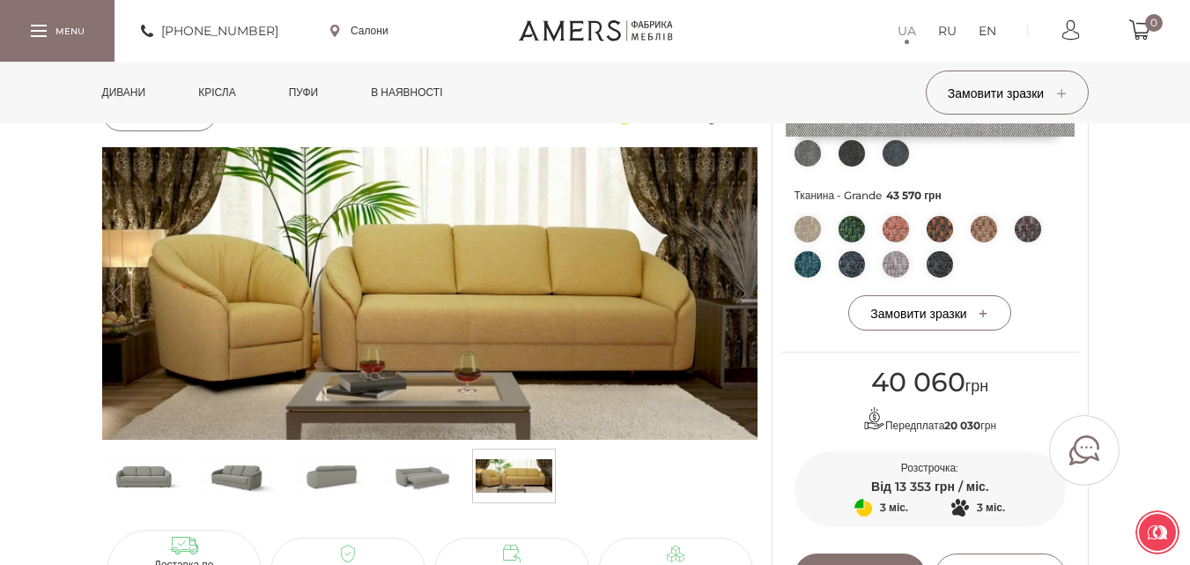
click at [736, 303] on button "Next" at bounding box center [742, 293] width 31 height 19
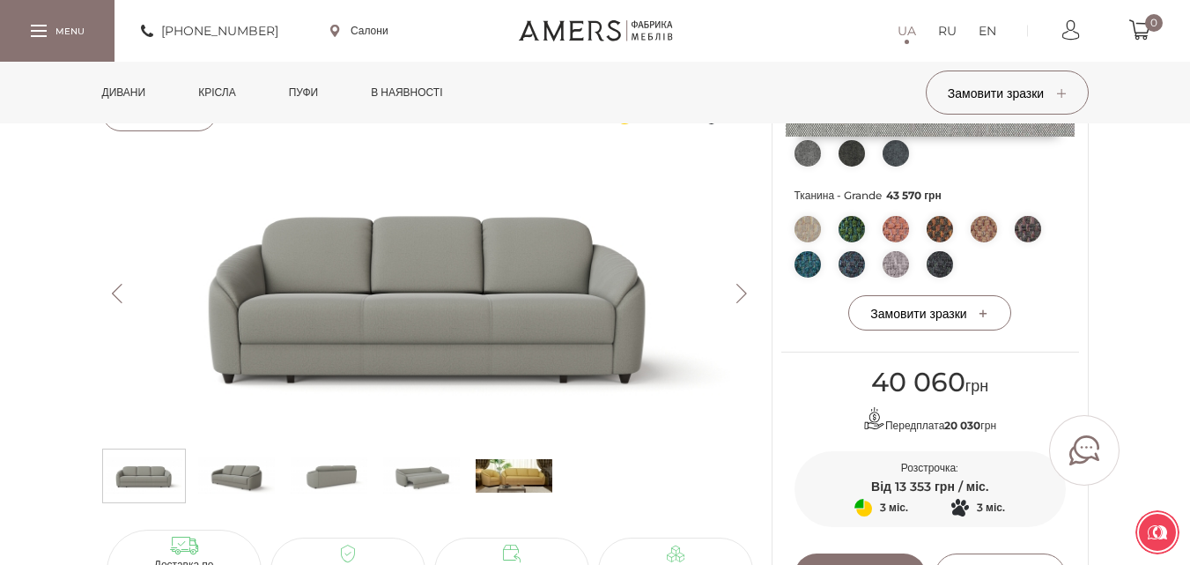
click at [736, 303] on button "Next" at bounding box center [742, 293] width 31 height 19
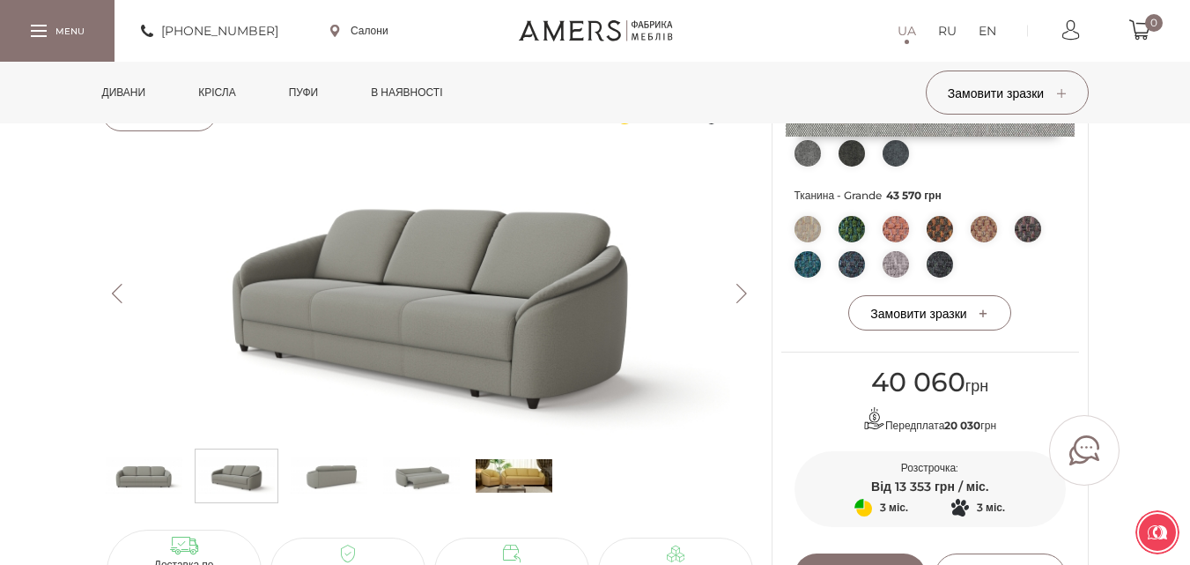
click at [736, 303] on button "Next" at bounding box center [742, 293] width 31 height 19
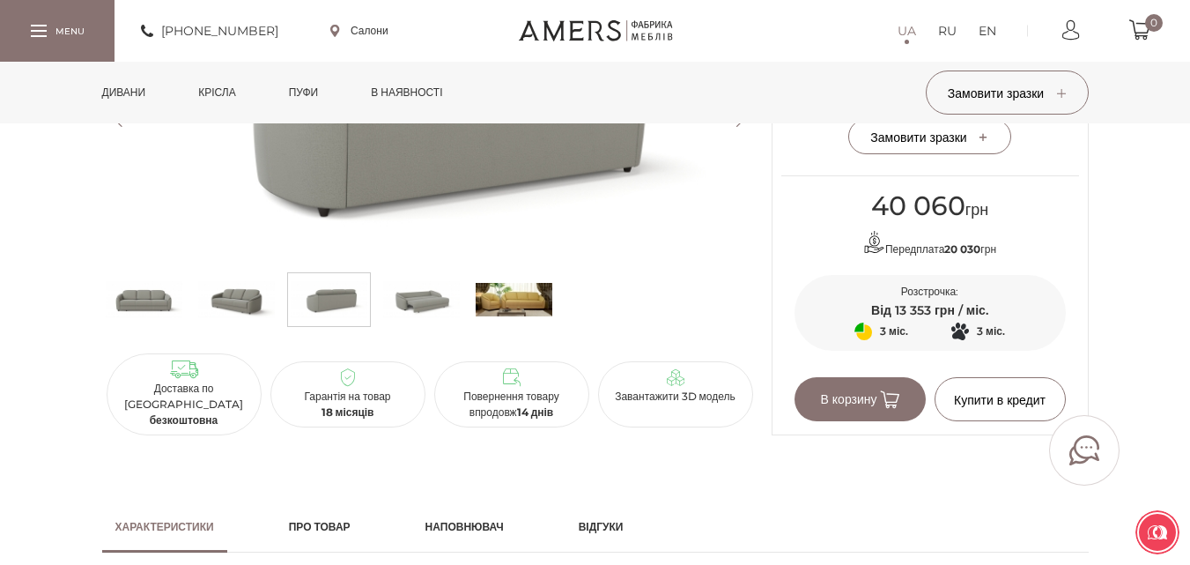
scroll to position [969, 0]
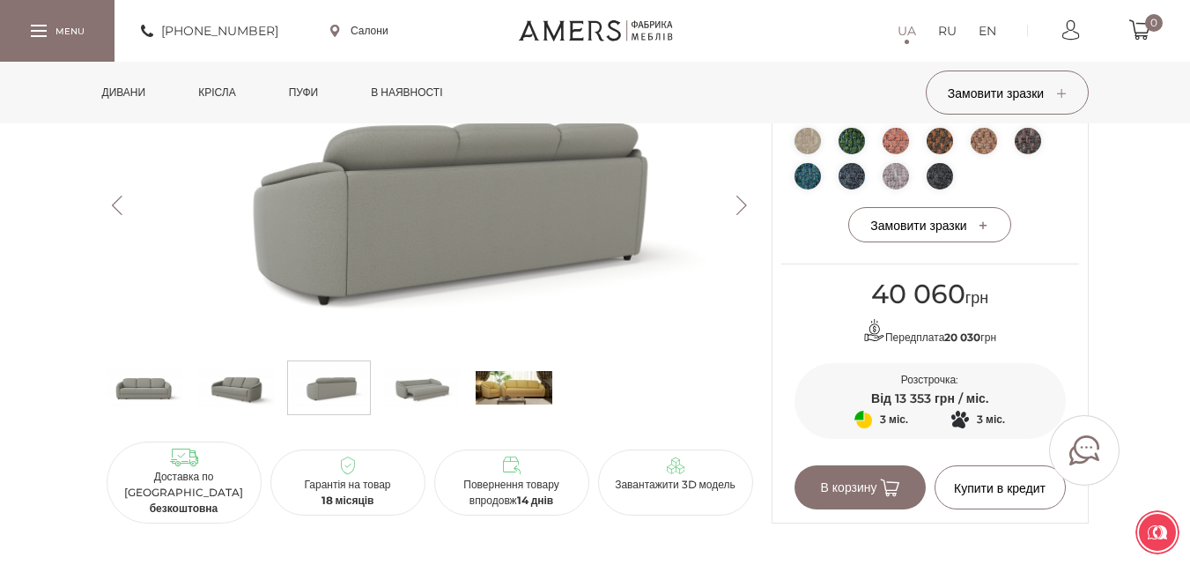
click at [111, 211] on button "Previous" at bounding box center [117, 205] width 31 height 19
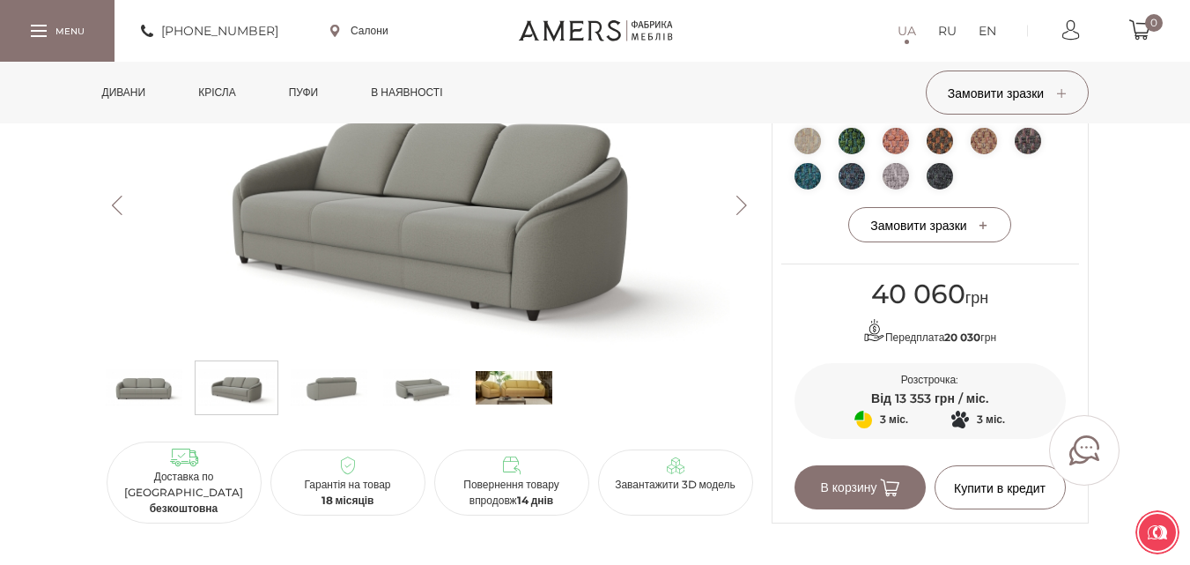
click at [111, 211] on button "Previous" at bounding box center [117, 205] width 31 height 19
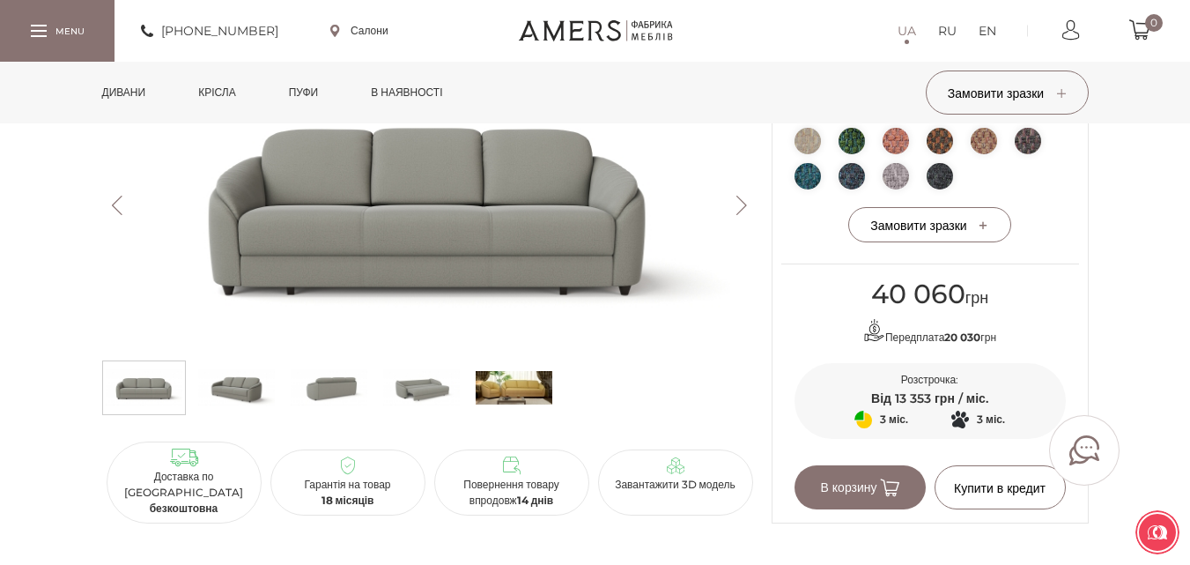
click at [111, 211] on button "Previous" at bounding box center [117, 205] width 31 height 19
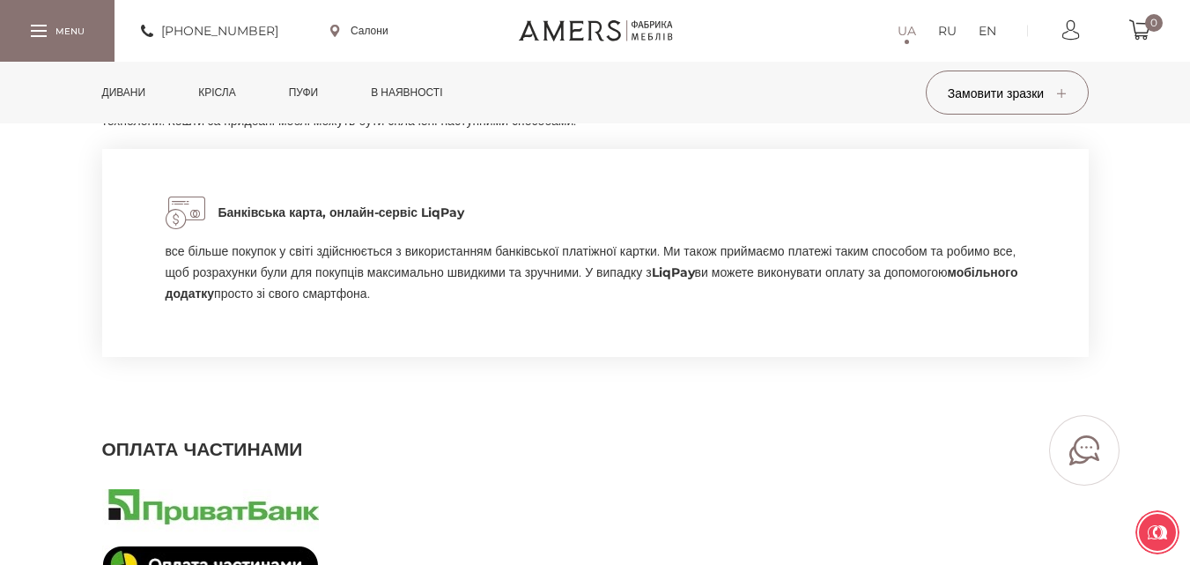
scroll to position [1145, 0]
